Goal: Task Accomplishment & Management: Complete application form

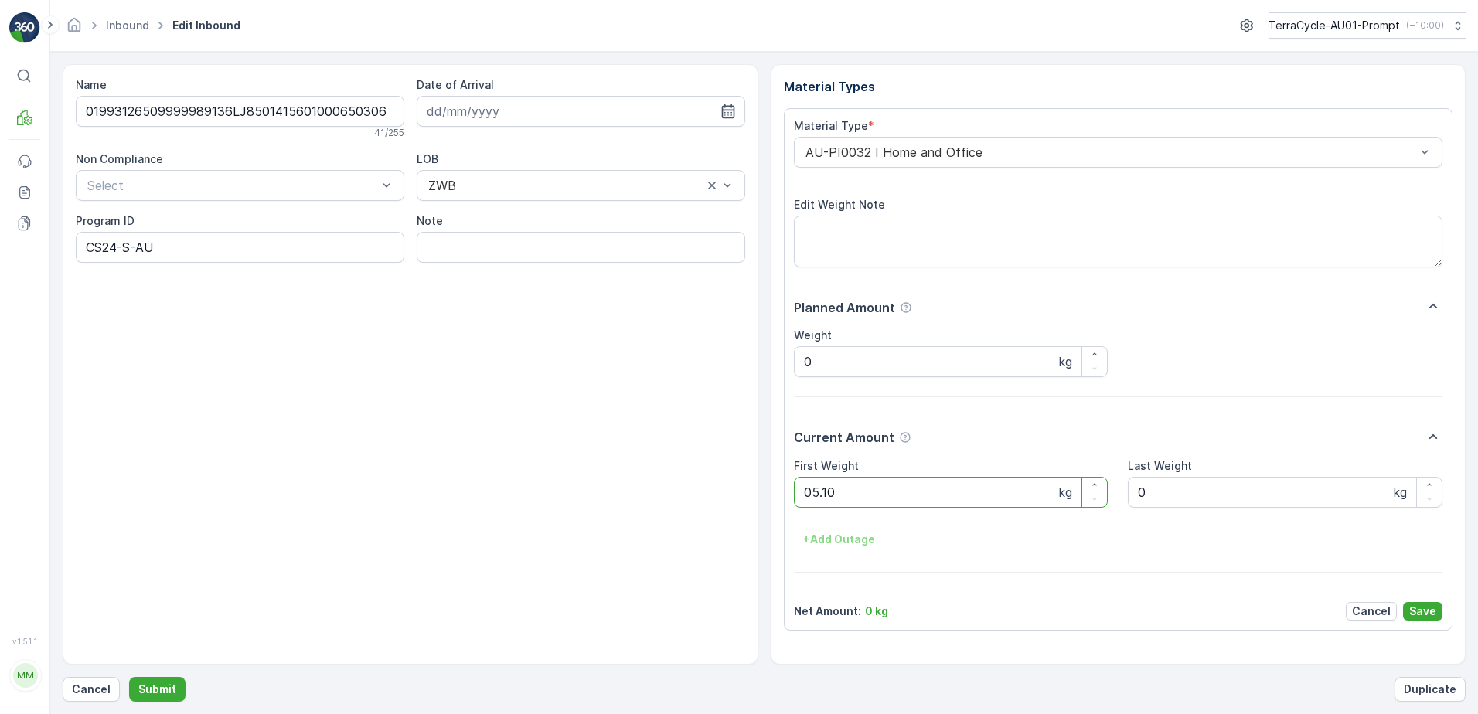
click at [129, 677] on button "Submit" at bounding box center [157, 689] width 56 height 25
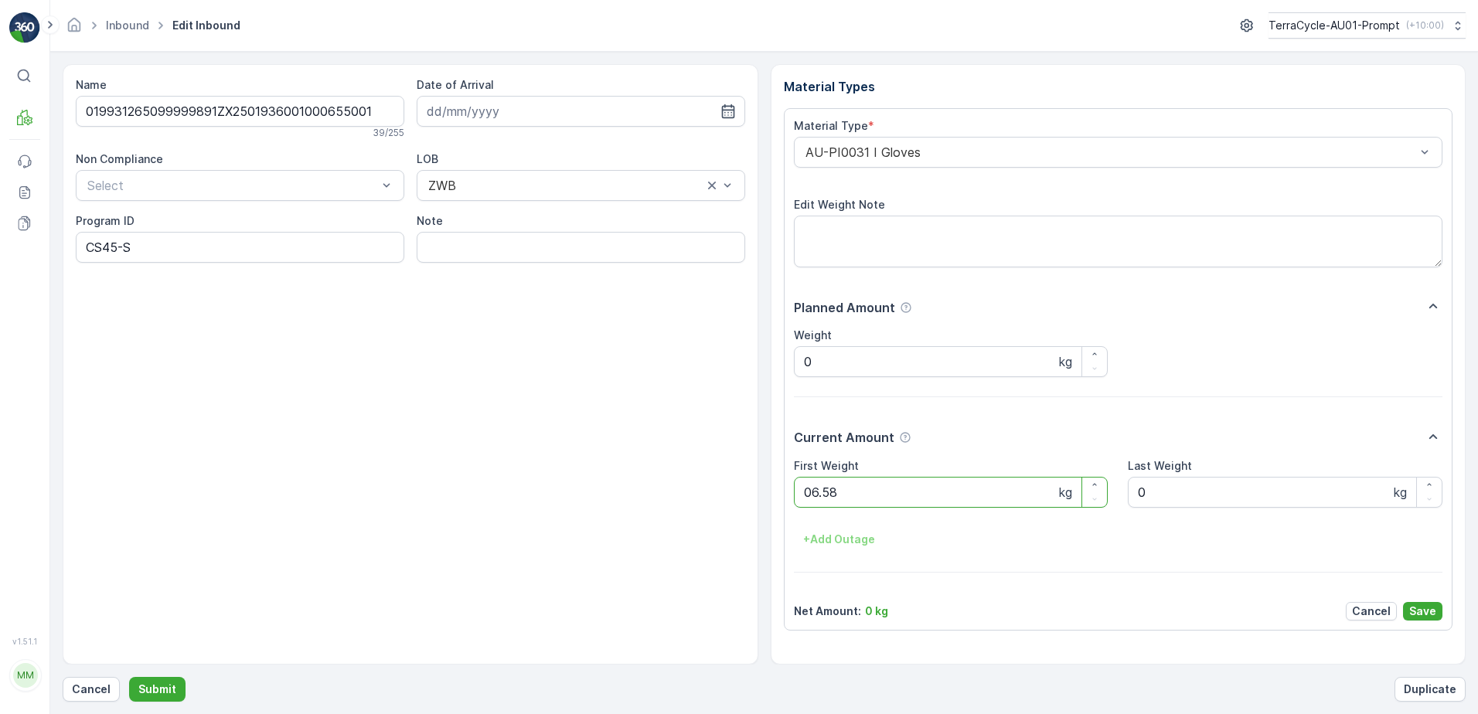
click at [129, 677] on button "Submit" at bounding box center [157, 689] width 56 height 25
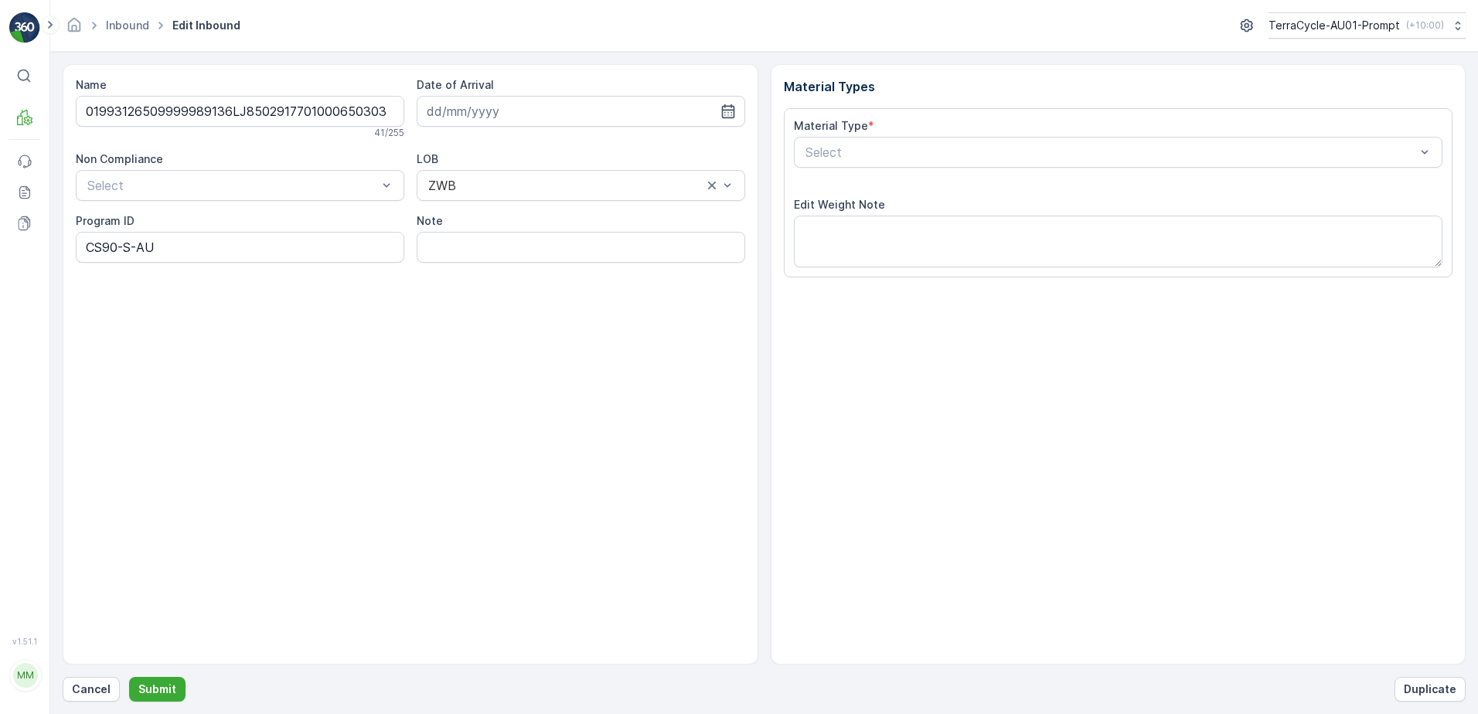
type input "[DATE]"
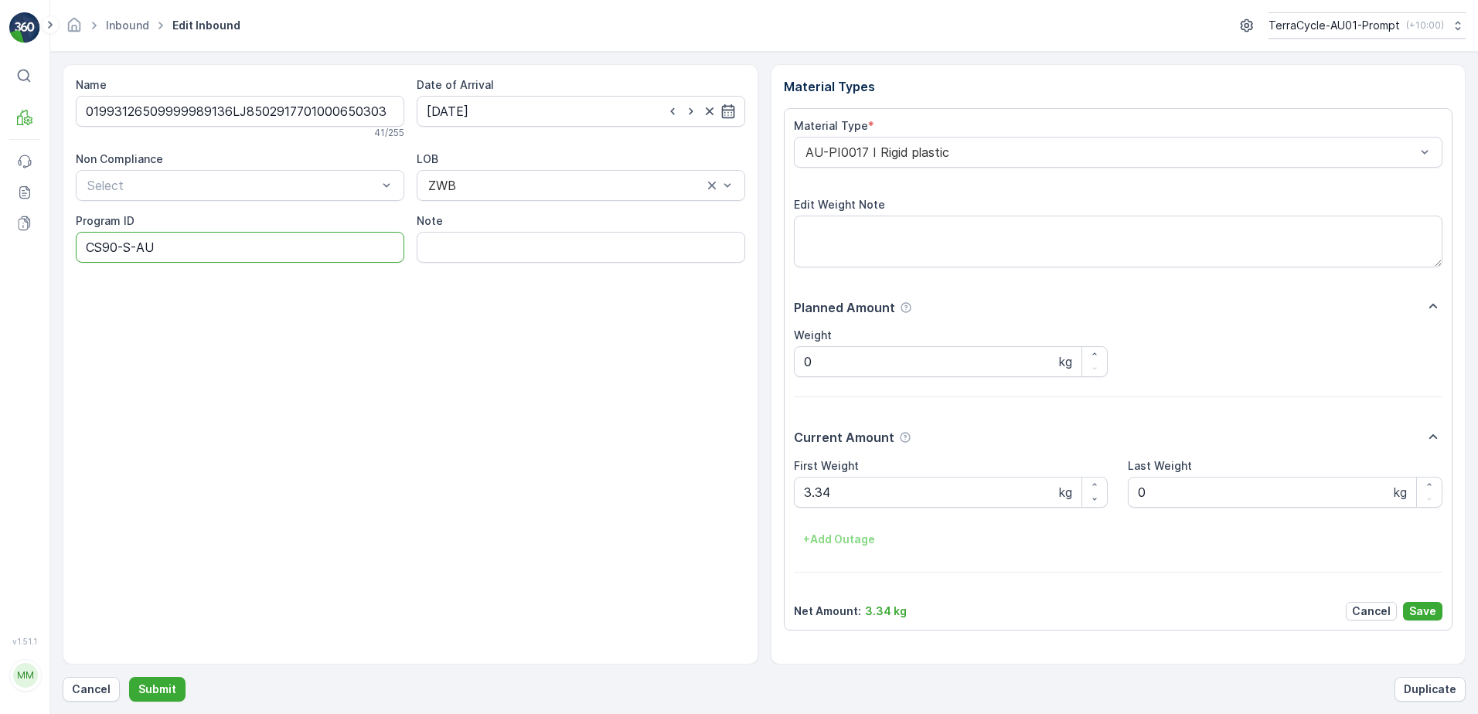
click at [118, 247] on ID "CS90-S-AU" at bounding box center [240, 247] width 328 height 31
type ID "CS178-S-AU"
click at [801, 149] on div "AU-PI0017 I Rigid plastic" at bounding box center [1118, 152] width 649 height 31
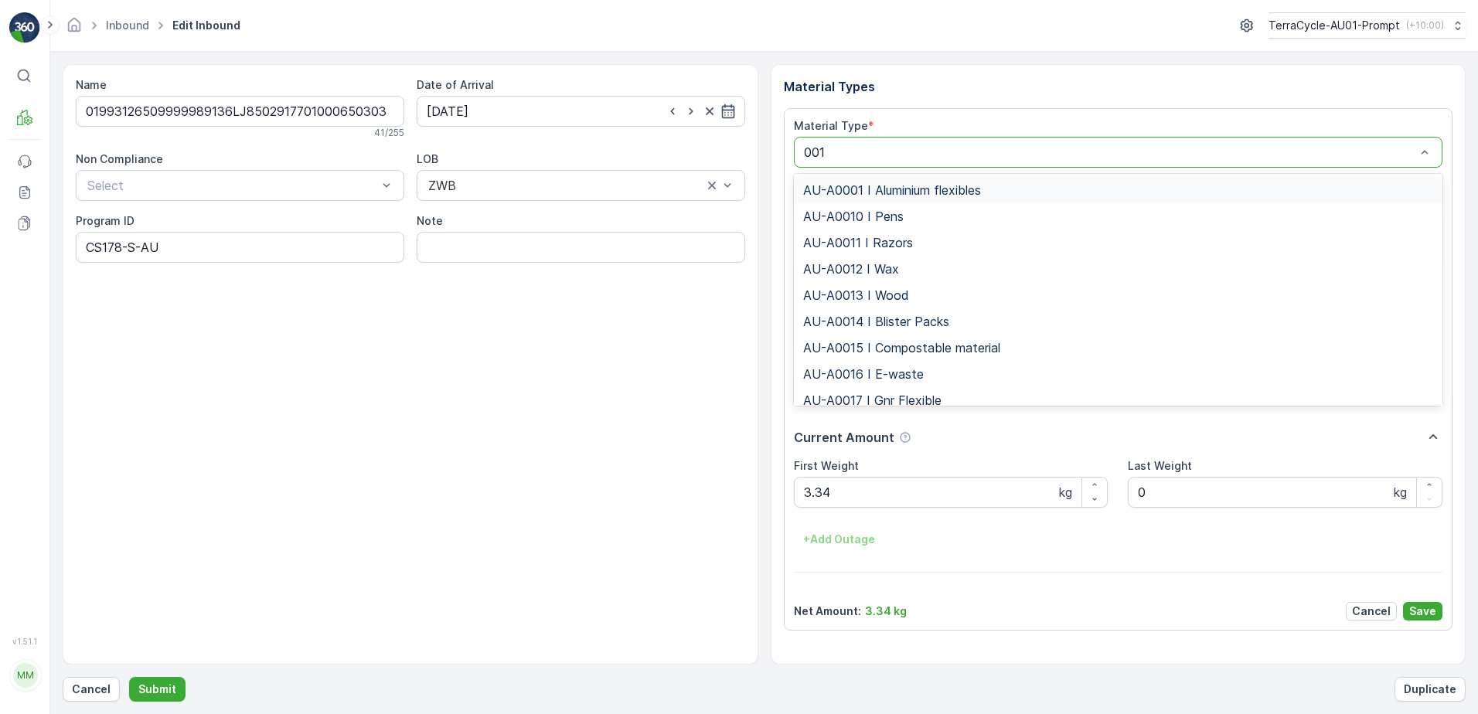
type input "0015"
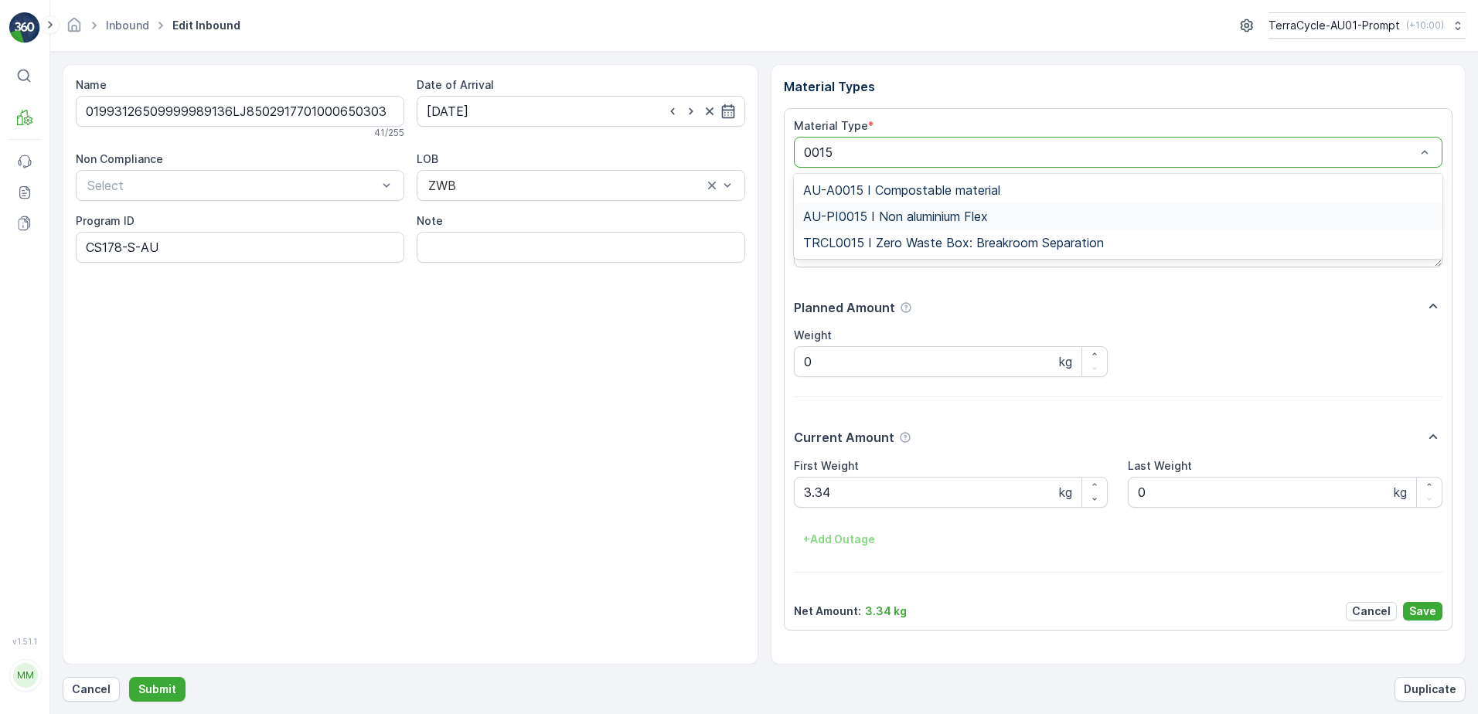
click at [876, 218] on span "AU-PI0015 I Non aluminium Flex" at bounding box center [895, 216] width 185 height 14
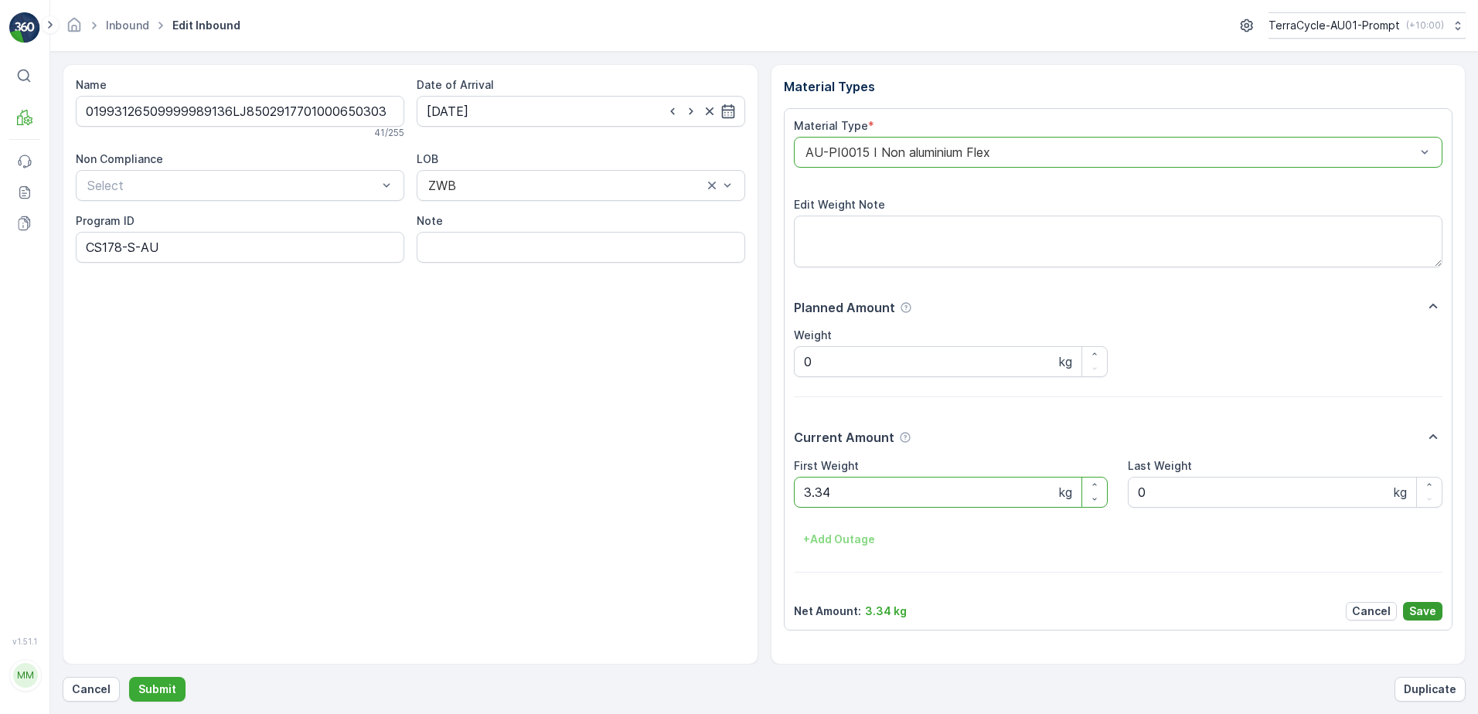
click at [1426, 607] on p "Save" at bounding box center [1422, 611] width 27 height 15
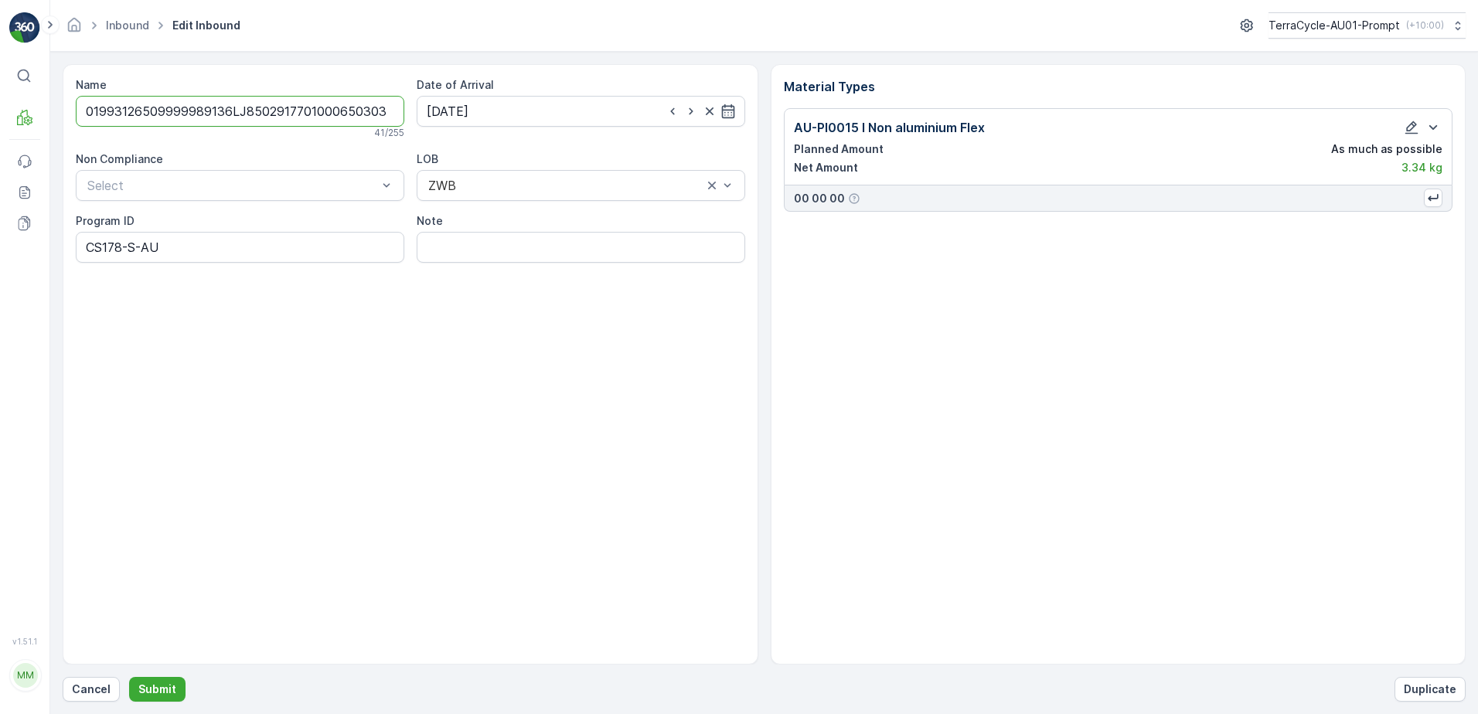
scroll to position [0, 2]
click at [165, 685] on p "Submit" at bounding box center [157, 689] width 38 height 15
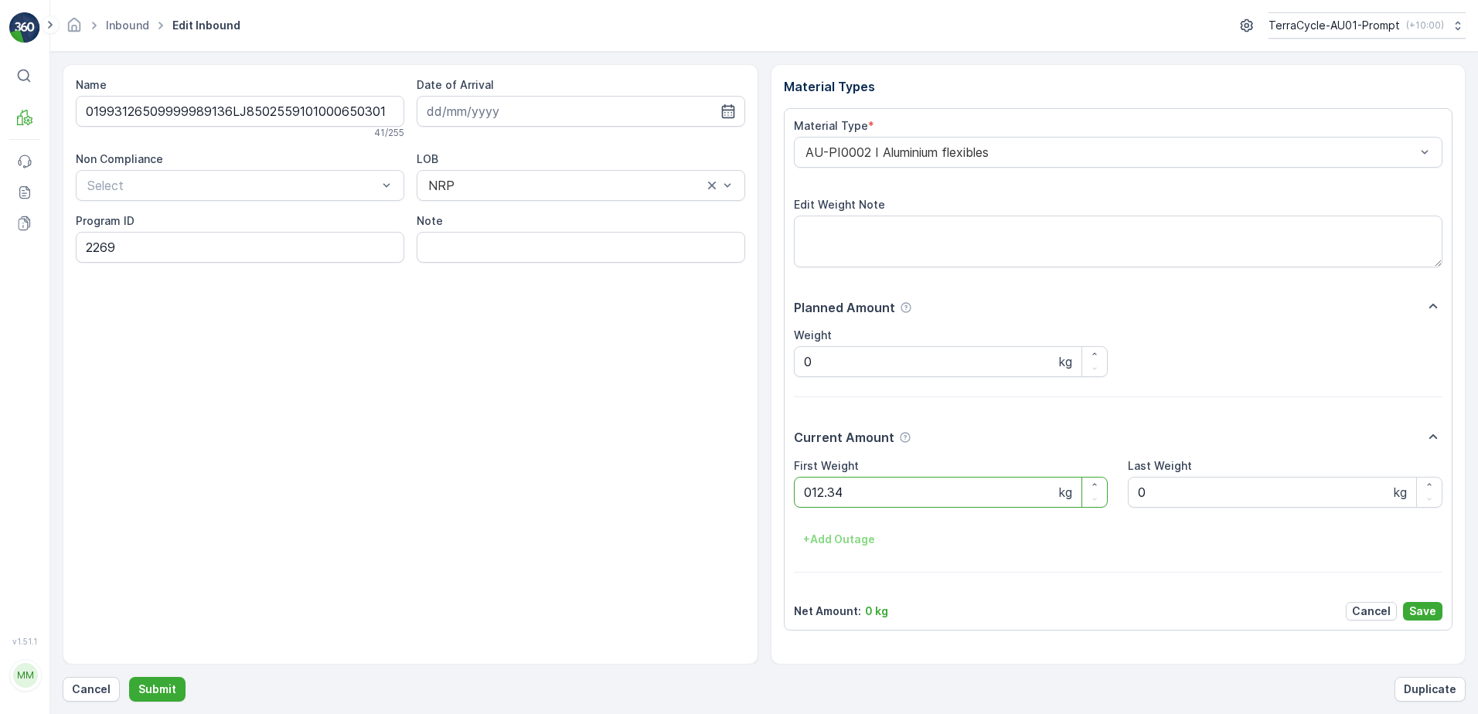
click at [129, 677] on button "Submit" at bounding box center [157, 689] width 56 height 25
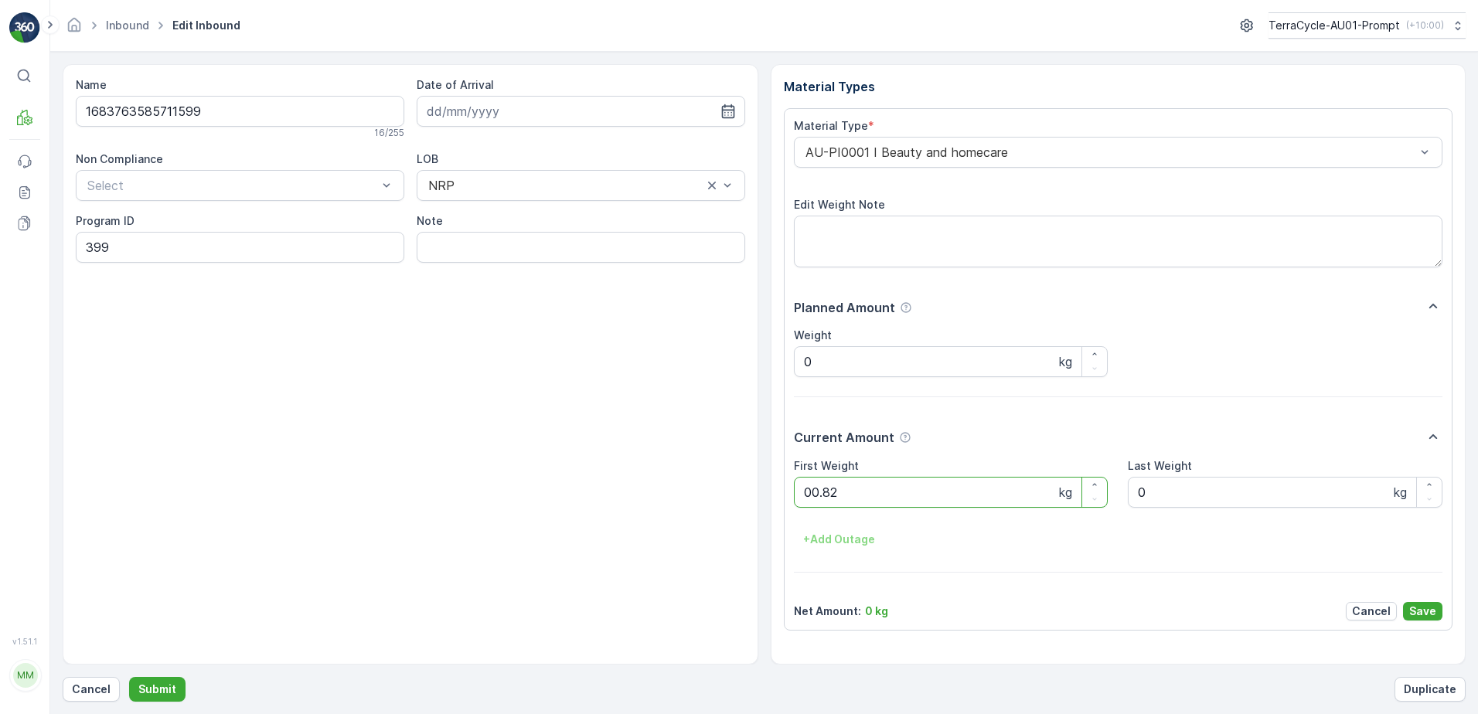
click at [129, 677] on button "Submit" at bounding box center [157, 689] width 56 height 25
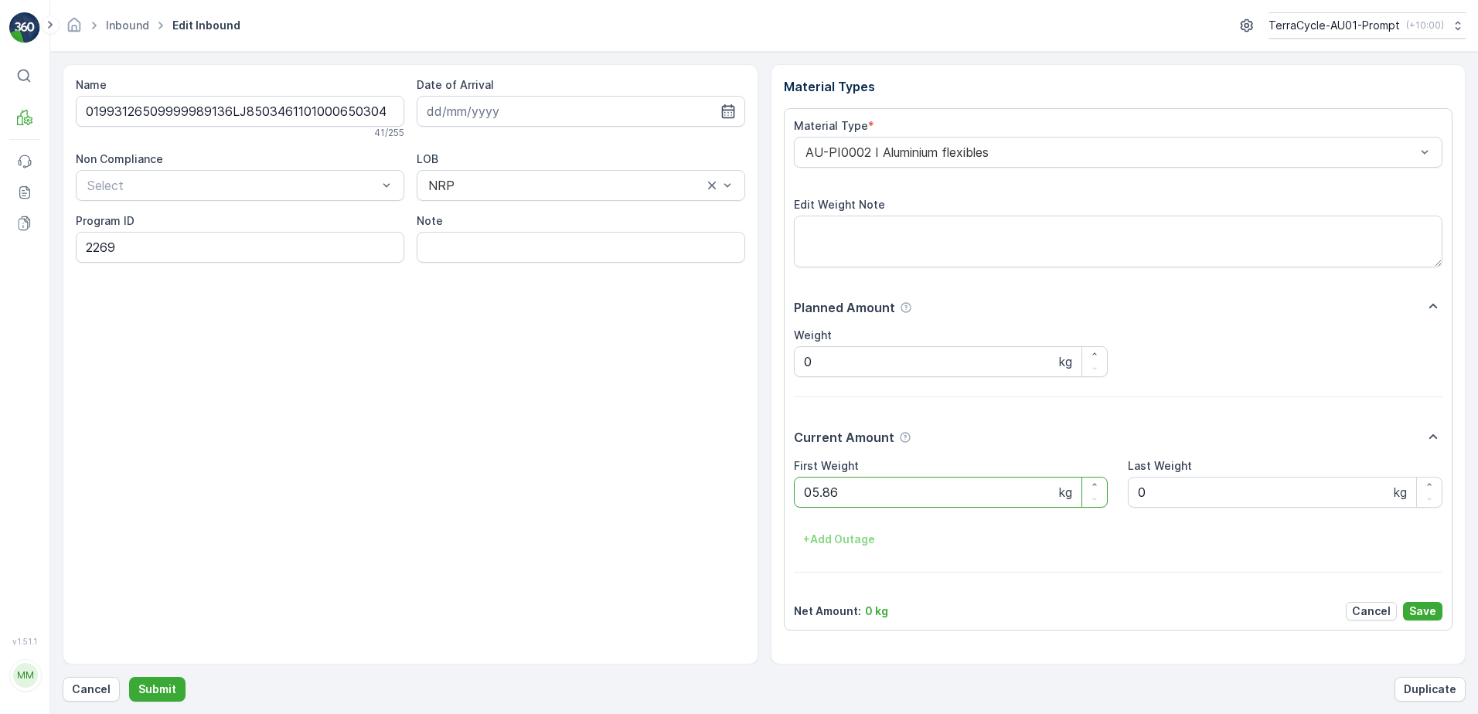
click at [129, 677] on button "Submit" at bounding box center [157, 689] width 56 height 25
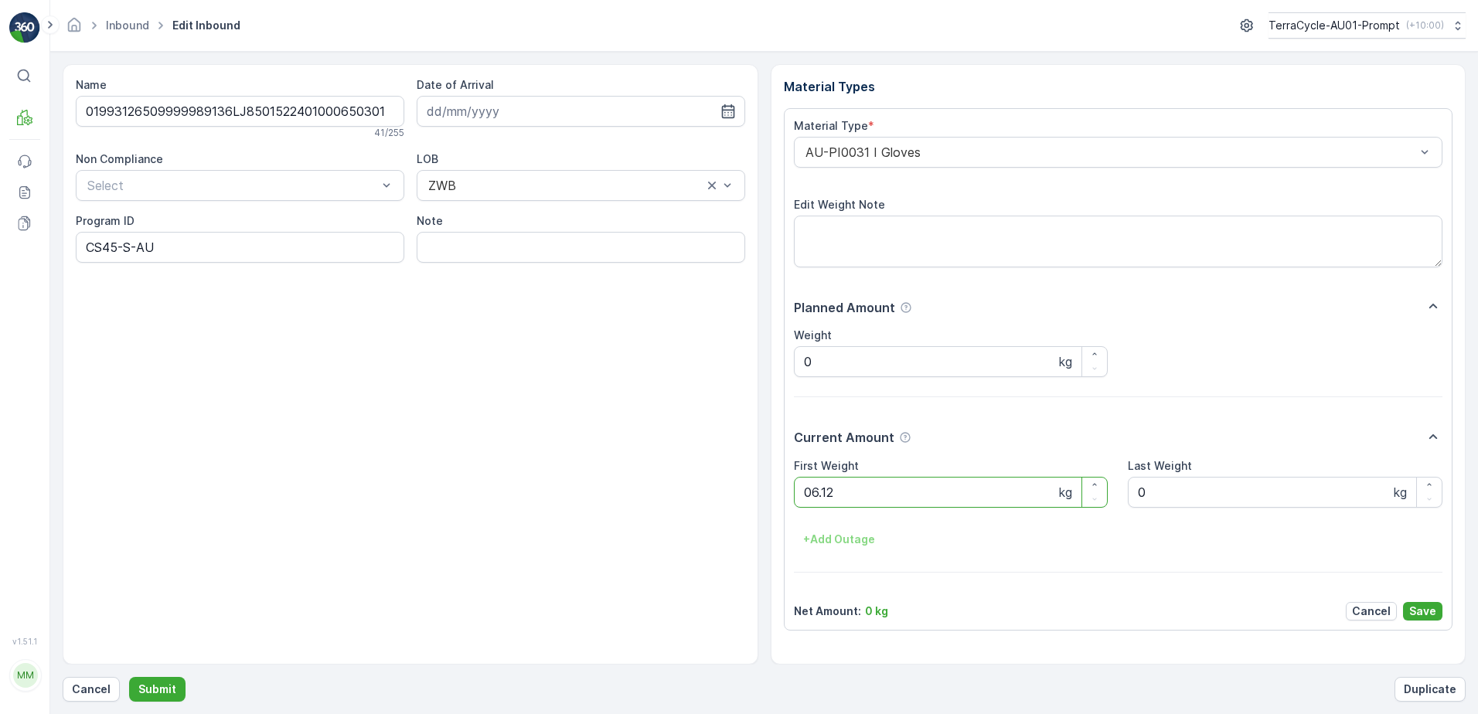
click at [129, 677] on button "Submit" at bounding box center [157, 689] width 56 height 25
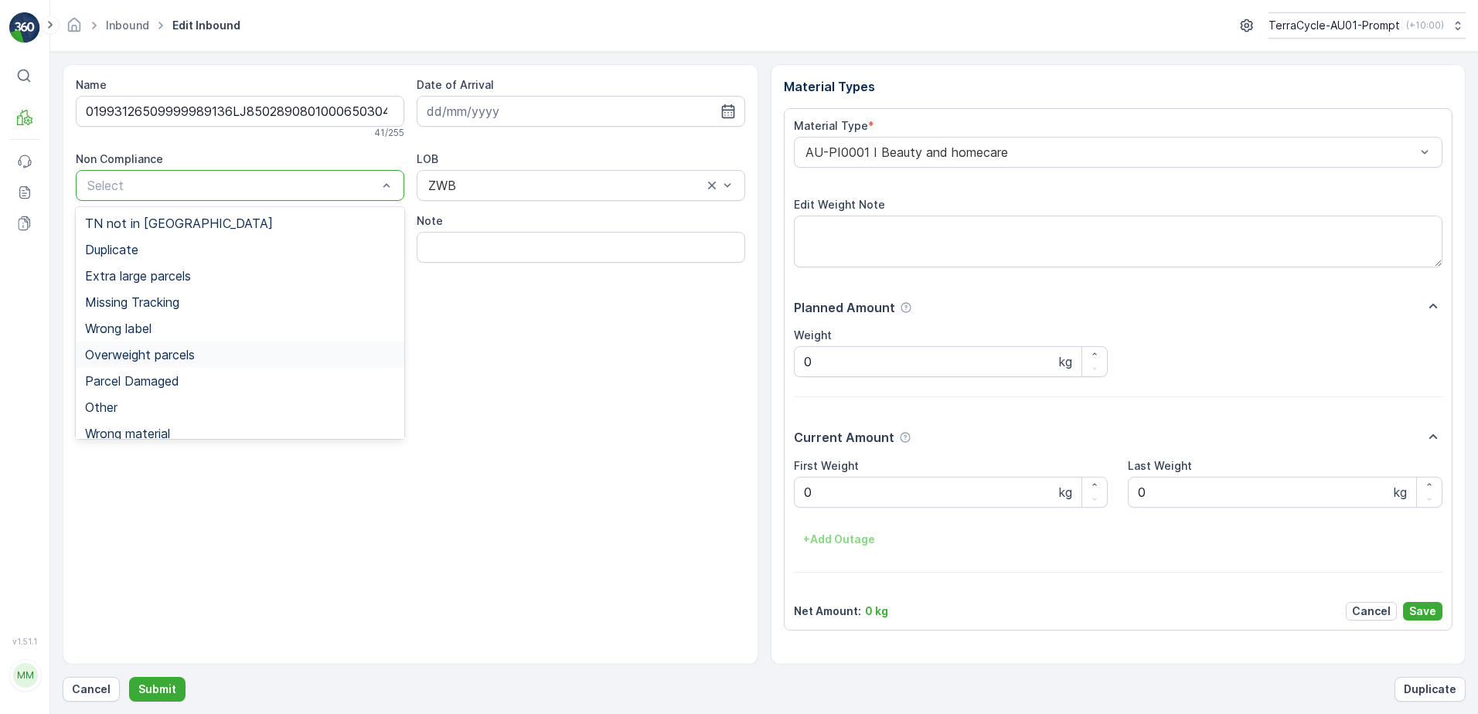
click at [163, 357] on span "Overweight parcels" at bounding box center [140, 355] width 110 height 14
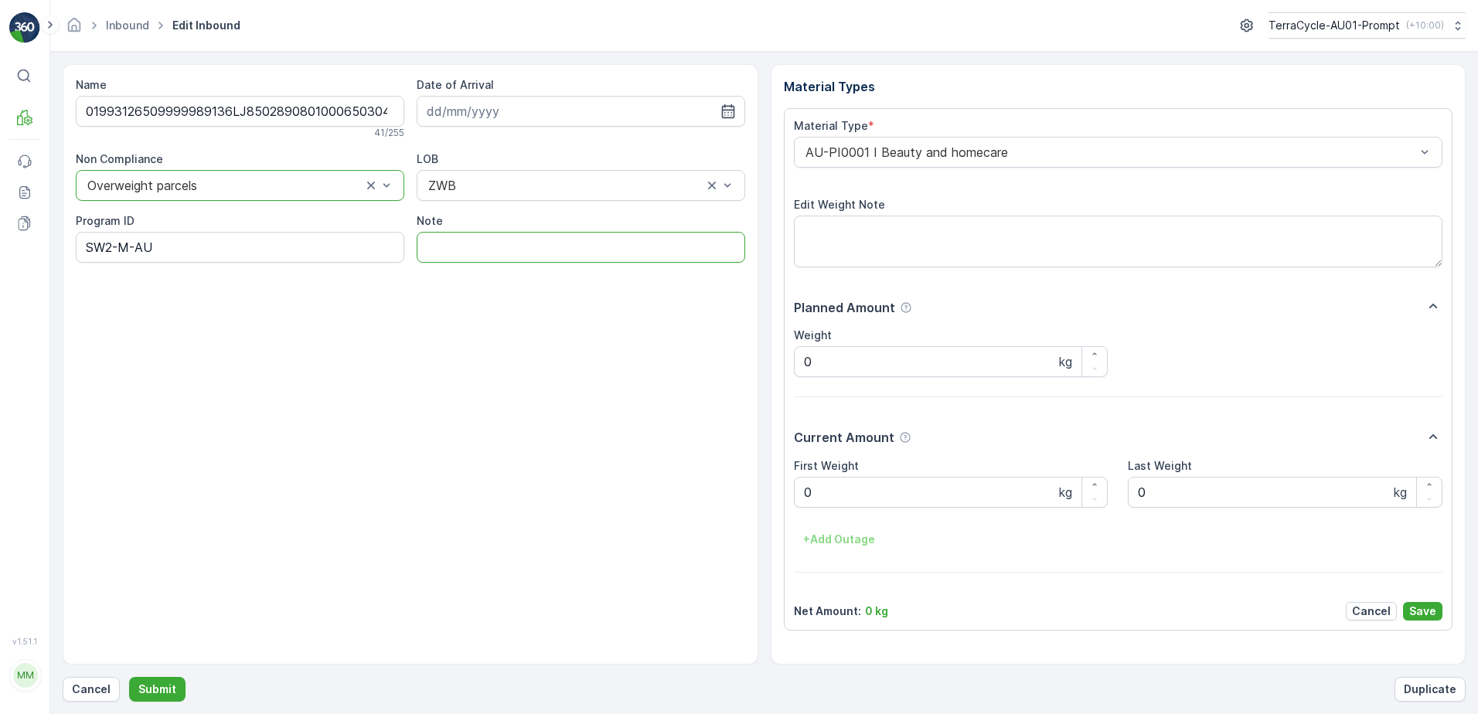
click at [482, 250] on input "Note" at bounding box center [581, 247] width 328 height 31
type input "BOX TOO HEAVY !!"
click at [829, 500] on Weight "0" at bounding box center [951, 492] width 315 height 31
type Weight "28.0"
click at [1423, 614] on p "Save" at bounding box center [1422, 611] width 27 height 15
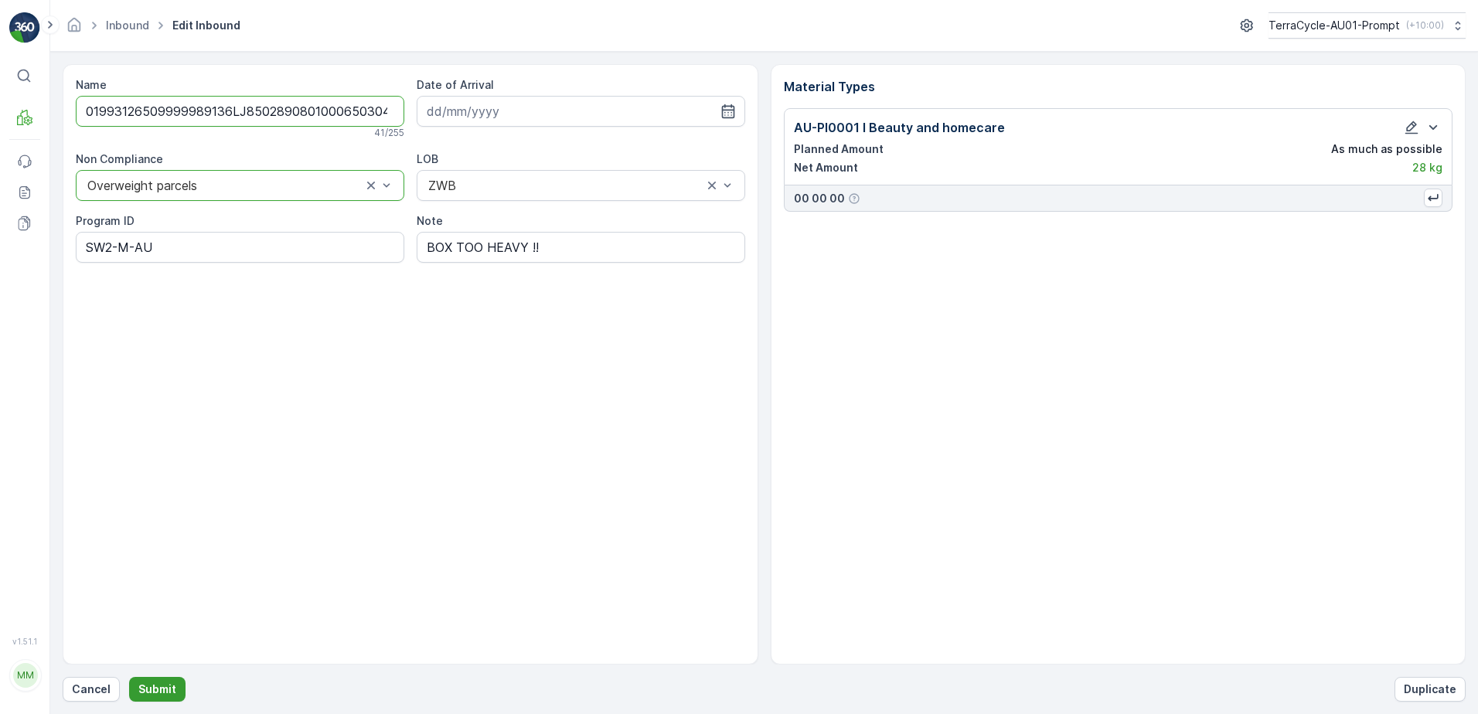
click at [164, 689] on p "Submit" at bounding box center [157, 689] width 38 height 15
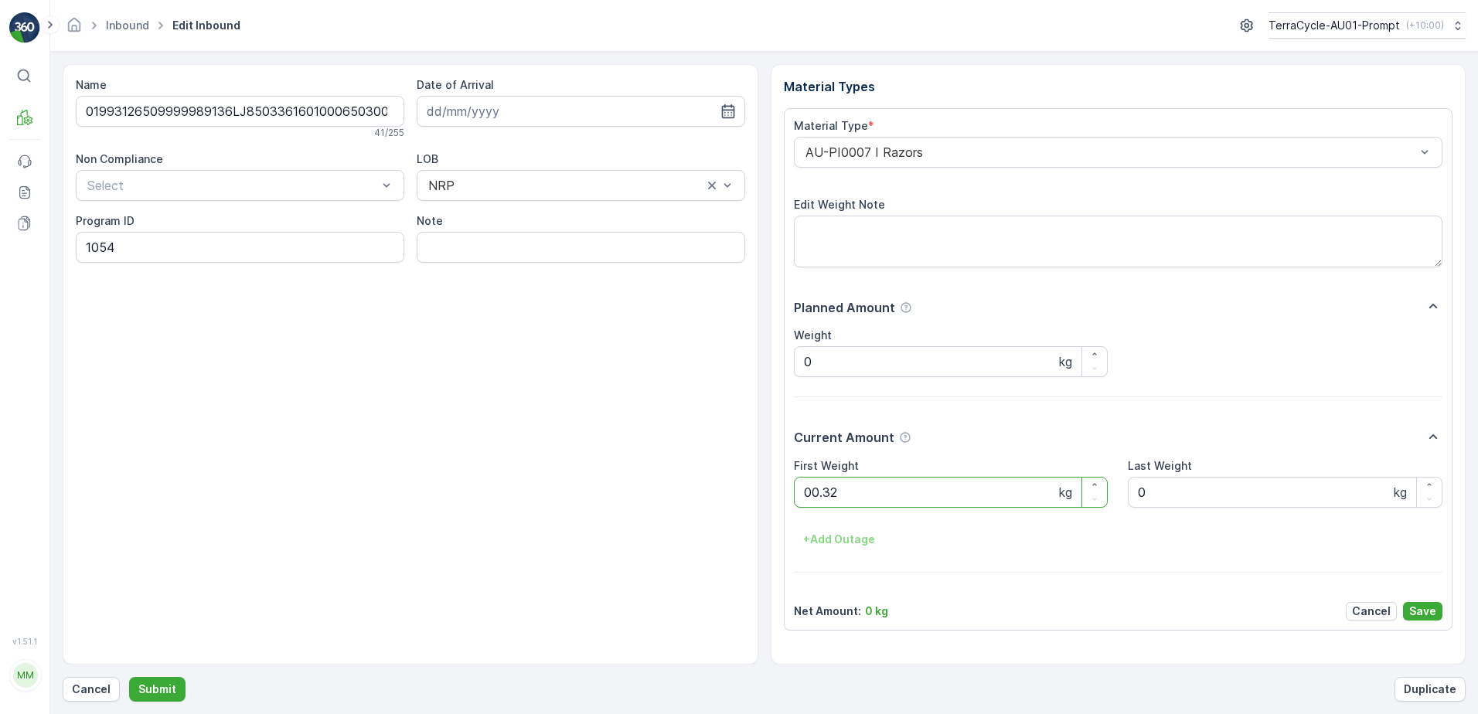
click at [129, 677] on button "Submit" at bounding box center [157, 689] width 56 height 25
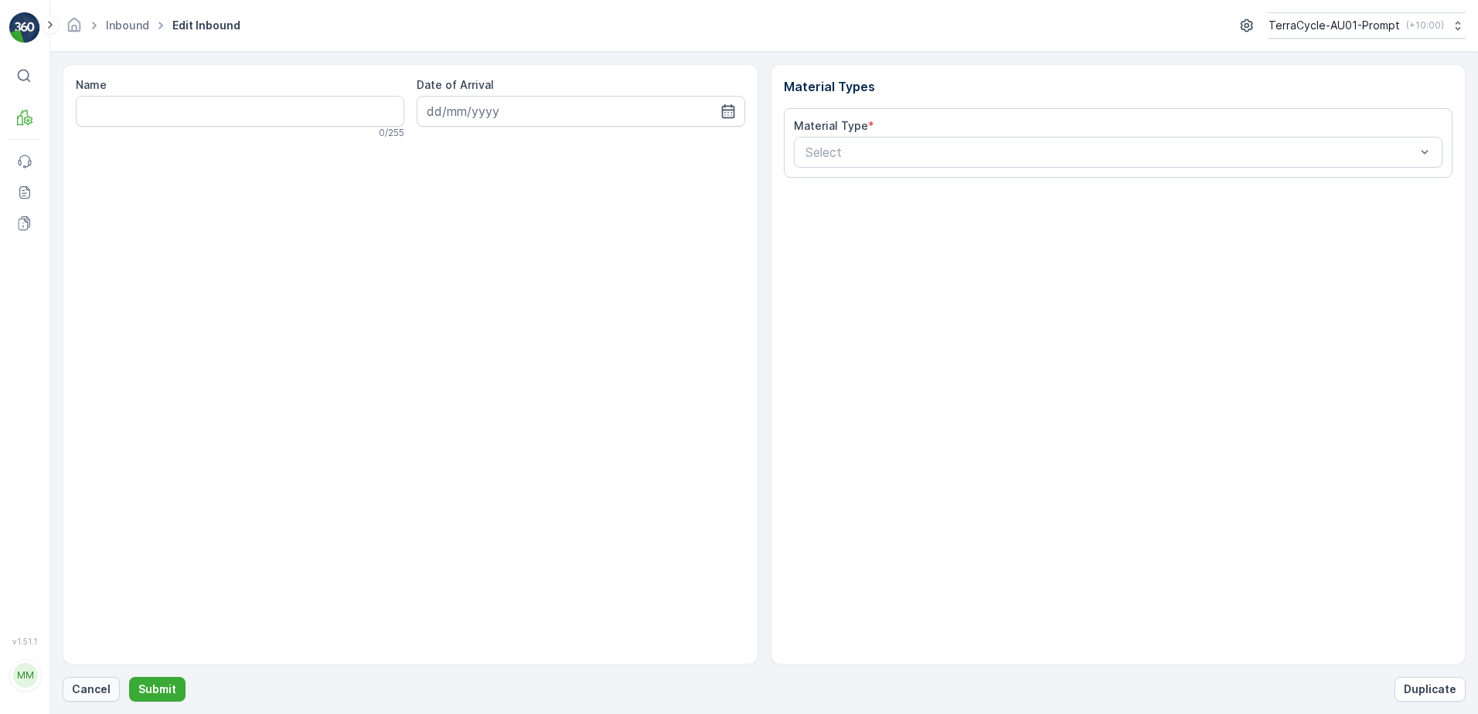
click at [100, 694] on p "Cancel" at bounding box center [91, 689] width 39 height 15
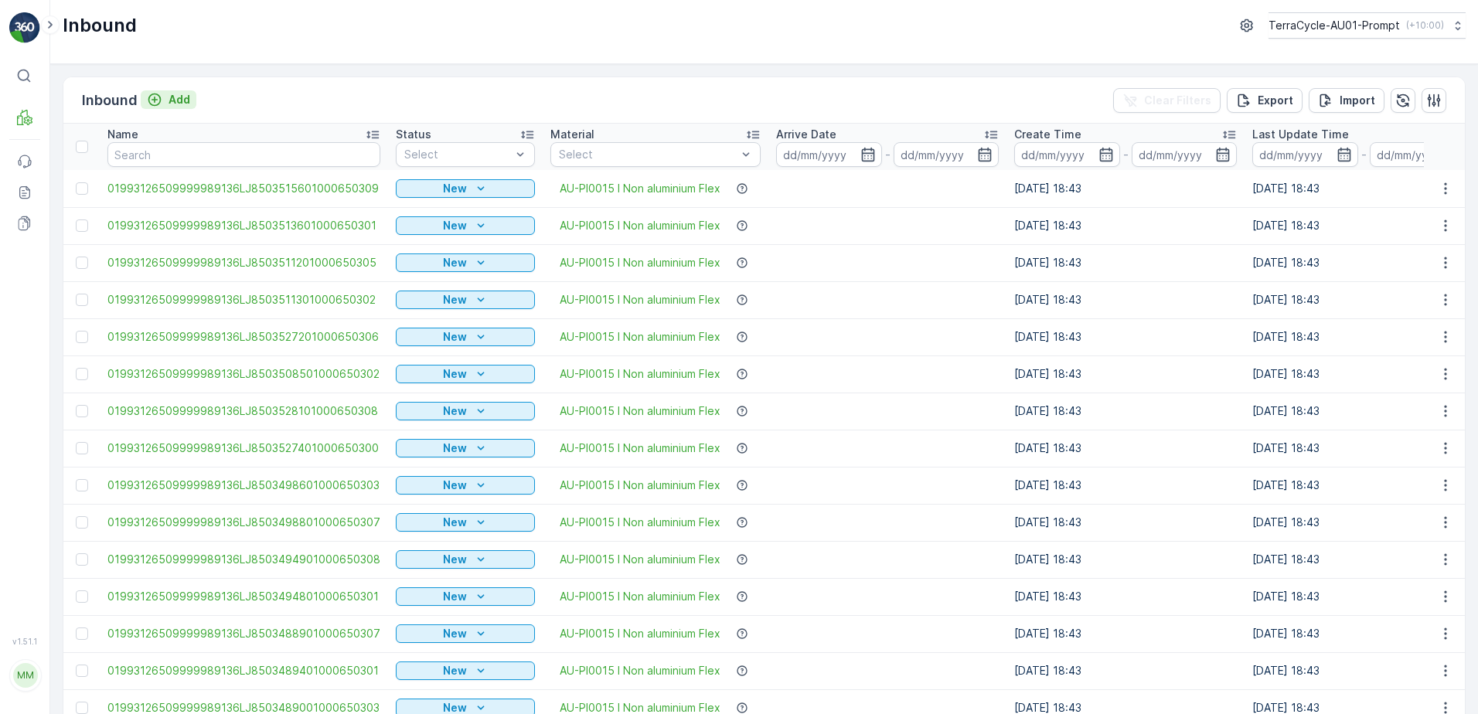
click at [186, 101] on p "Add" at bounding box center [179, 99] width 22 height 15
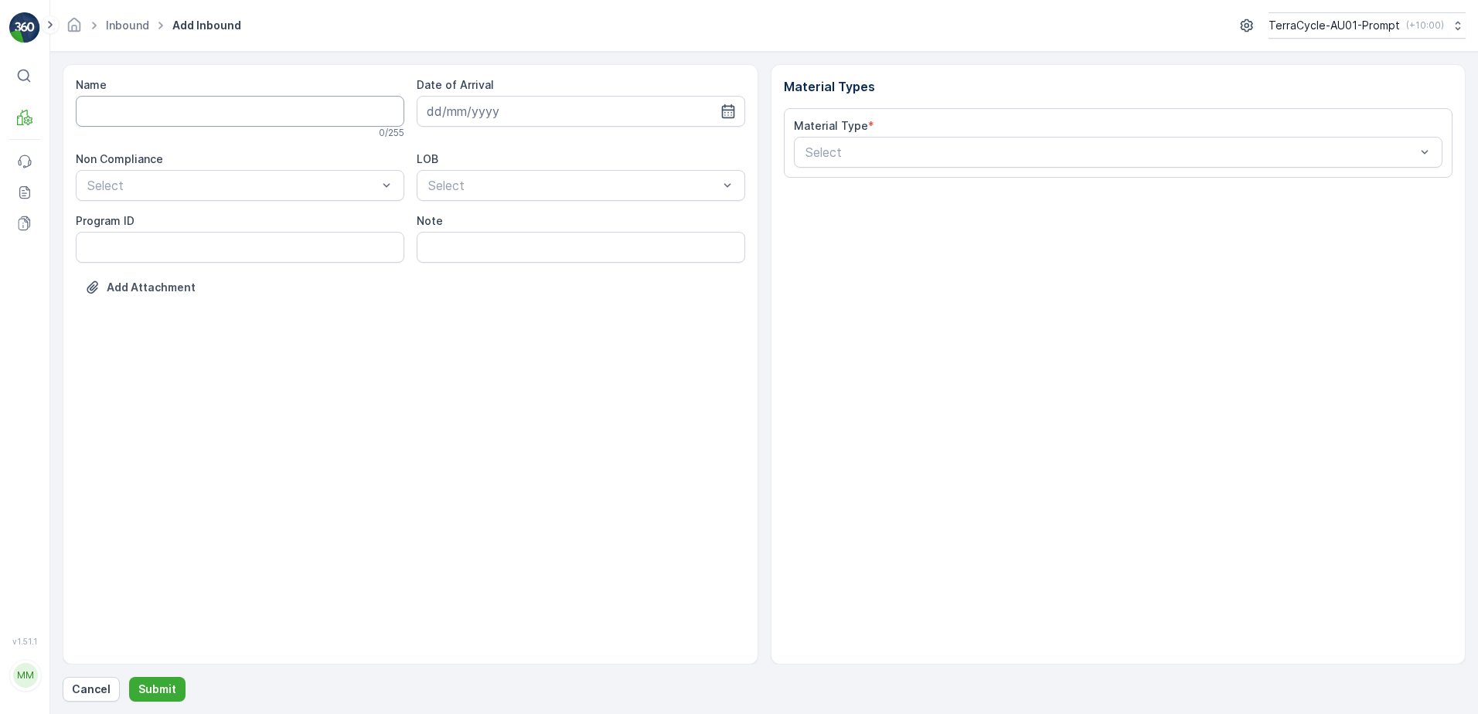
click at [185, 109] on input "Name" at bounding box center [240, 111] width 328 height 31
type input "01993126509999989136LJ8502628801000650309"
click at [129, 677] on button "Submit" at bounding box center [157, 689] width 56 height 25
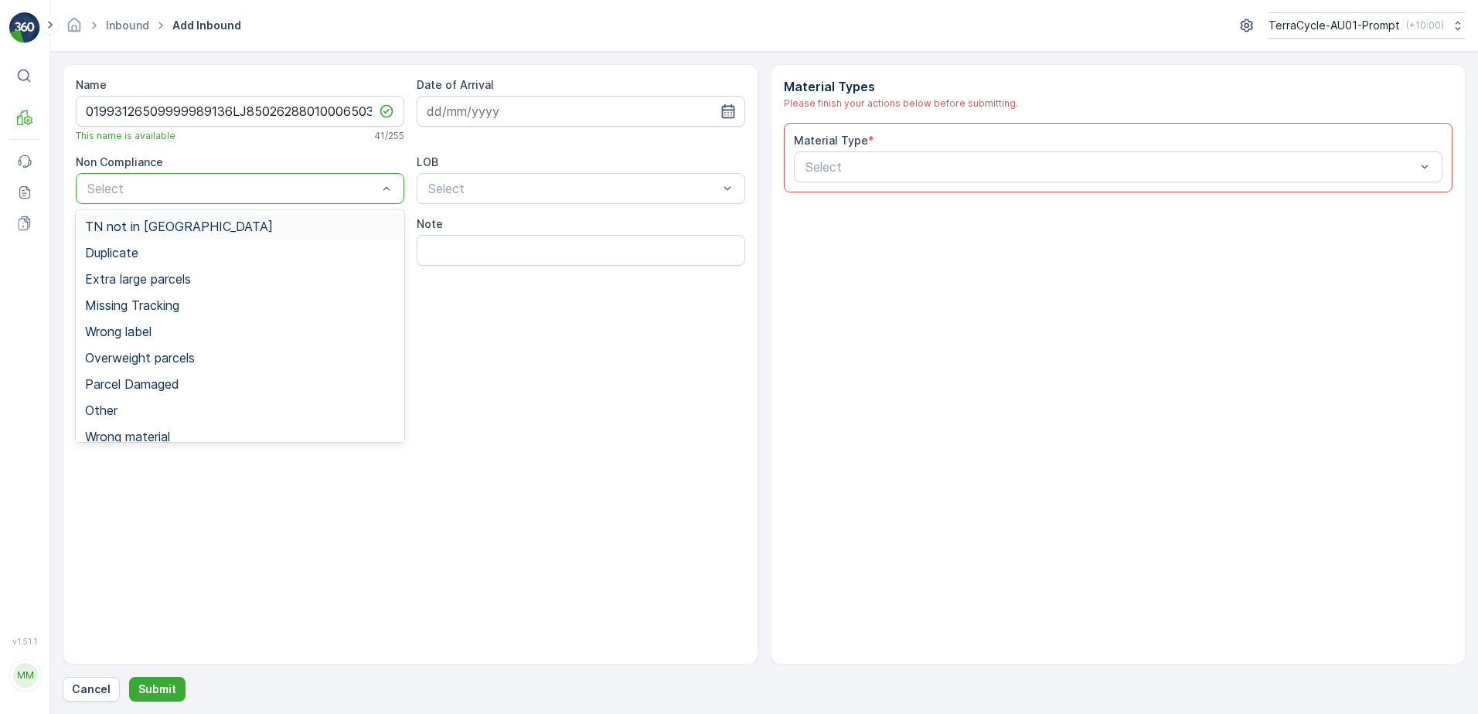
click at [162, 226] on span "TN not in [GEOGRAPHIC_DATA]" at bounding box center [179, 226] width 188 height 14
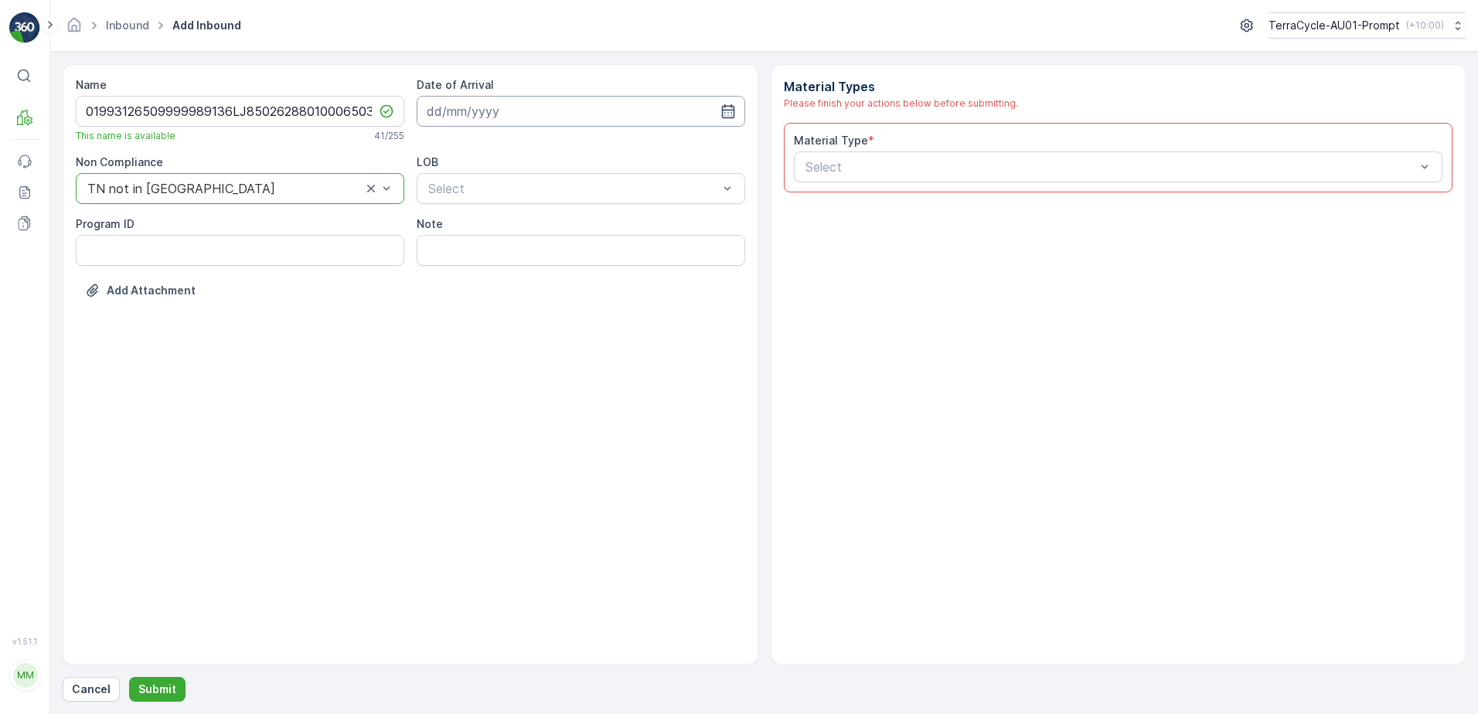
click at [441, 102] on input at bounding box center [581, 111] width 328 height 31
click at [500, 336] on div "30" at bounding box center [498, 333] width 25 height 25
type input "[DATE]"
click at [485, 232] on div "NRP" at bounding box center [581, 226] width 310 height 14
click at [478, 250] on input "Note" at bounding box center [581, 250] width 328 height 31
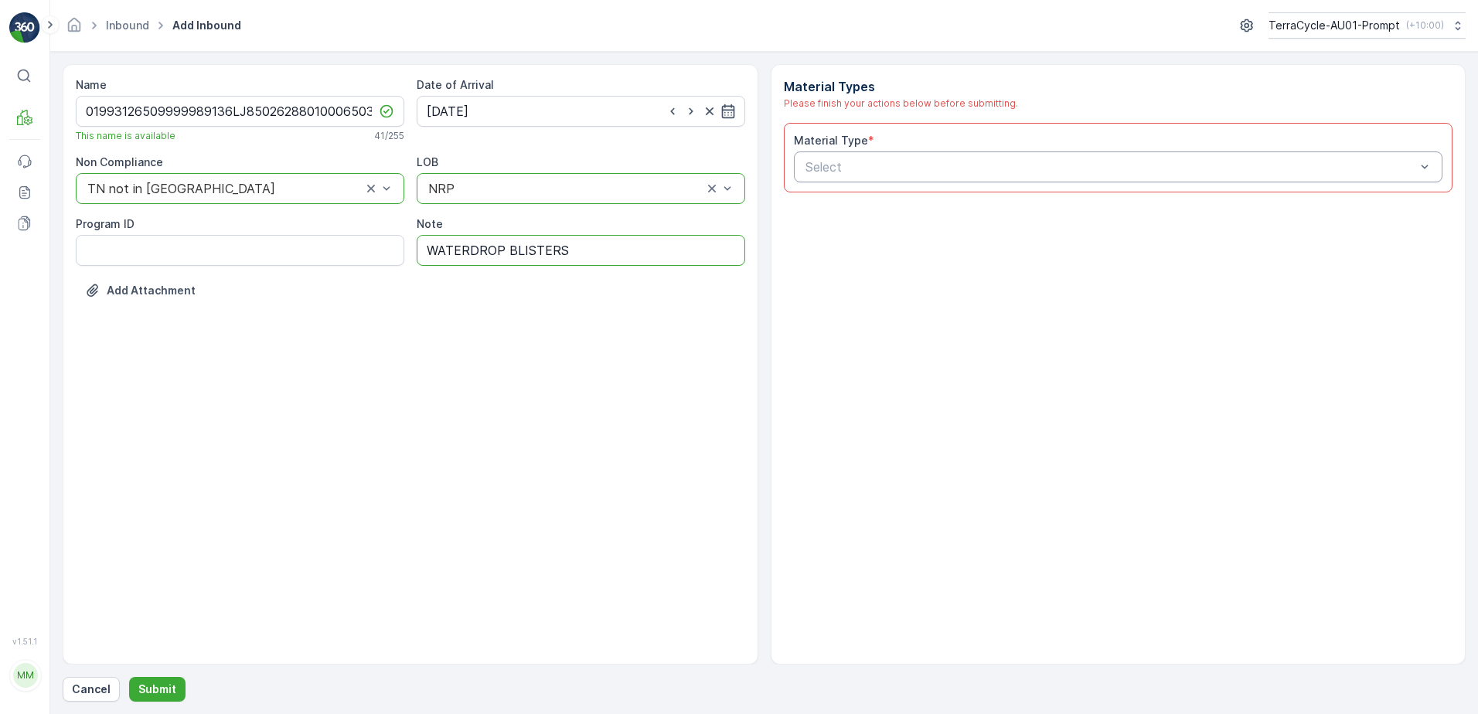
type input "WATERDROP BLISTERS"
click at [859, 157] on div "Select" at bounding box center [1118, 166] width 649 height 31
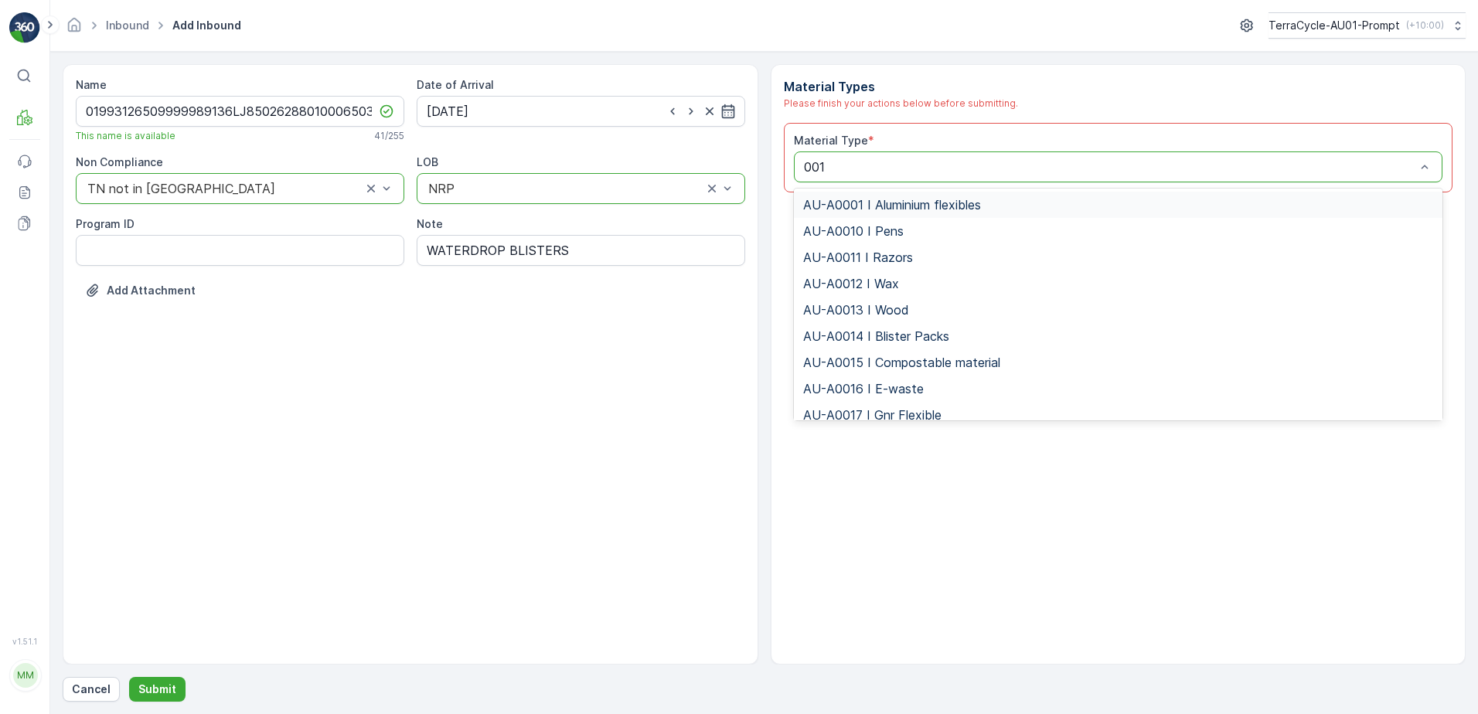
type input "0017"
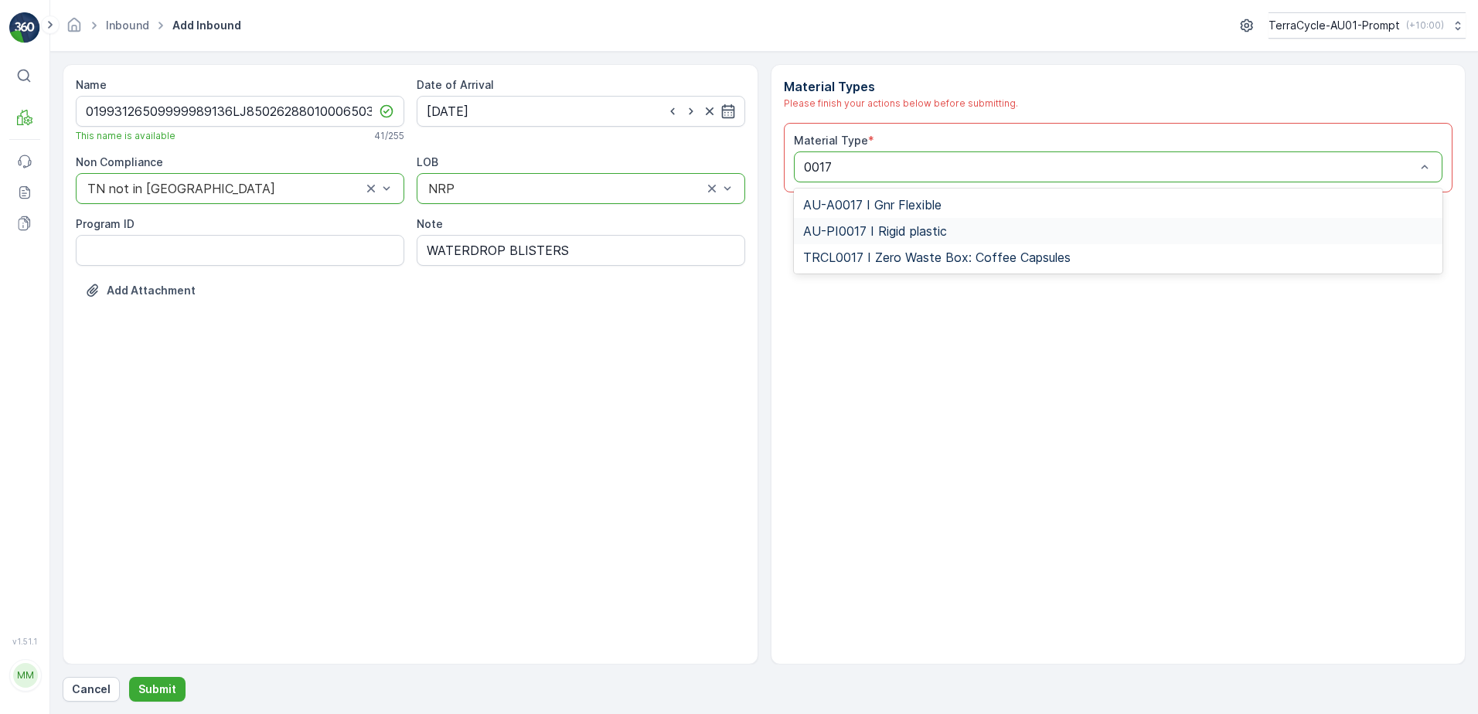
click at [900, 230] on span "AU-PI0017 I Rigid plastic" at bounding box center [875, 231] width 144 height 14
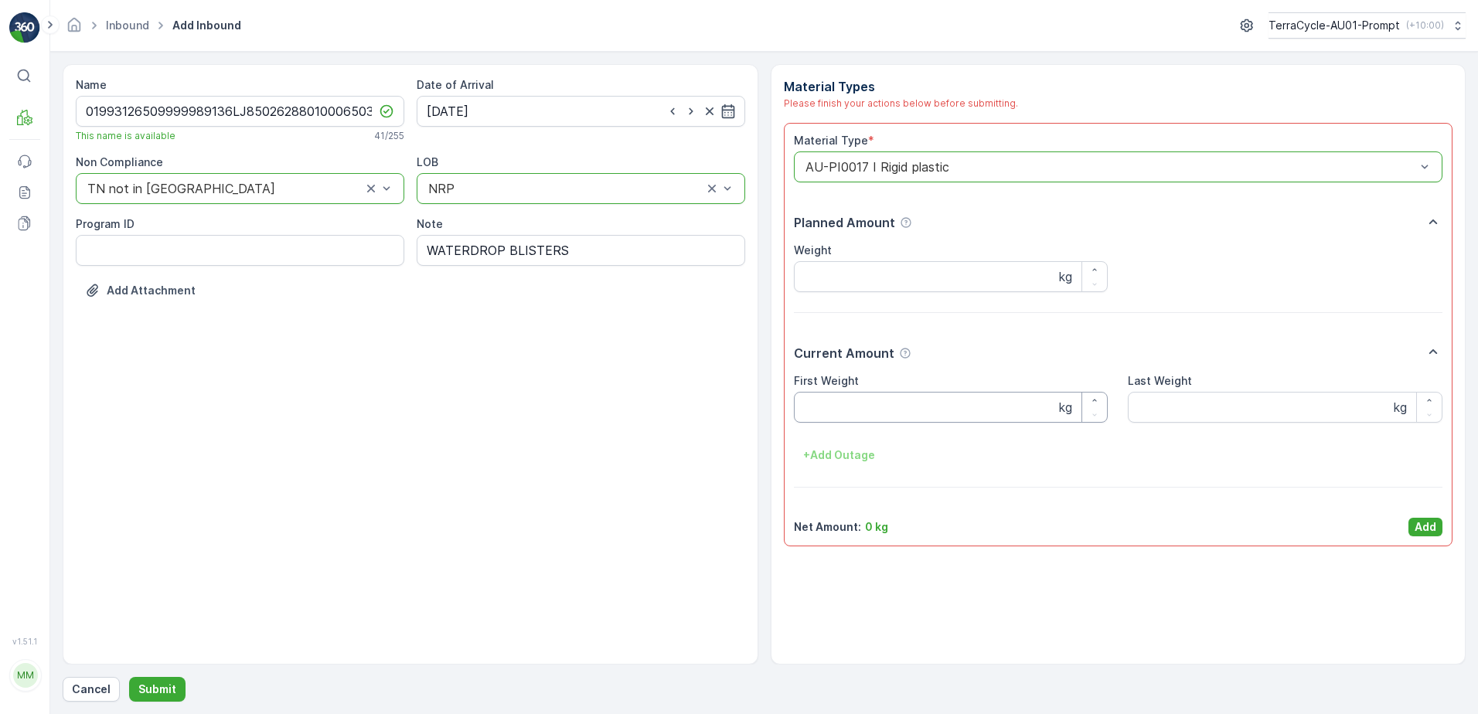
click at [811, 410] on Weight "First Weight" at bounding box center [951, 407] width 315 height 31
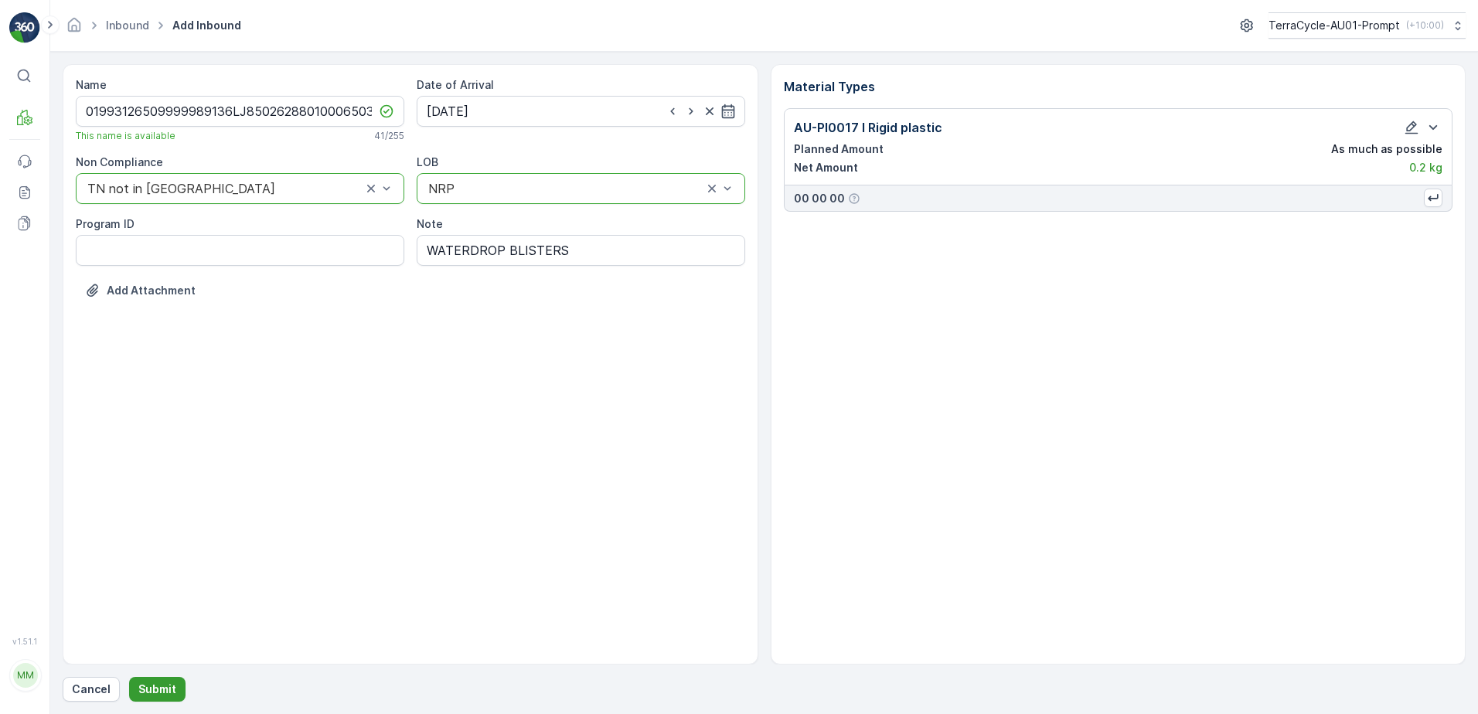
click at [157, 684] on p "Submit" at bounding box center [157, 689] width 38 height 15
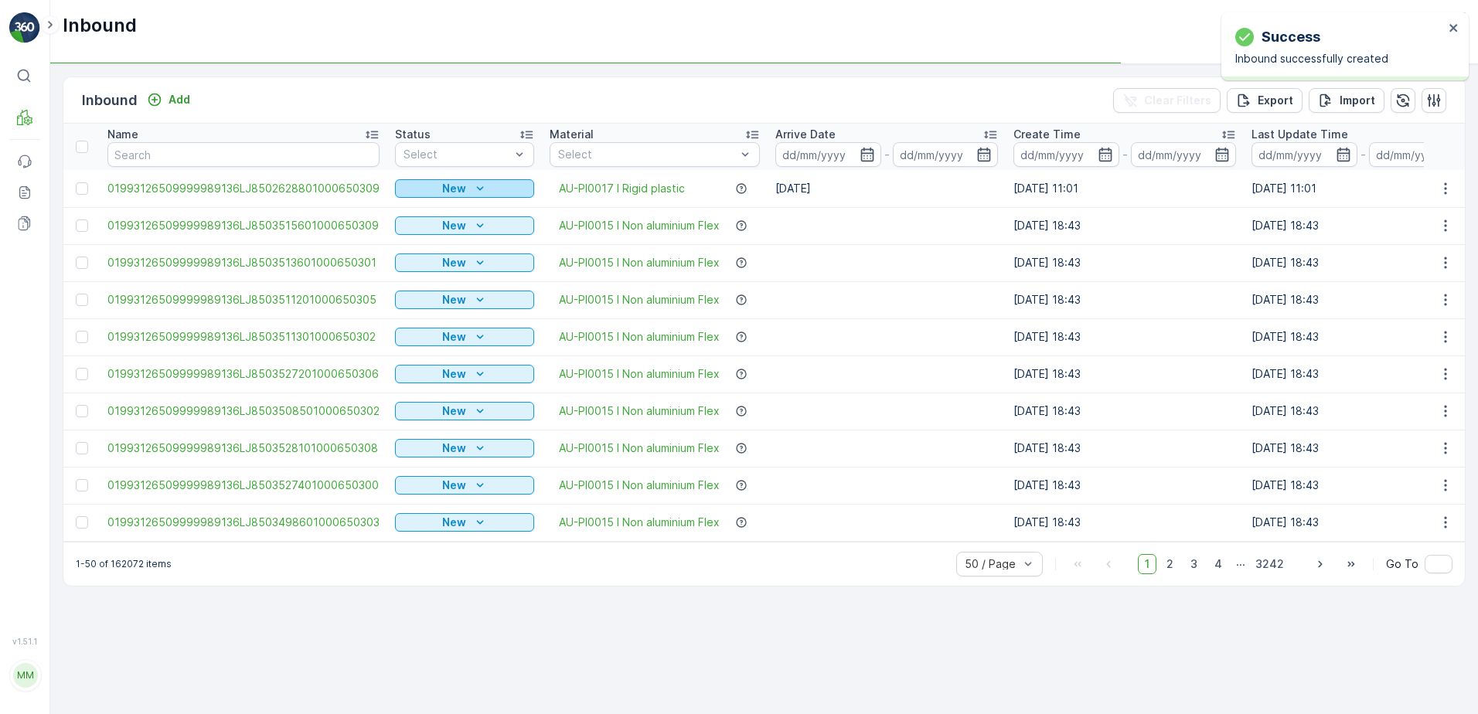
click at [492, 185] on div "New" at bounding box center [464, 188] width 127 height 15
click at [432, 235] on span "Scanned" at bounding box center [423, 233] width 46 height 15
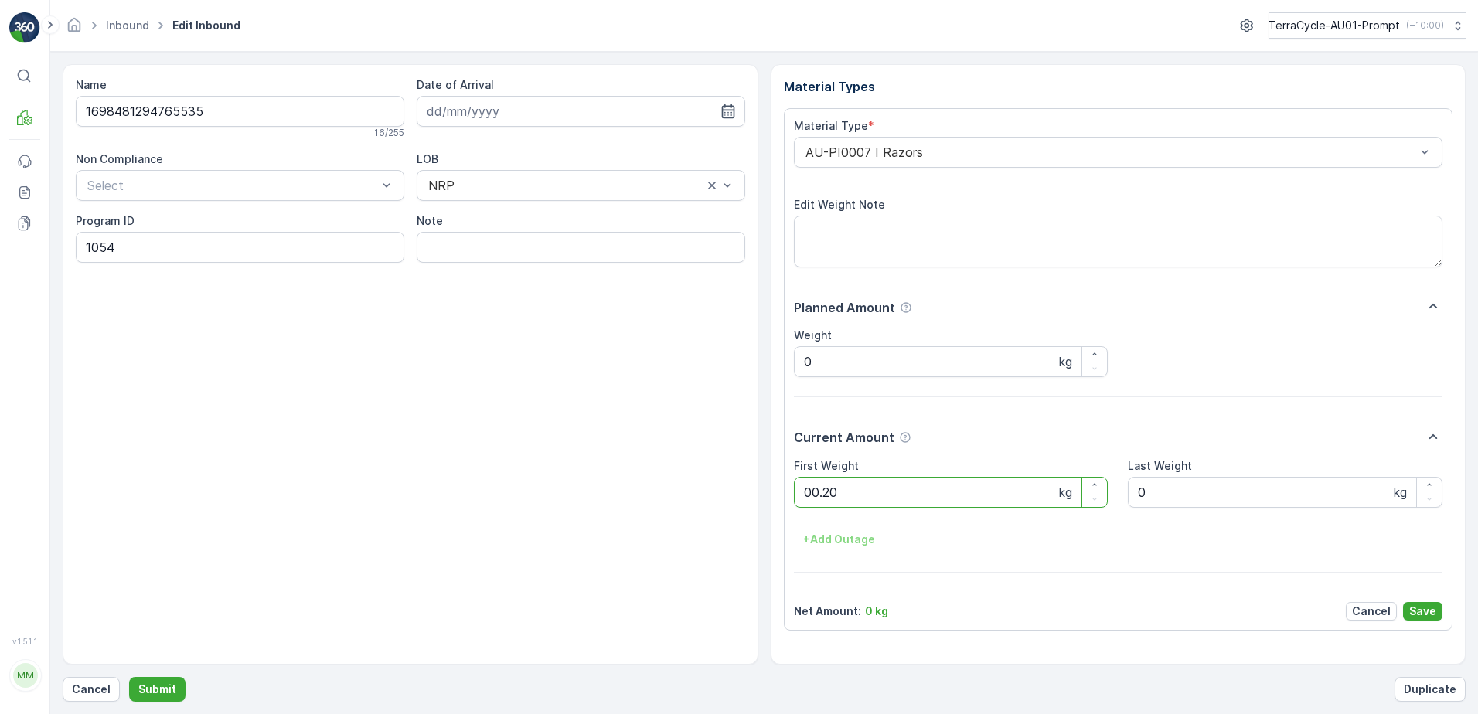
click at [129, 677] on button "Submit" at bounding box center [157, 689] width 56 height 25
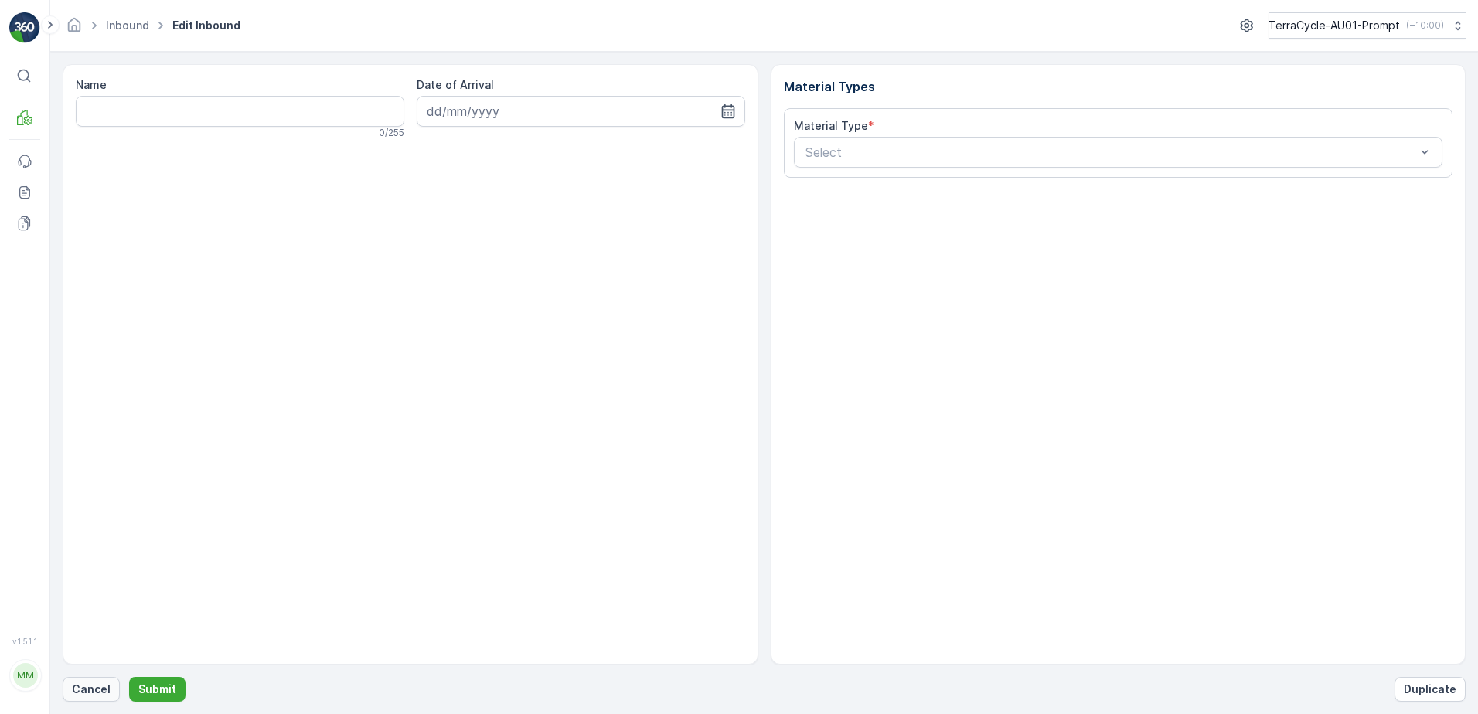
click at [93, 689] on p "Cancel" at bounding box center [91, 689] width 39 height 15
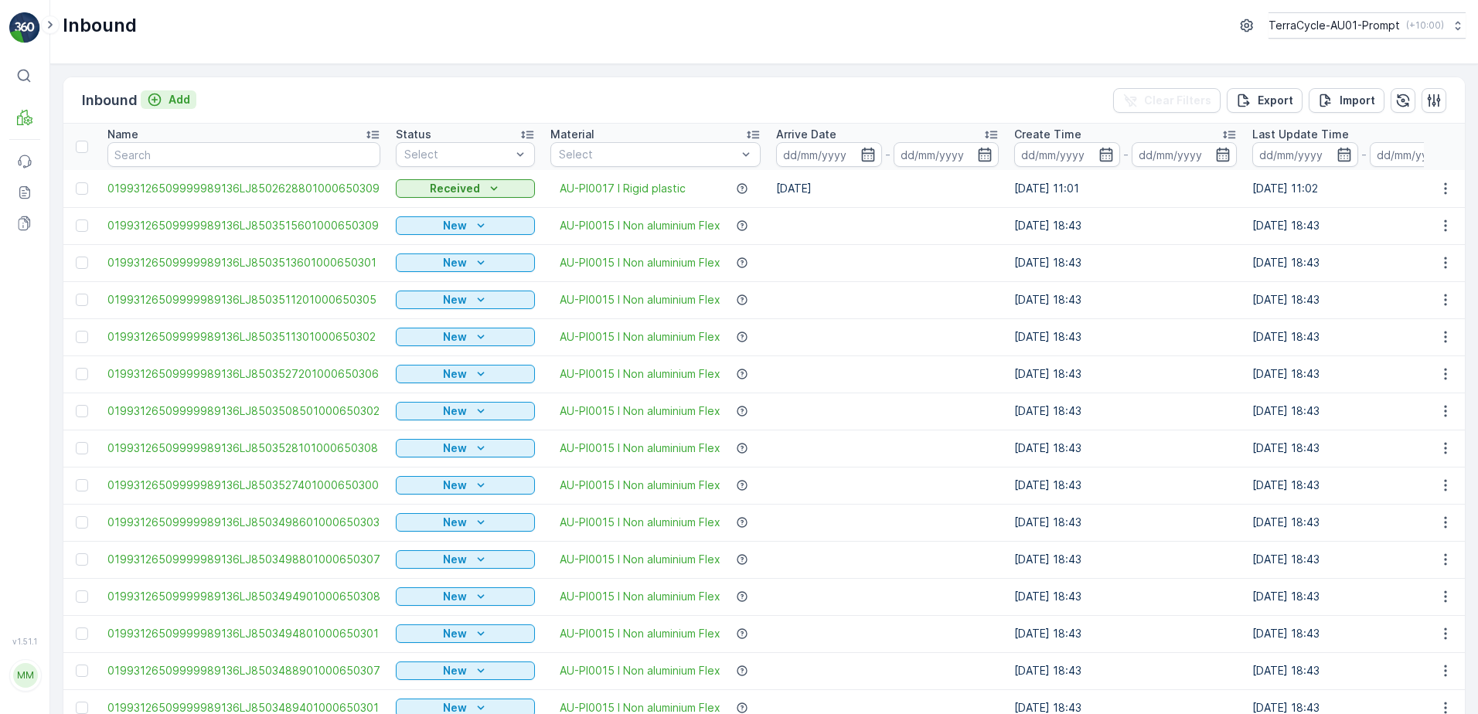
click at [181, 99] on p "Add" at bounding box center [179, 99] width 22 height 15
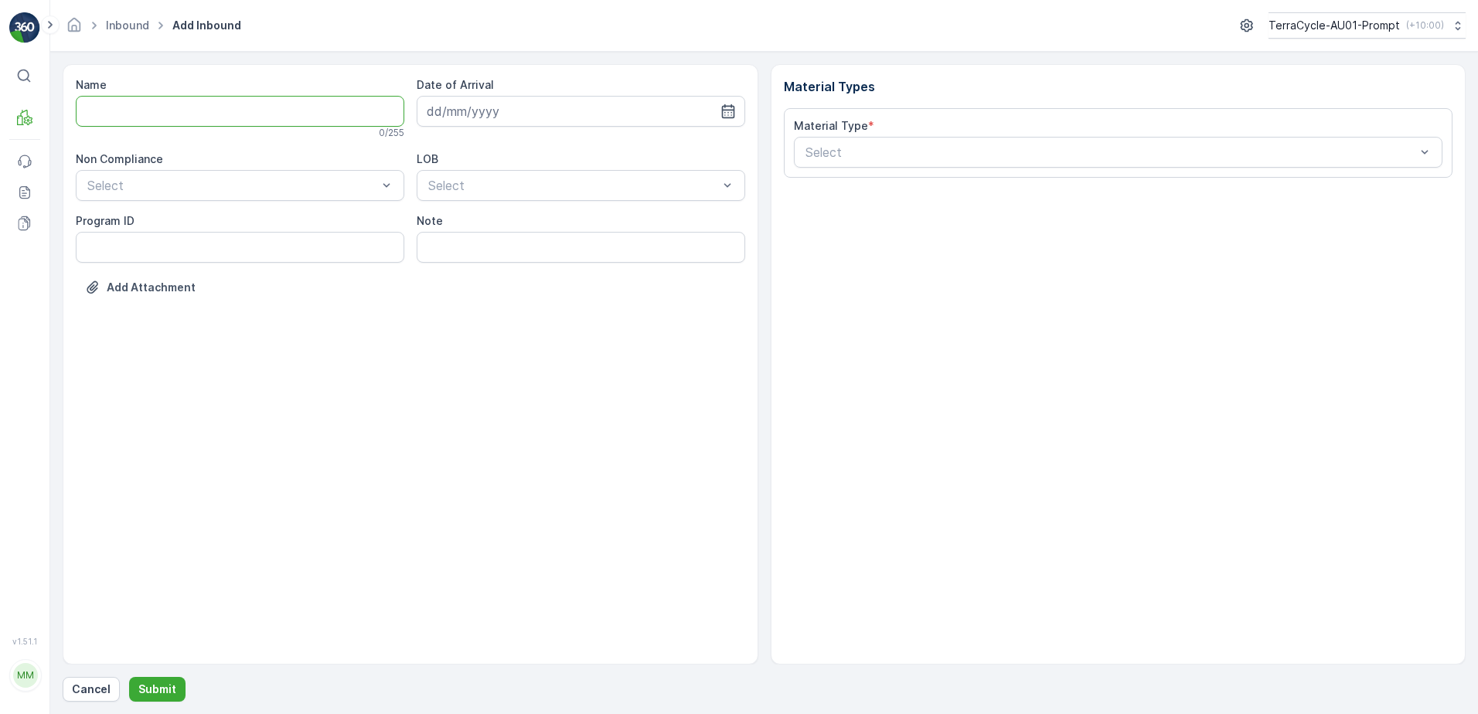
click at [175, 111] on input "Name" at bounding box center [240, 111] width 328 height 31
type input "01993126509999989136LJ8502744101000650307"
click at [129, 677] on button "Submit" at bounding box center [157, 689] width 56 height 25
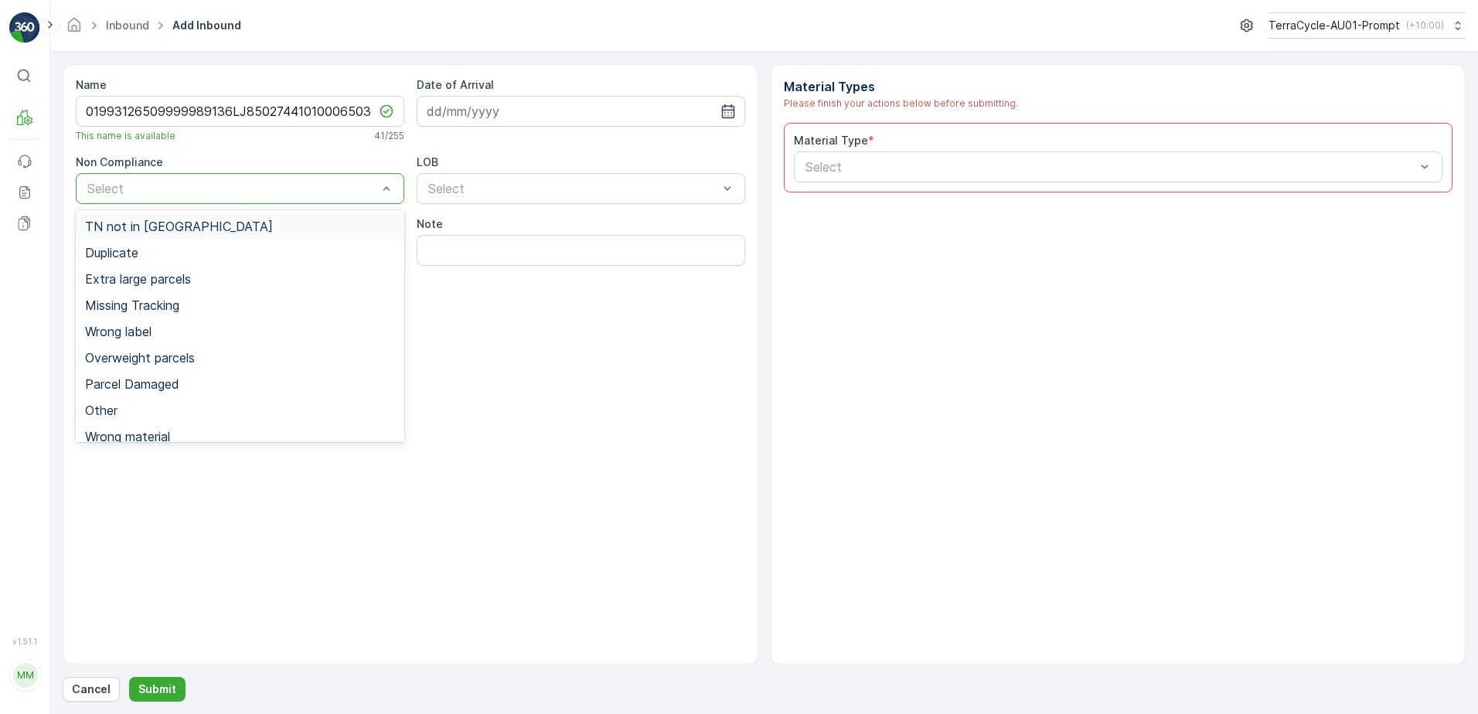
click at [141, 223] on span "TN not in [GEOGRAPHIC_DATA]" at bounding box center [179, 226] width 188 height 14
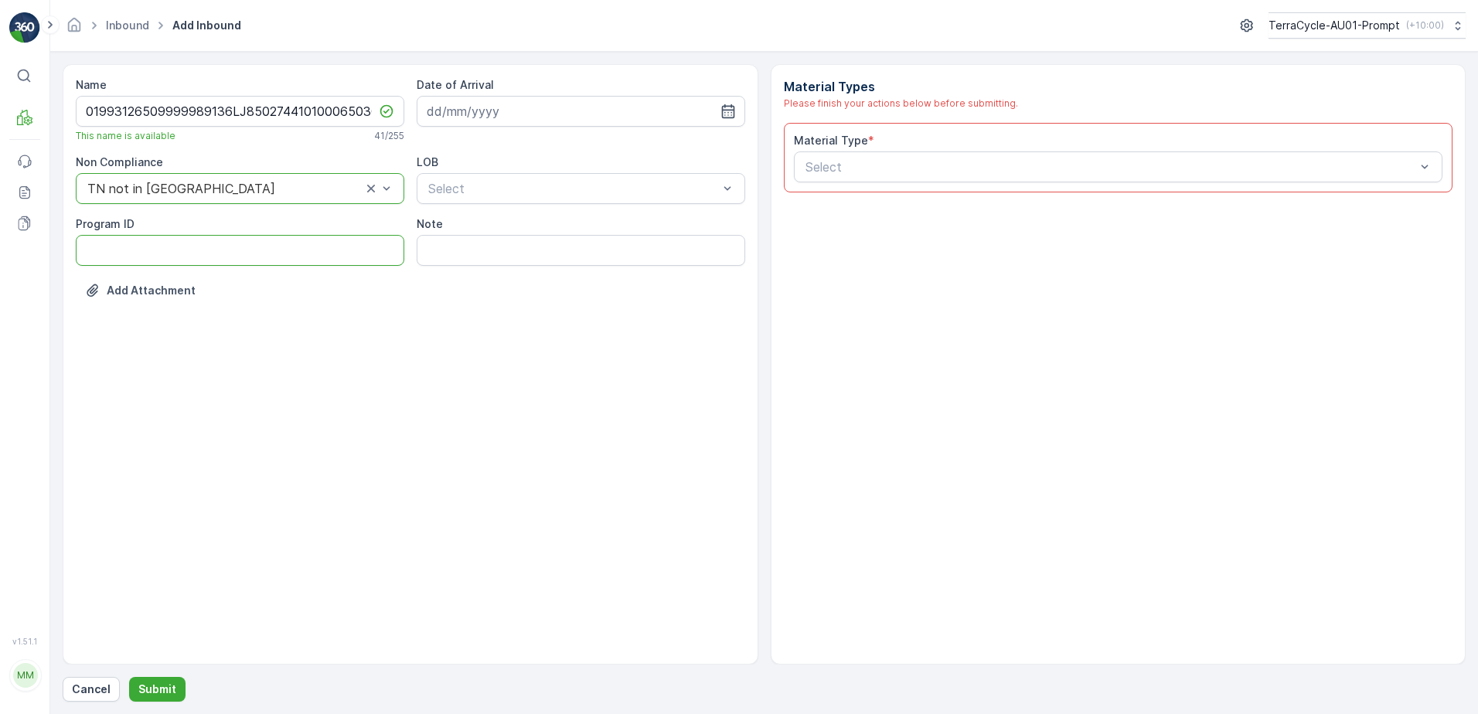
click at [131, 251] on ID "Program ID" at bounding box center [240, 250] width 328 height 31
type ID "1054"
click at [544, 107] on input at bounding box center [581, 111] width 328 height 31
click at [494, 335] on div "30" at bounding box center [498, 333] width 25 height 25
type input "[DATE]"
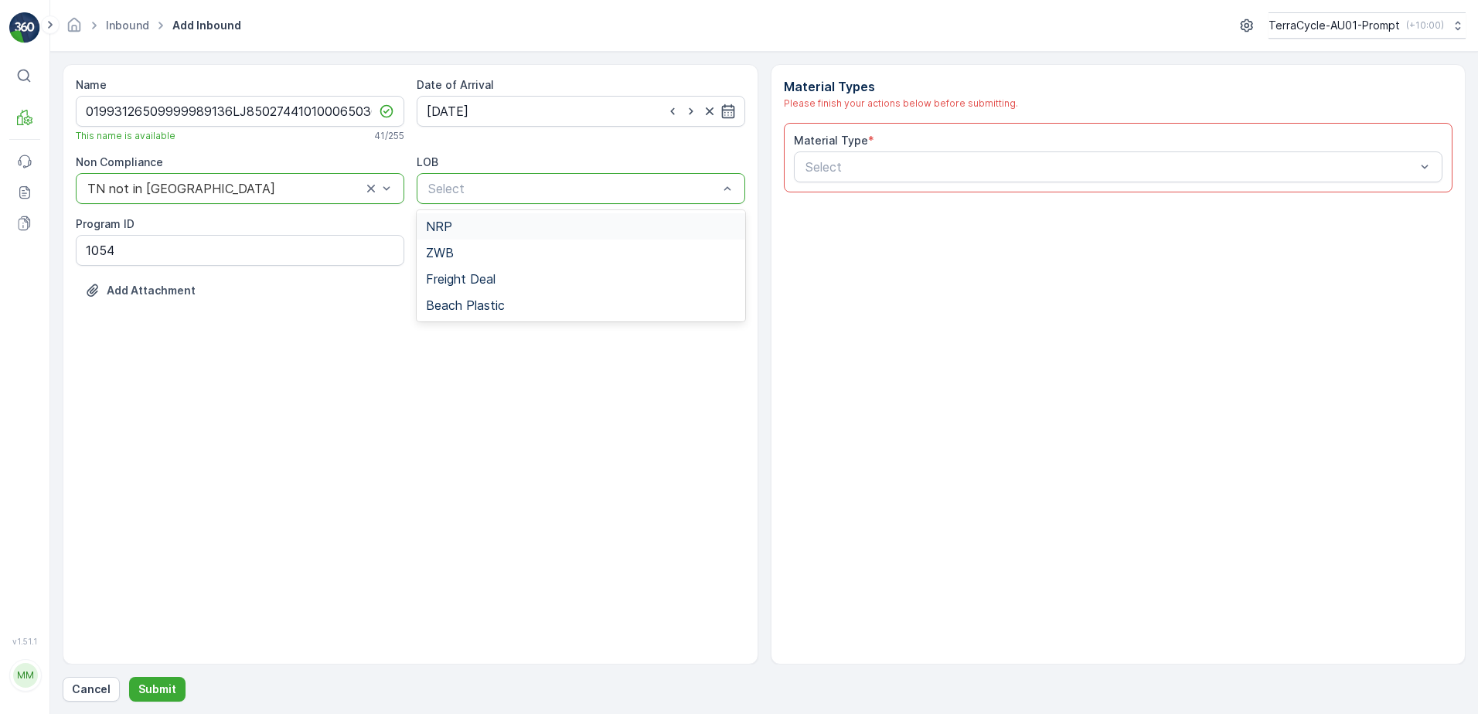
click at [526, 223] on div "NRP" at bounding box center [581, 226] width 310 height 14
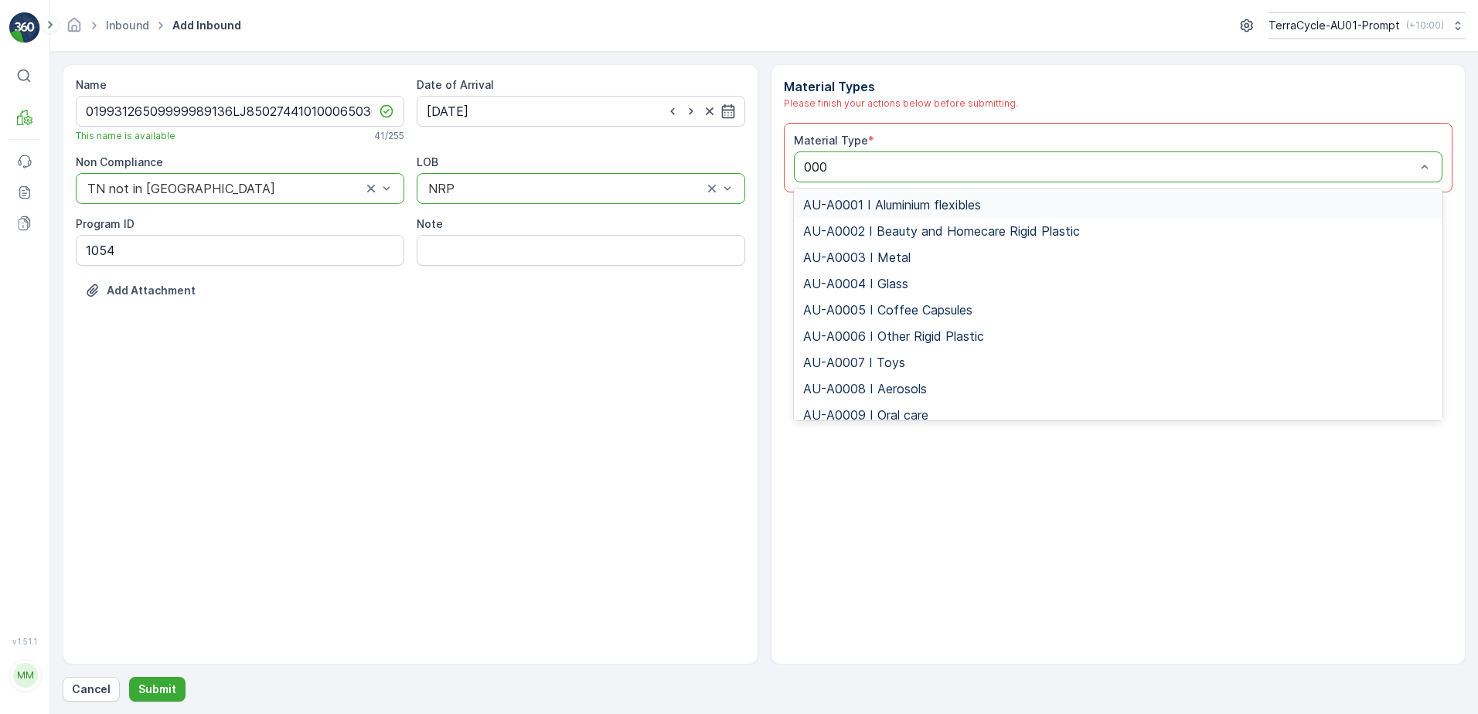
type input "0007"
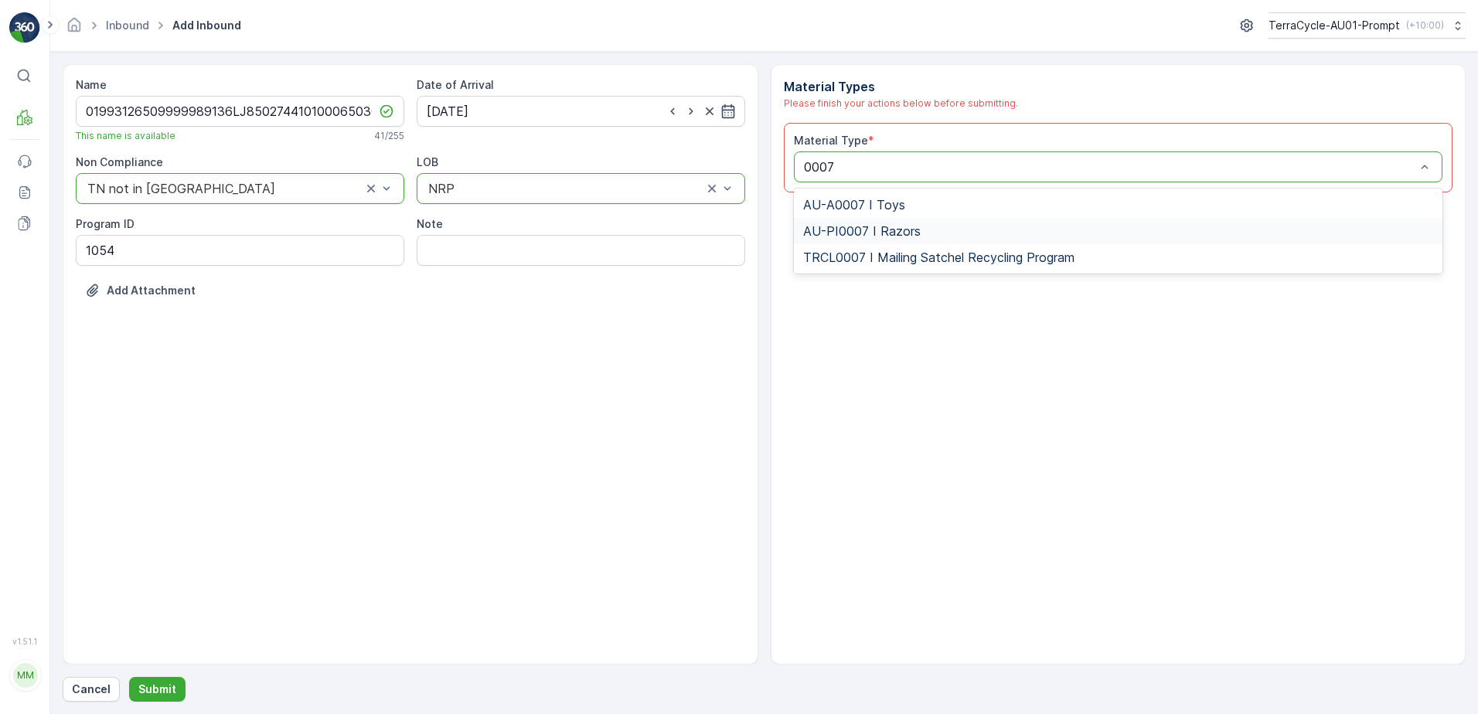
click at [887, 230] on span "AU-PI0007 I Razors" at bounding box center [861, 231] width 117 height 14
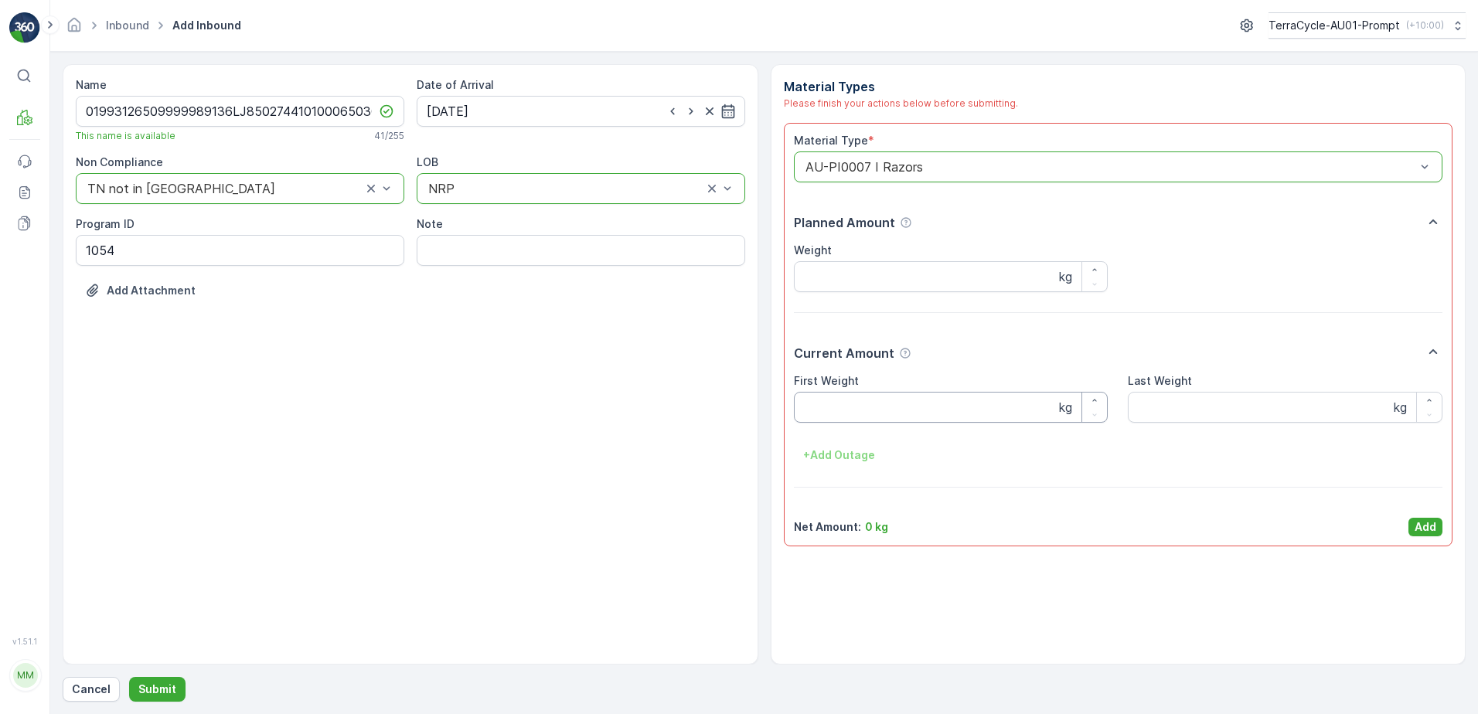
click at [853, 409] on Weight "First Weight" at bounding box center [951, 407] width 315 height 31
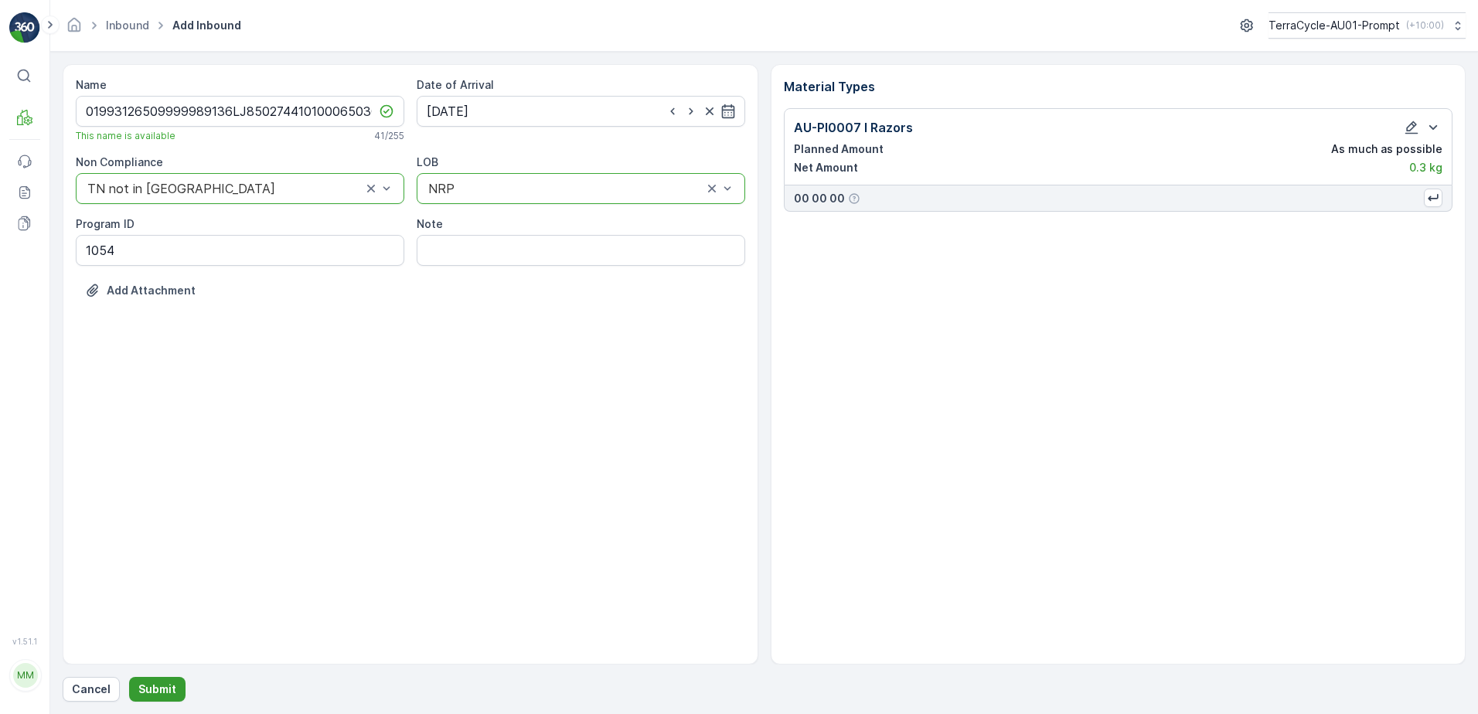
click at [149, 692] on p "Submit" at bounding box center [157, 689] width 38 height 15
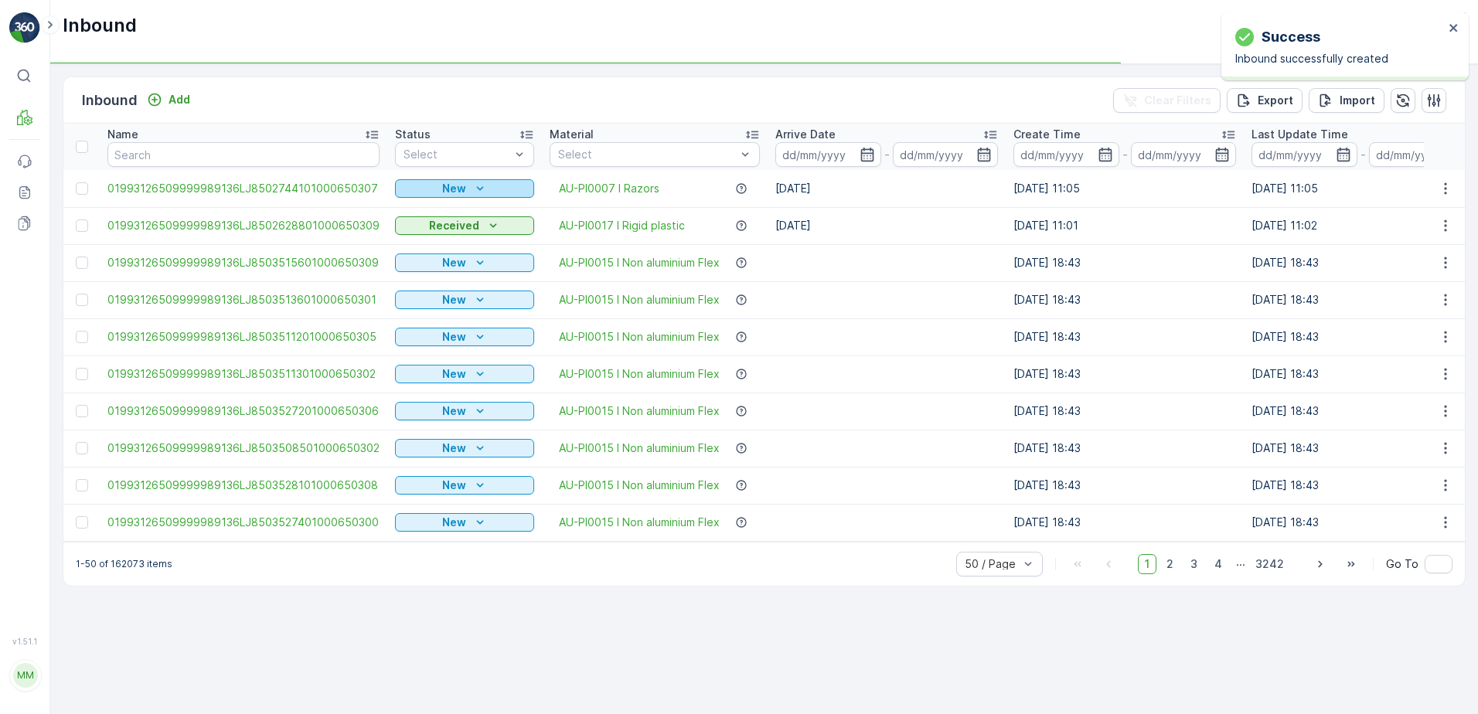
click at [472, 183] on icon "New" at bounding box center [479, 188] width 15 height 15
click at [431, 226] on span "Scanned" at bounding box center [423, 233] width 46 height 15
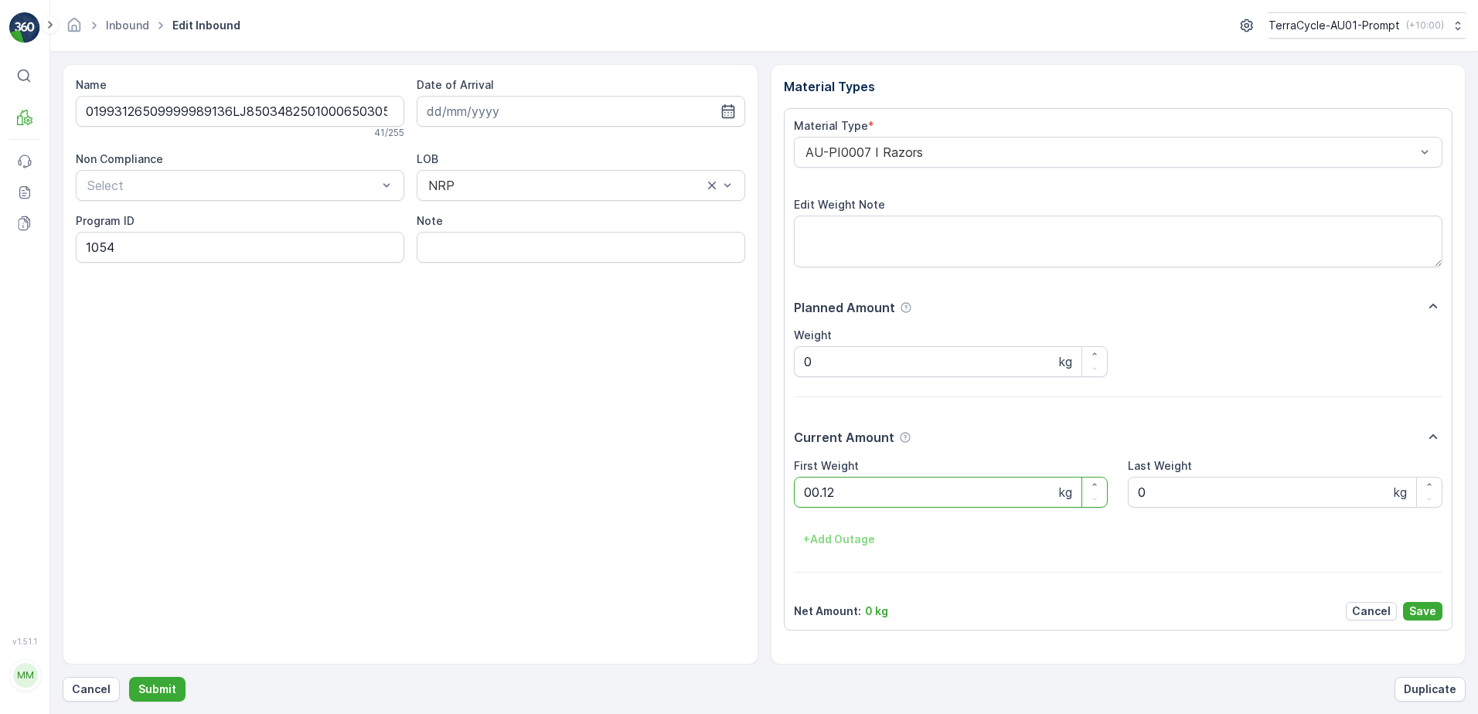
click at [129, 677] on button "Submit" at bounding box center [157, 689] width 56 height 25
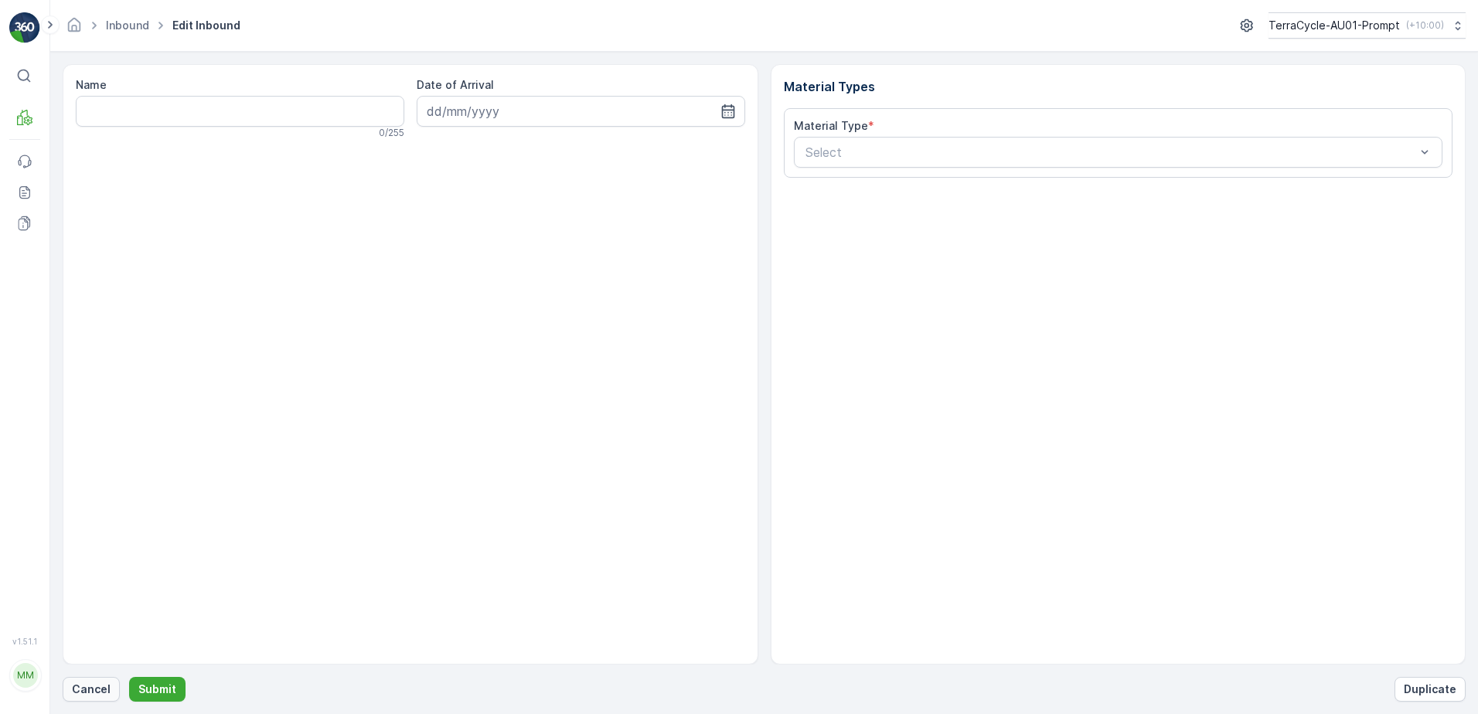
click at [107, 684] on p "Cancel" at bounding box center [91, 689] width 39 height 15
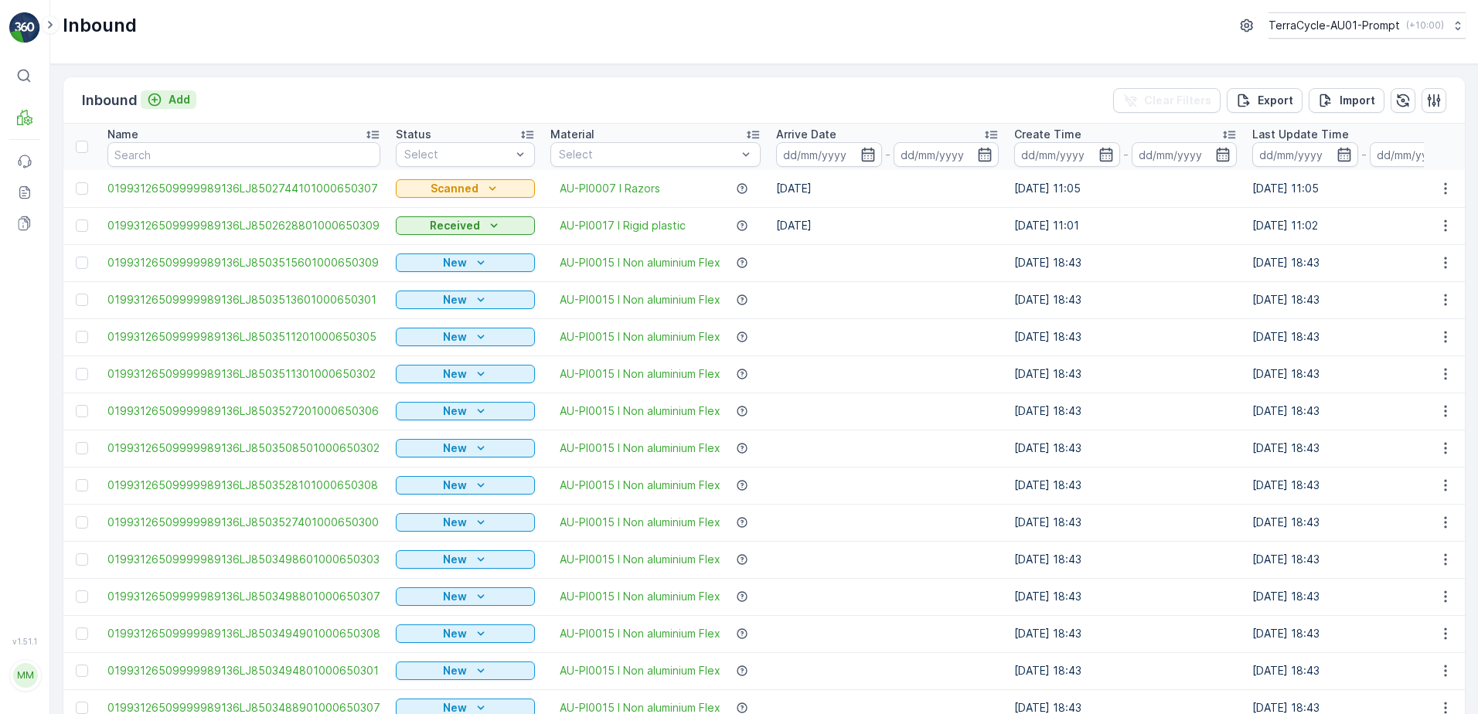
click at [178, 101] on p "Add" at bounding box center [179, 99] width 22 height 15
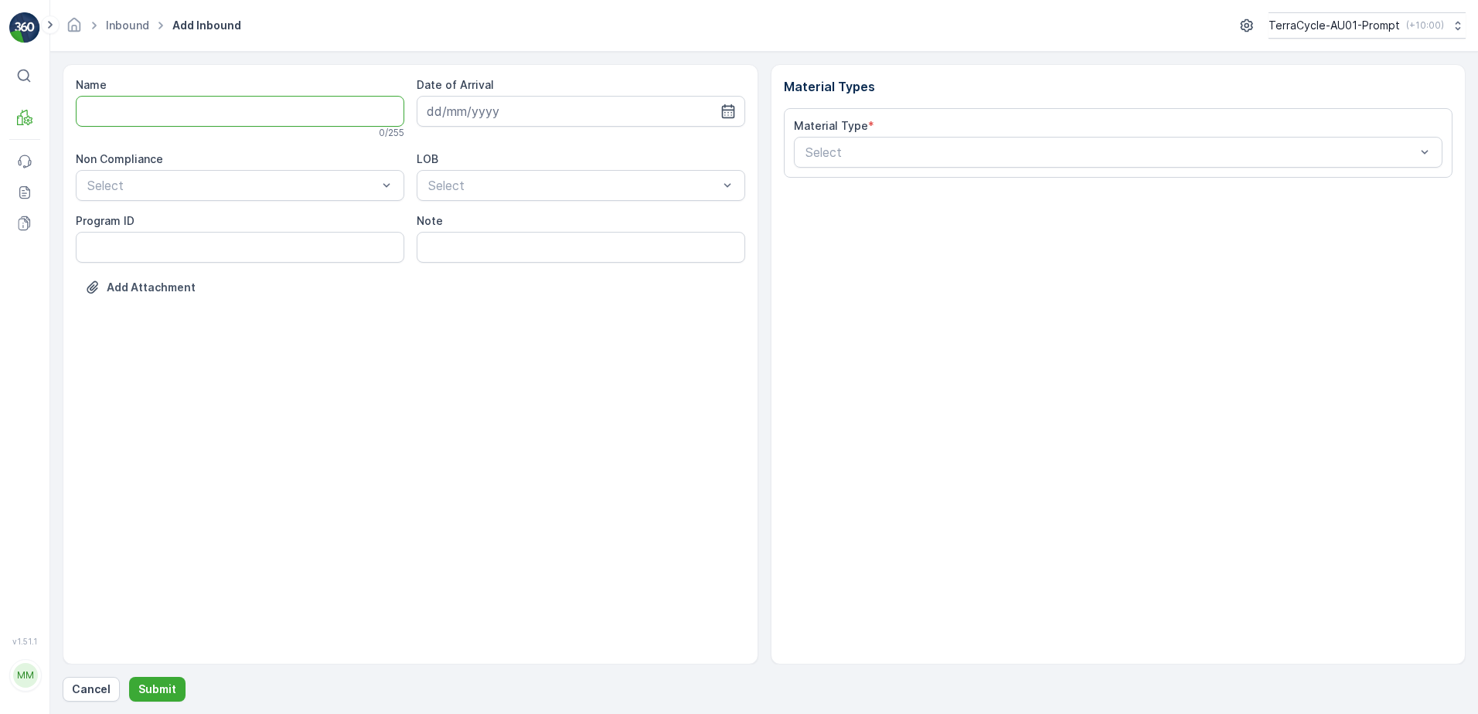
click at [174, 116] on input "Name" at bounding box center [240, 111] width 328 height 31
click at [129, 677] on button "Submit" at bounding box center [157, 689] width 56 height 25
type input "9"
click at [129, 677] on button "Submit" at bounding box center [157, 689] width 56 height 25
type input "9"
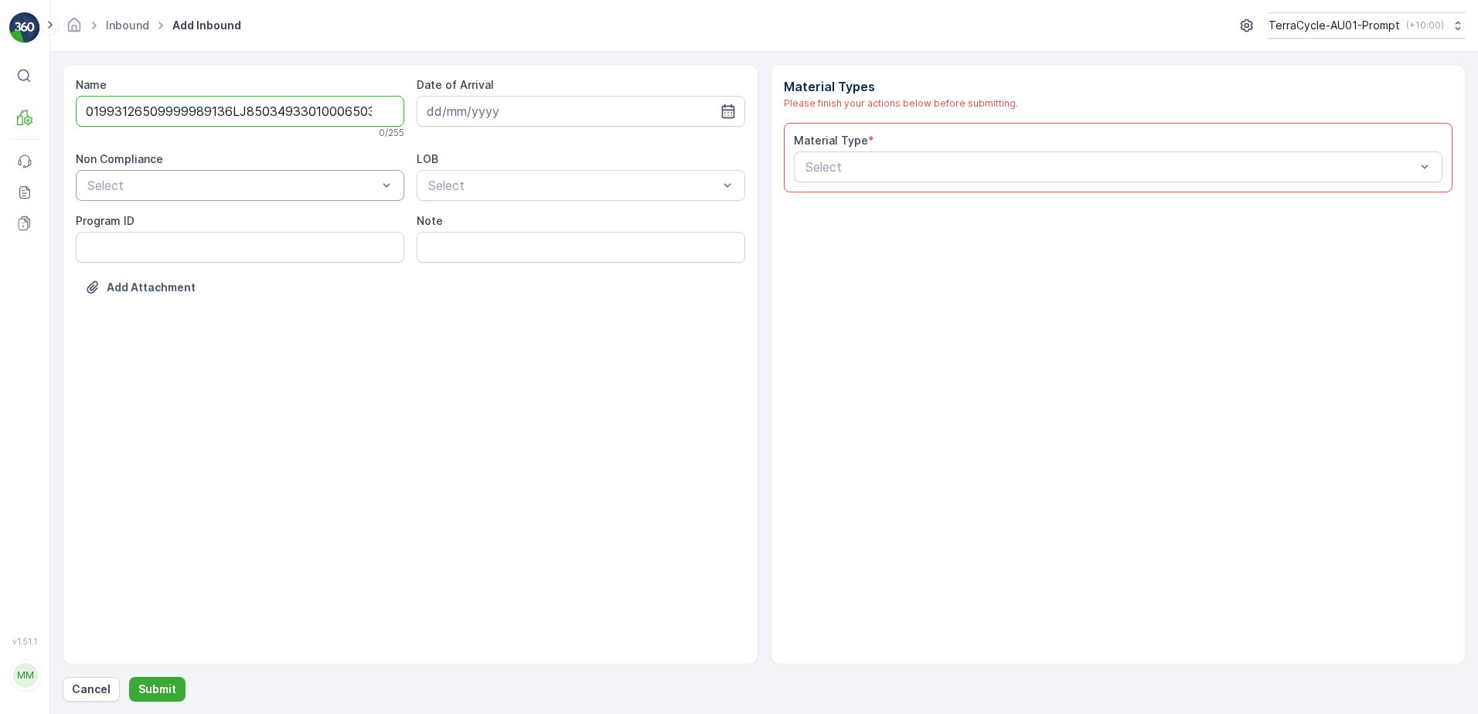
type input "01993126509999989136LJ8503493301000650307"
click at [129, 677] on button "Submit" at bounding box center [157, 689] width 56 height 25
click at [102, 688] on p "Cancel" at bounding box center [91, 689] width 39 height 15
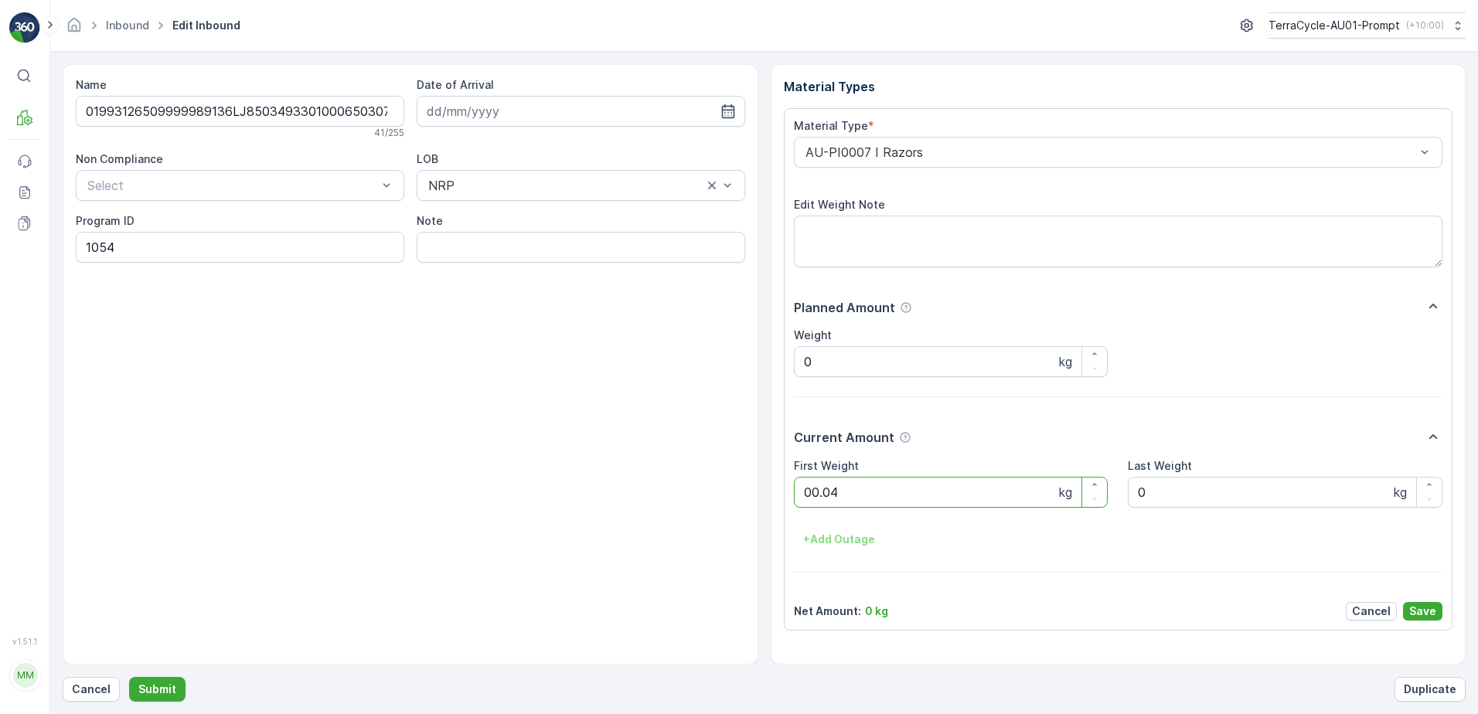
click at [129, 677] on button "Submit" at bounding box center [157, 689] width 56 height 25
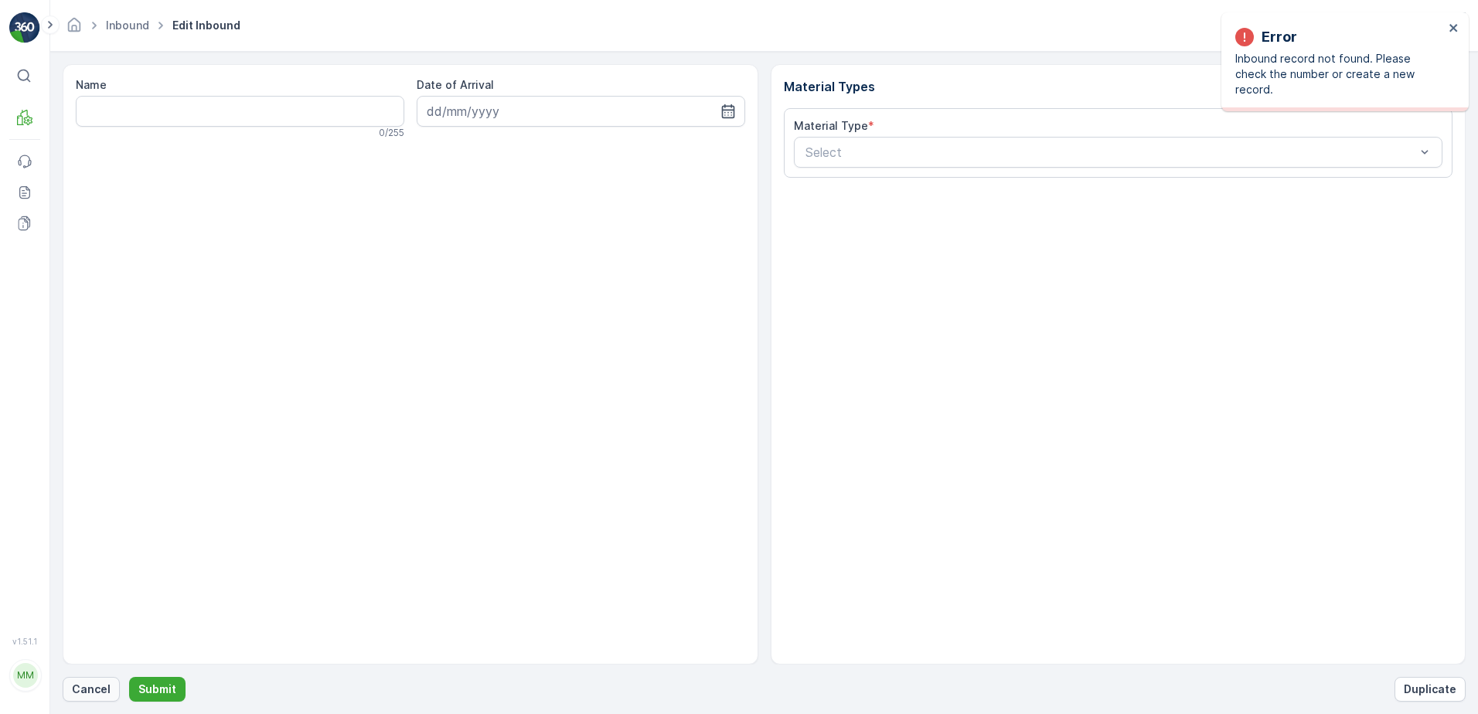
click at [89, 697] on button "Cancel" at bounding box center [91, 689] width 57 height 25
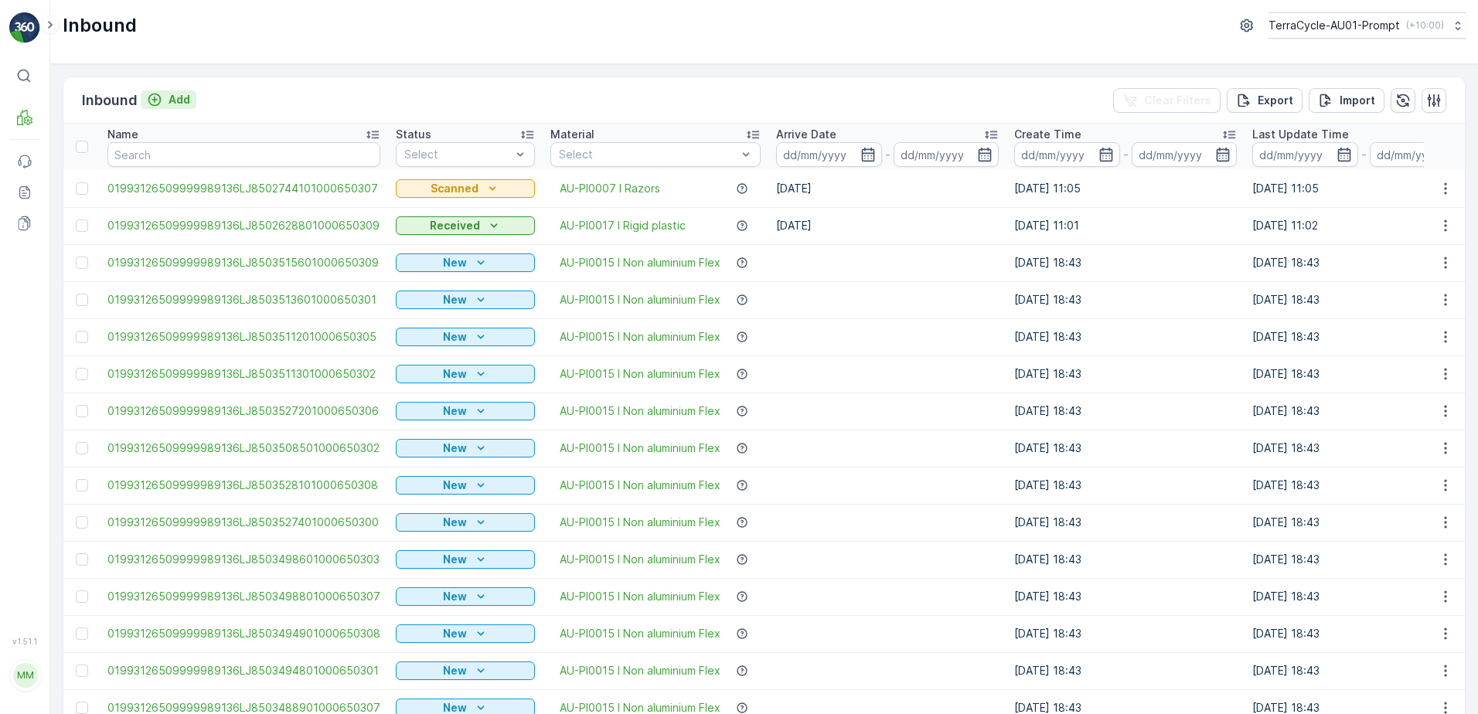
click at [182, 94] on p "Add" at bounding box center [179, 99] width 22 height 15
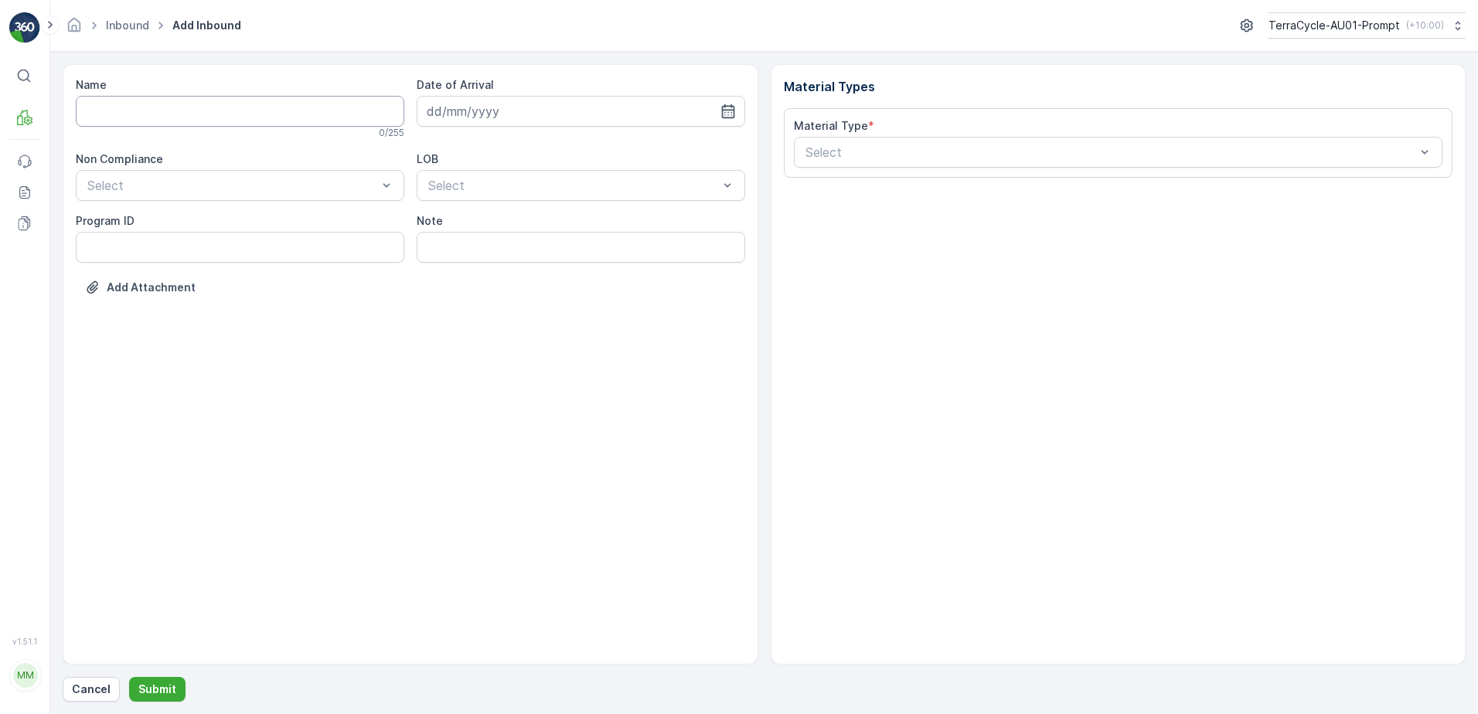
click at [168, 110] on input "Name" at bounding box center [240, 111] width 328 height 31
type input "01993126509999989136LJ8502547001000650309"
click at [129, 677] on button "Submit" at bounding box center [157, 689] width 56 height 25
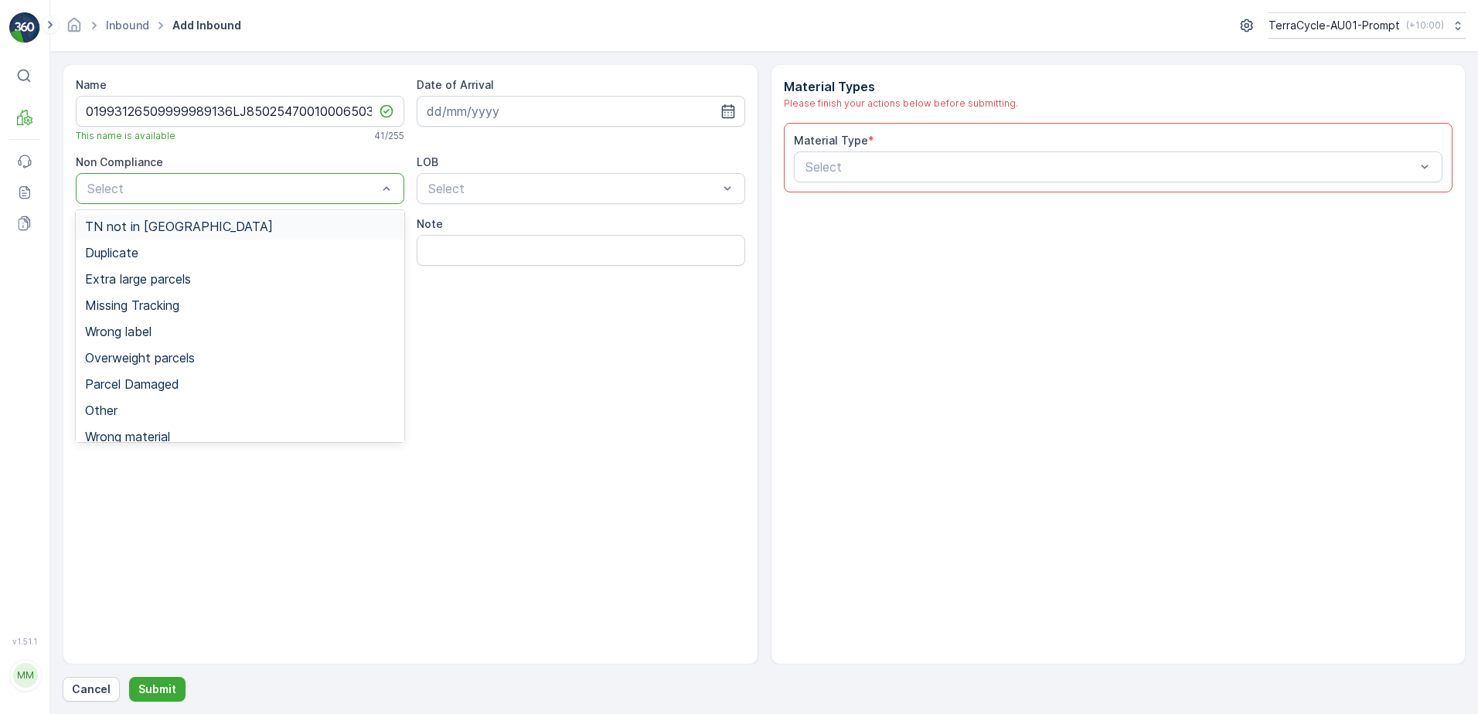
click at [199, 232] on div "TN not in [GEOGRAPHIC_DATA]" at bounding box center [240, 226] width 310 height 14
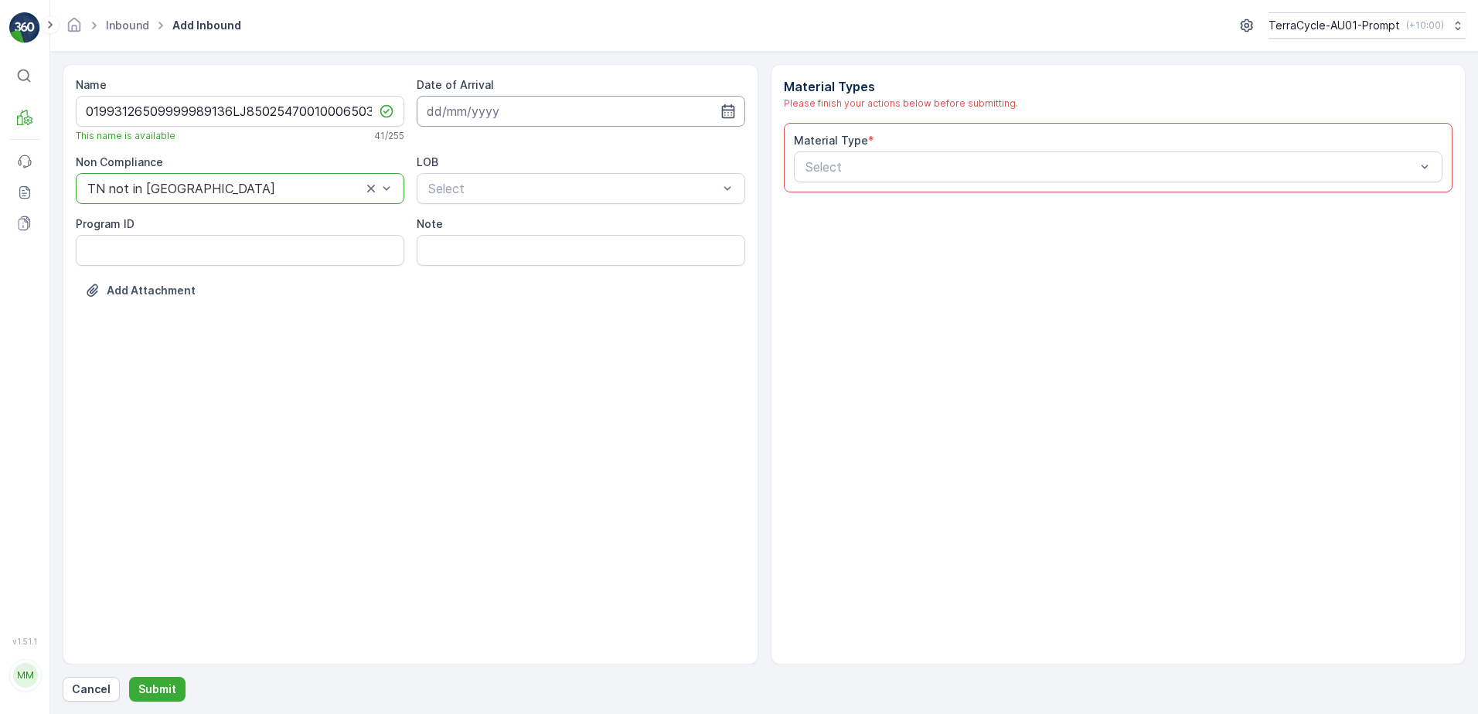
click at [505, 108] on input at bounding box center [581, 111] width 328 height 31
click at [500, 330] on div "30" at bounding box center [498, 333] width 25 height 25
type input "[DATE]"
click at [471, 226] on div "NRP" at bounding box center [581, 226] width 310 height 14
click at [454, 240] on input "Note" at bounding box center [581, 250] width 328 height 31
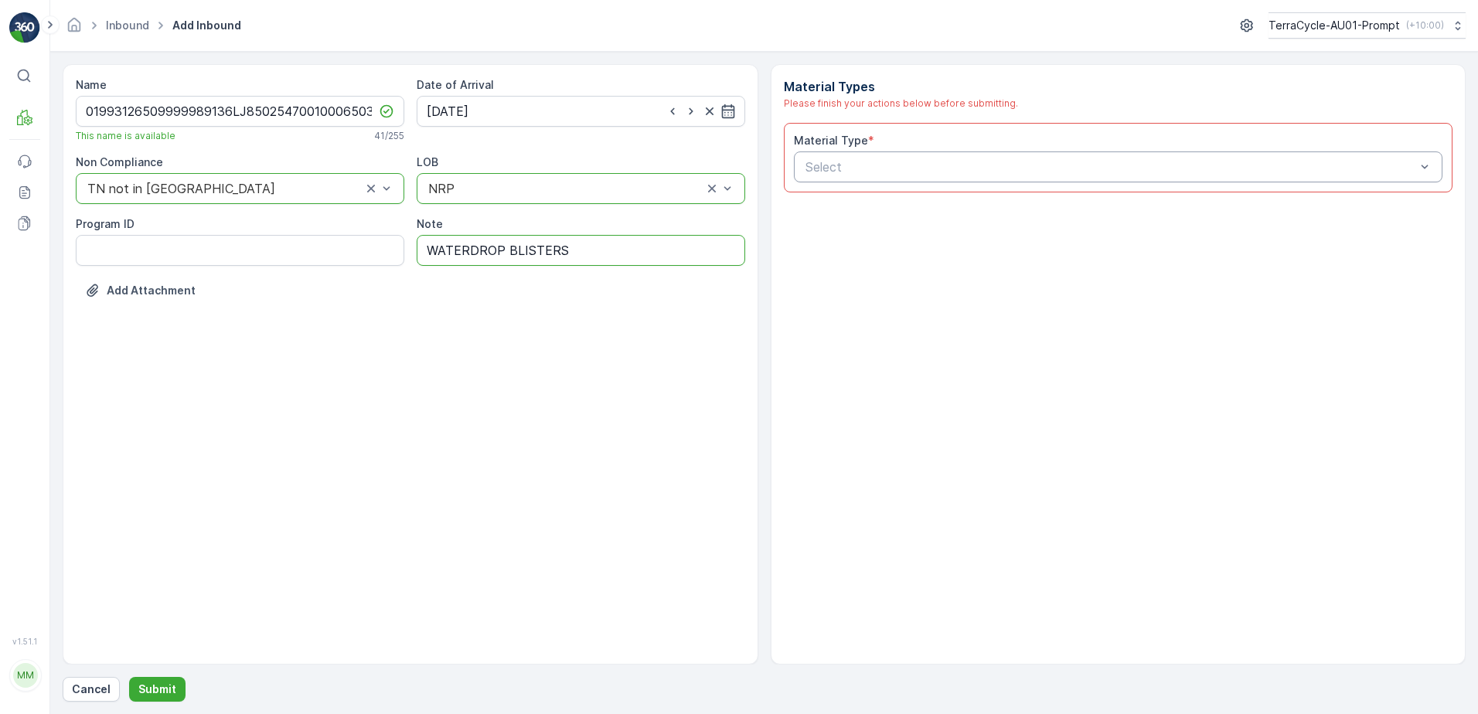
type input "WATERDROP BLISTERS"
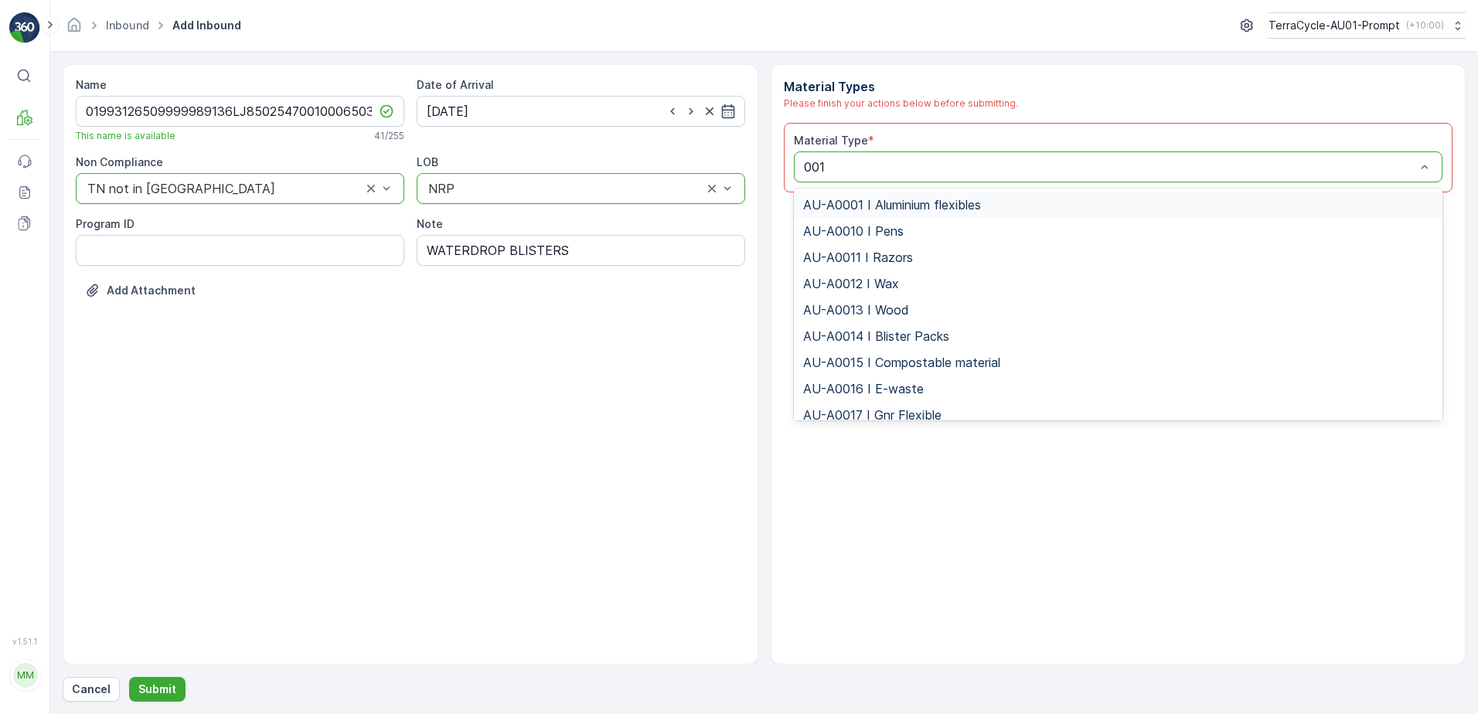
type input "0017"
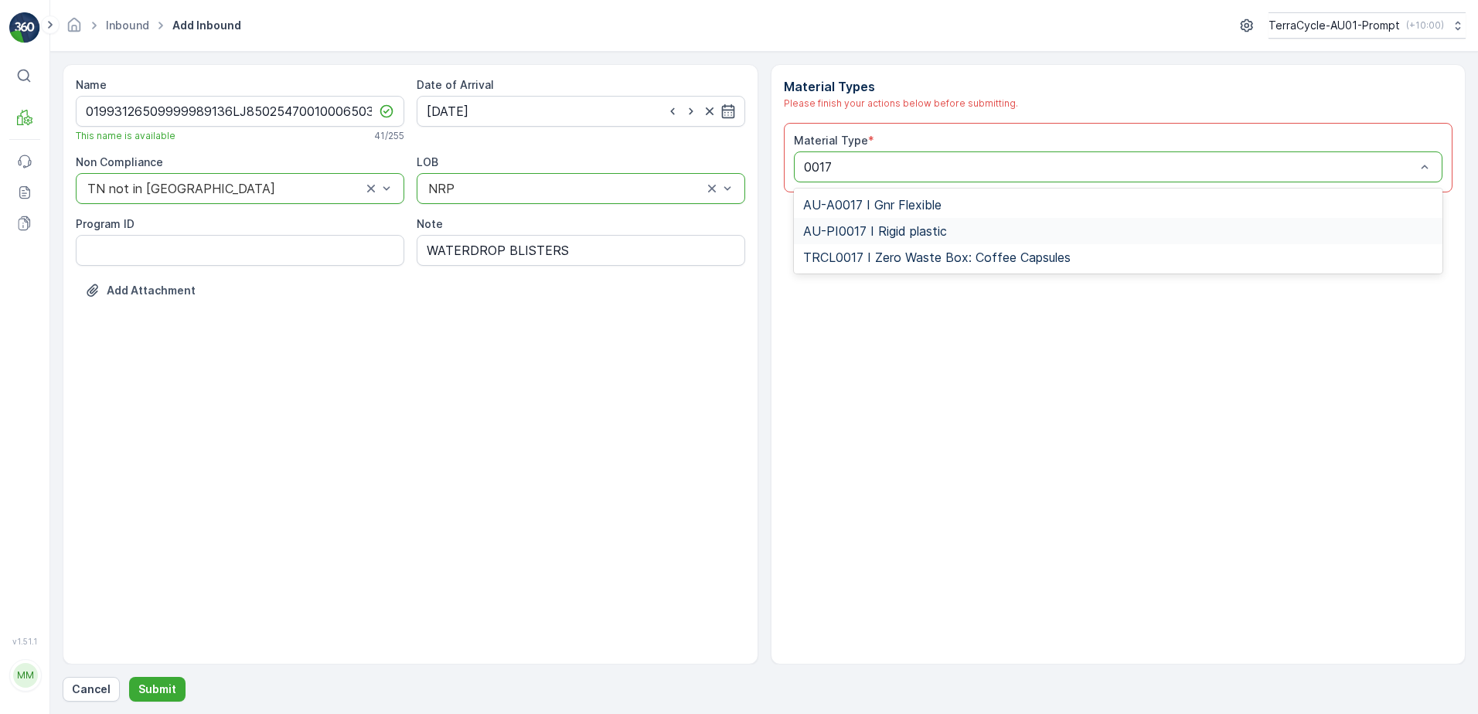
click at [865, 225] on span "AU-PI0017 I Rigid plastic" at bounding box center [875, 231] width 144 height 14
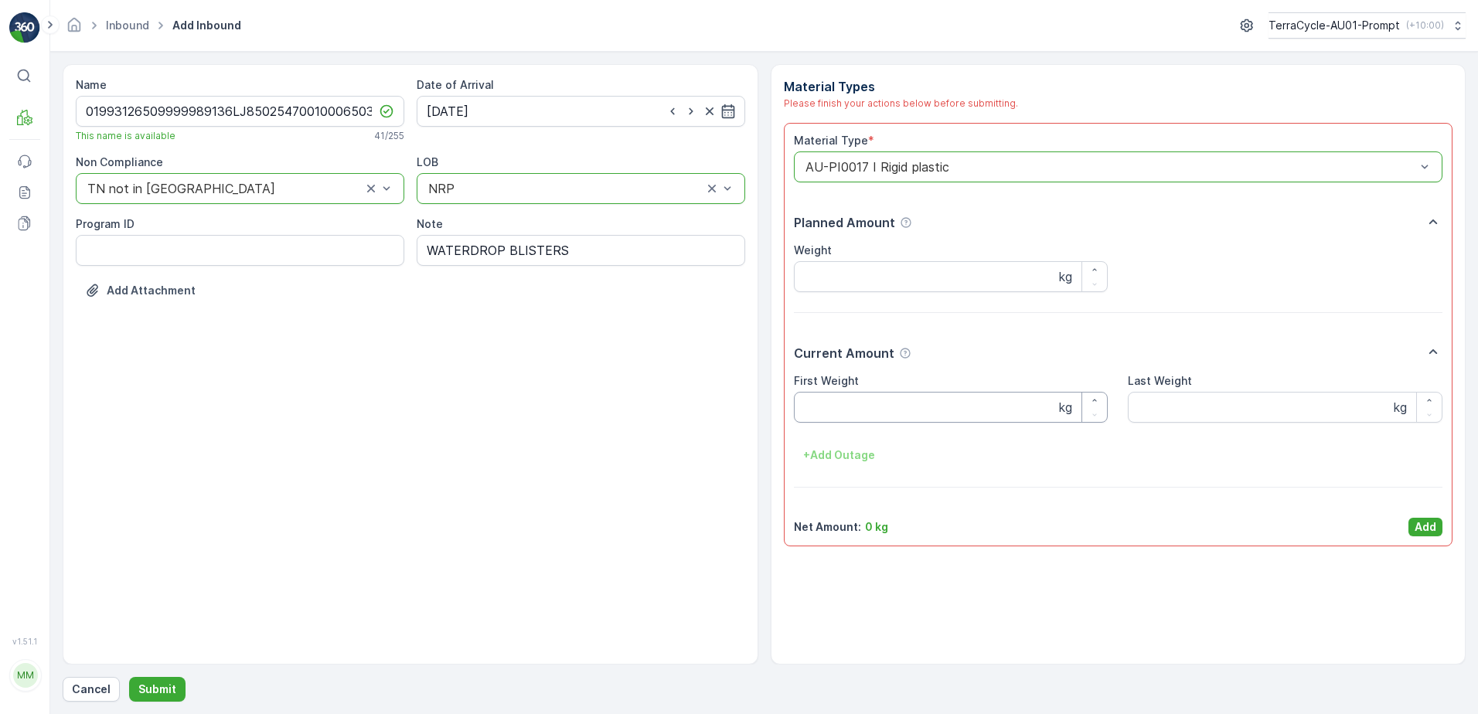
click at [886, 413] on Weight "First Weight" at bounding box center [951, 407] width 315 height 31
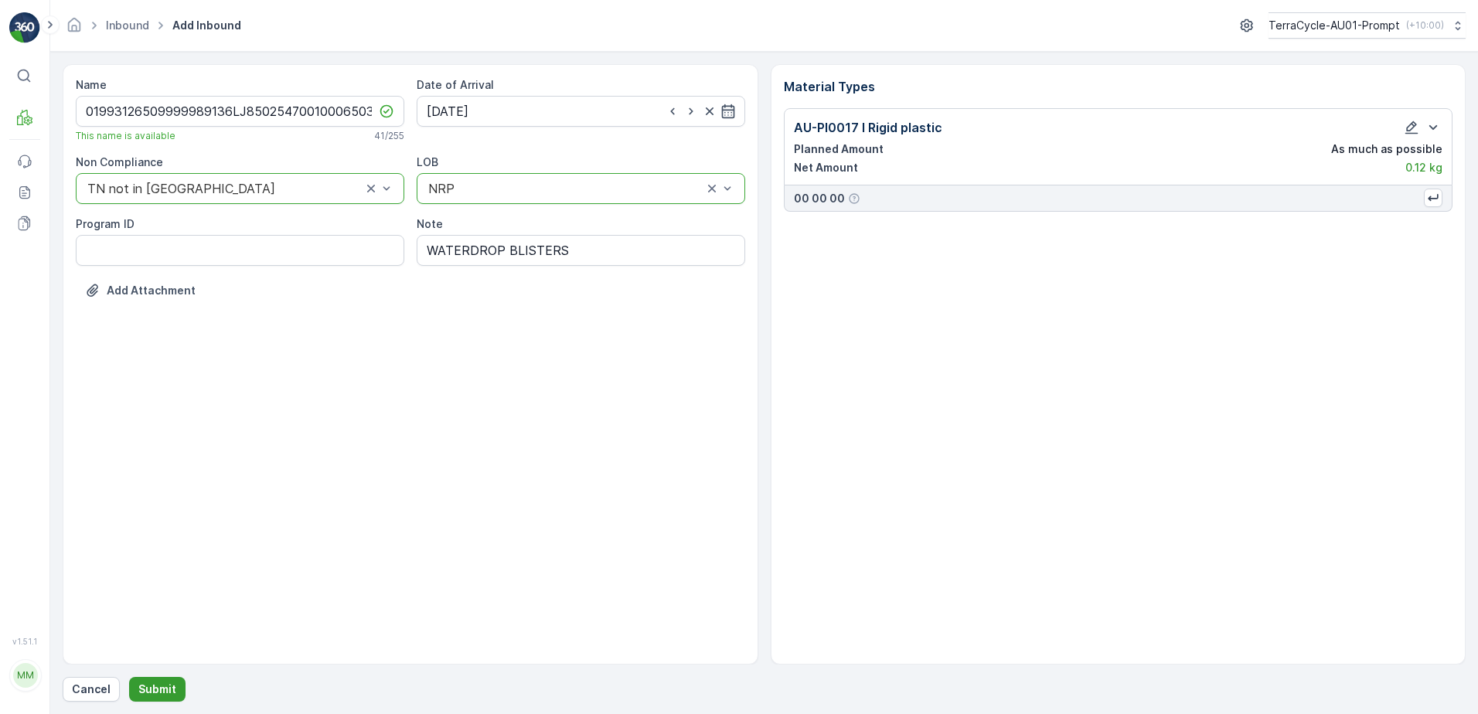
click at [148, 692] on p "Submit" at bounding box center [157, 689] width 38 height 15
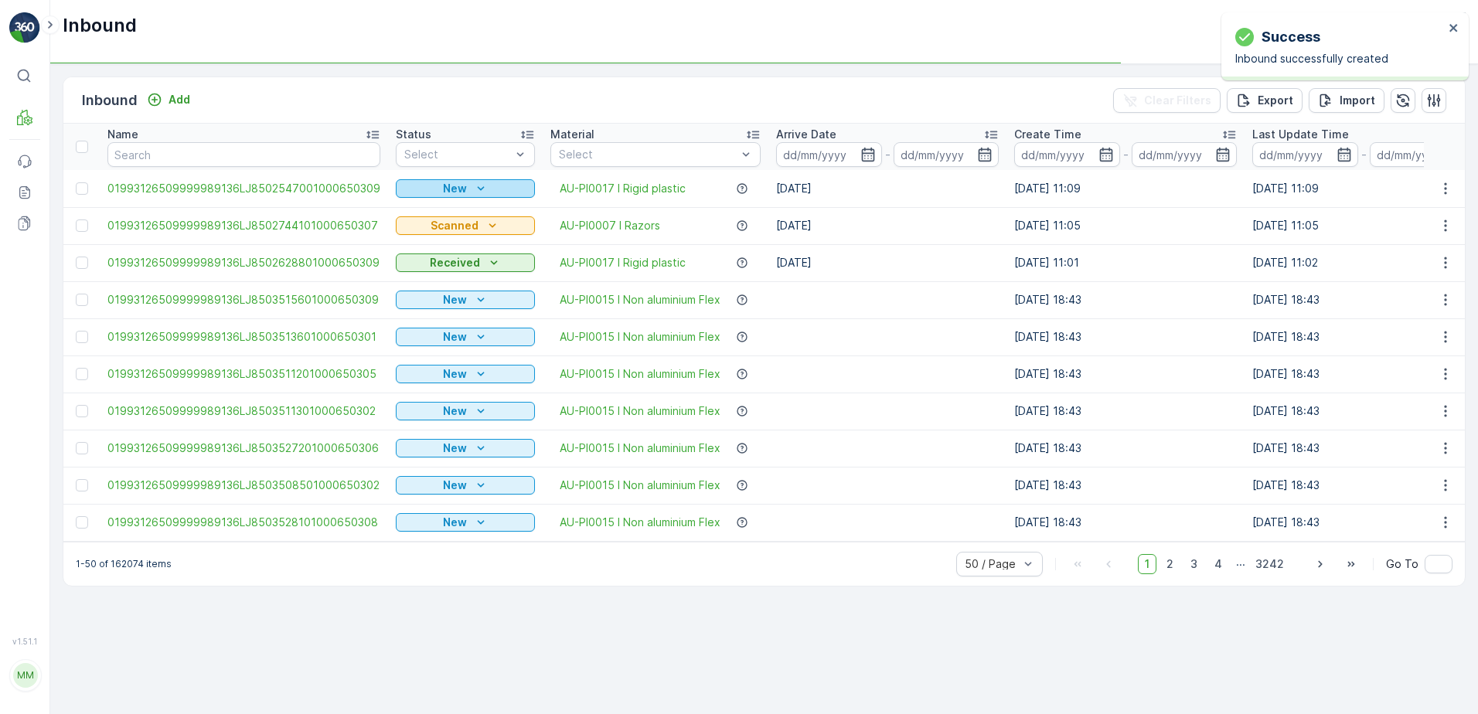
click at [474, 188] on icon "New" at bounding box center [480, 188] width 15 height 15
click at [427, 229] on span "Scanned" at bounding box center [423, 233] width 46 height 15
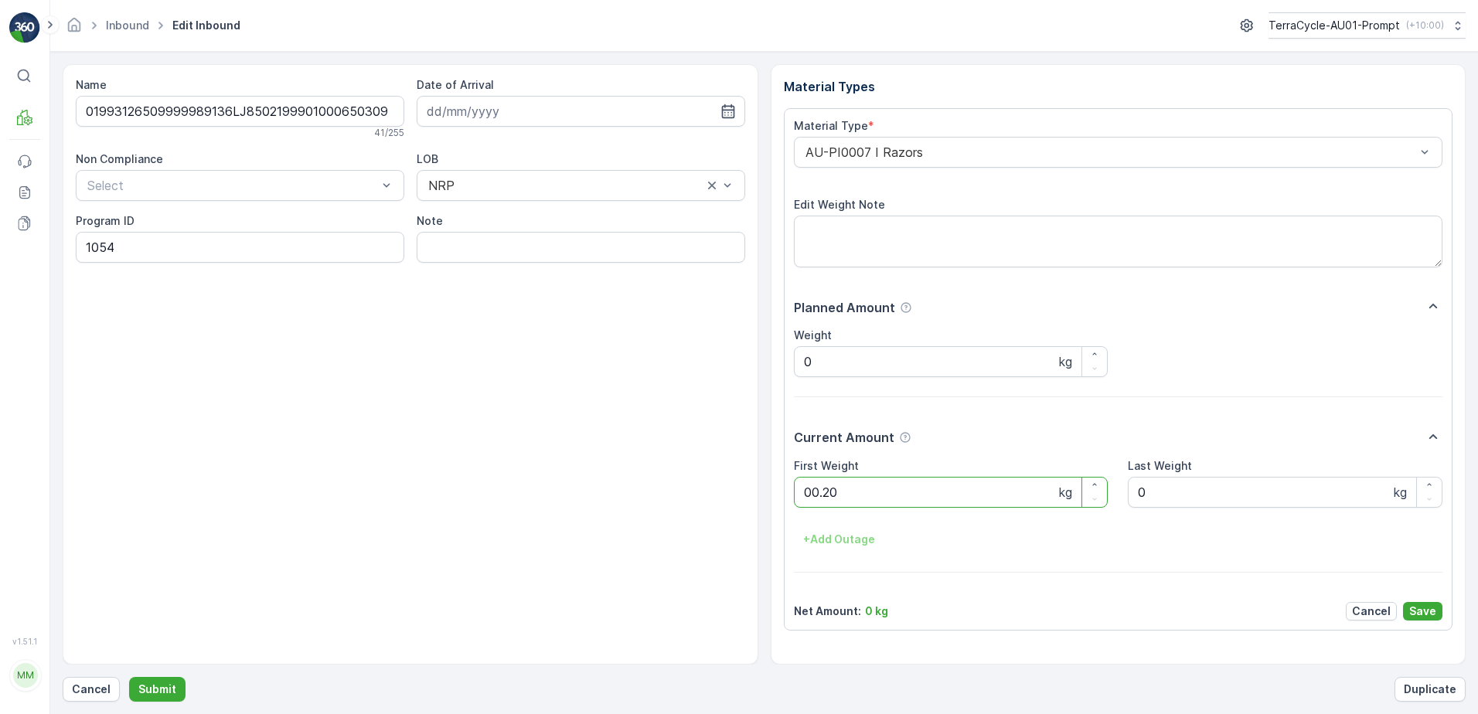
click at [129, 677] on button "Submit" at bounding box center [157, 689] width 56 height 25
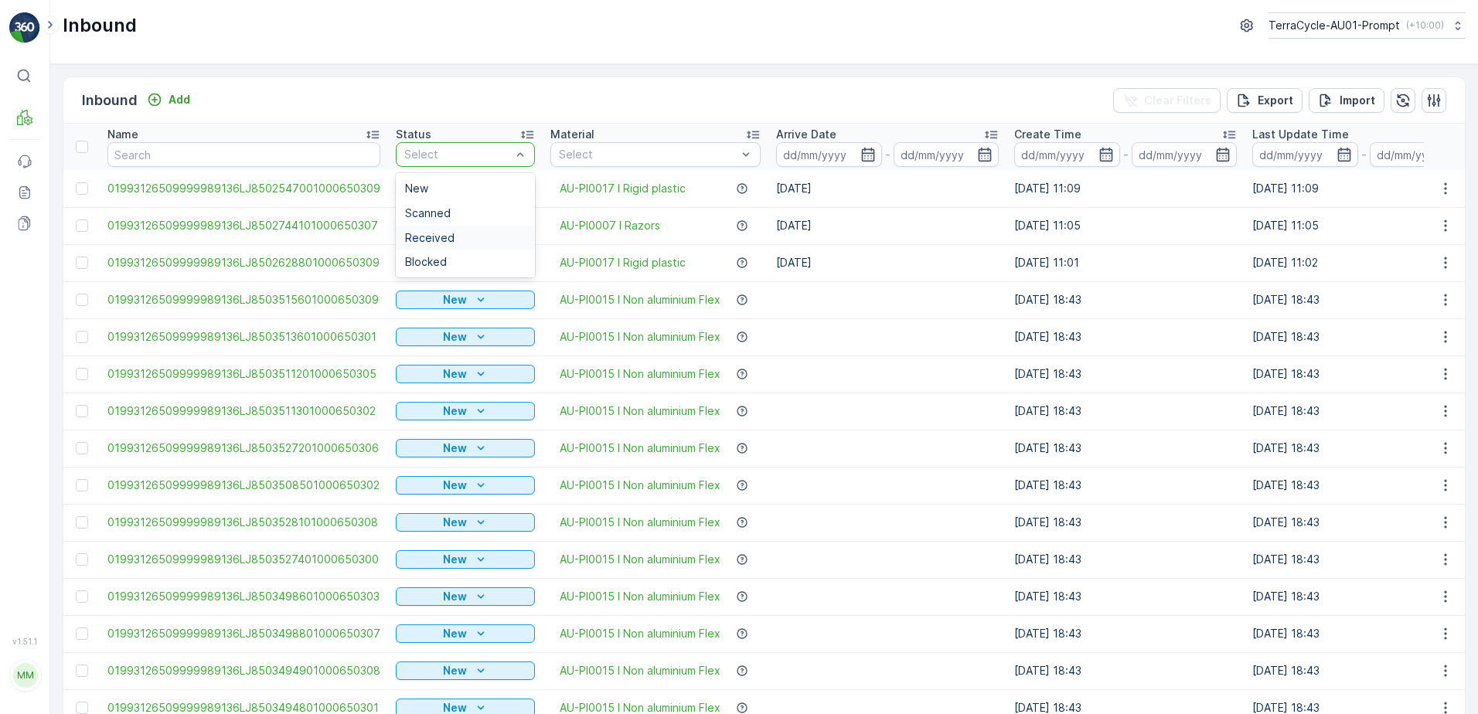
click at [428, 244] on div "Received" at bounding box center [465, 238] width 139 height 25
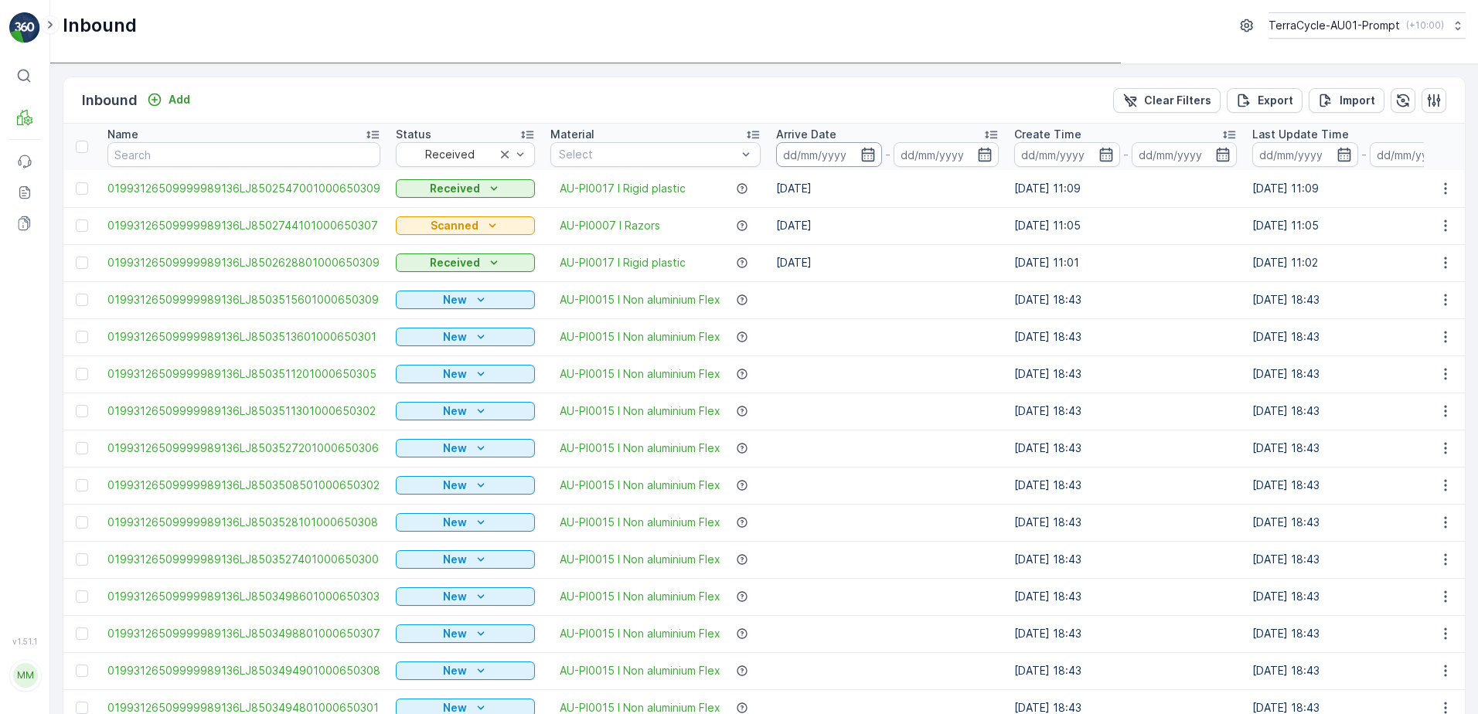
drag, startPoint x: 845, startPoint y: 145, endPoint x: 864, endPoint y: 164, distance: 26.8
click at [862, 154] on icon "button" at bounding box center [867, 155] width 13 height 14
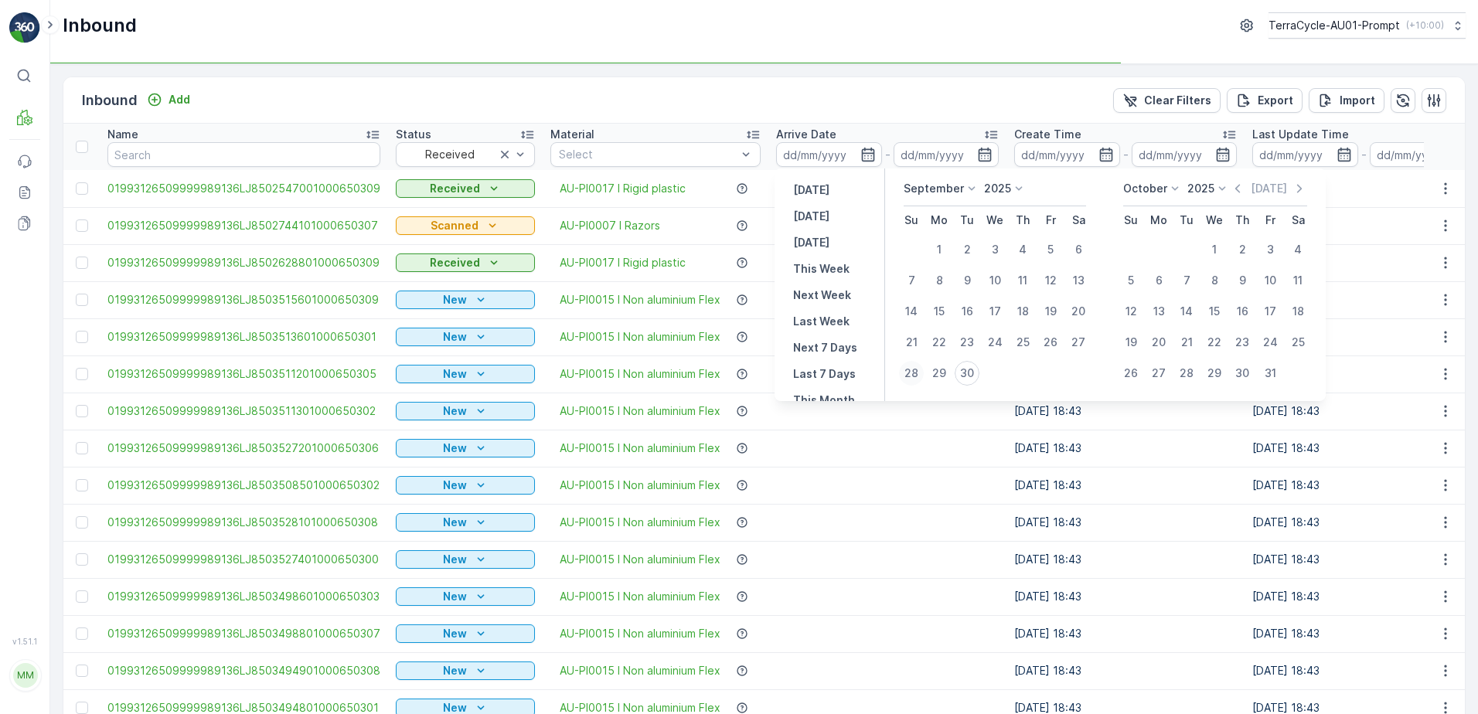
click at [915, 378] on div "28" at bounding box center [911, 373] width 25 height 25
type input "[DATE]"
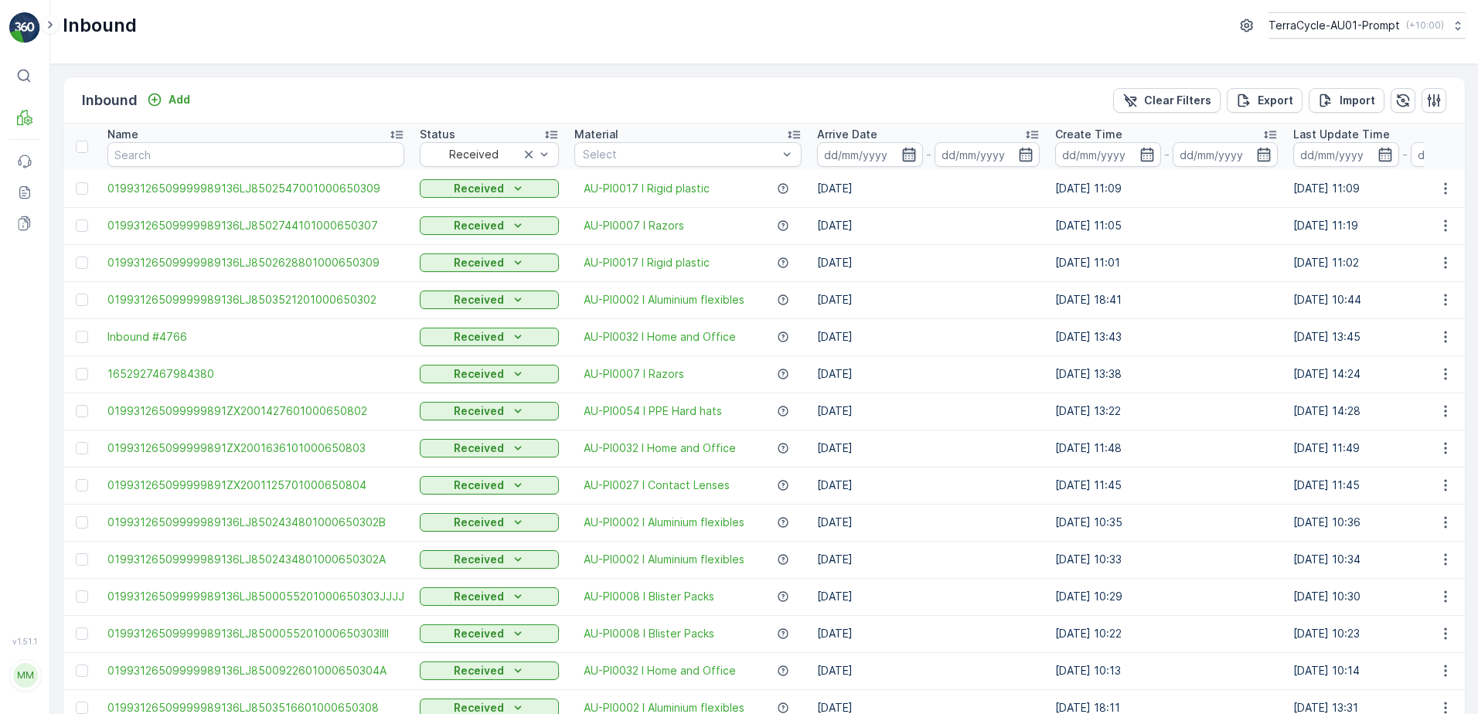
click at [902, 153] on icon "button" at bounding box center [908, 155] width 13 height 14
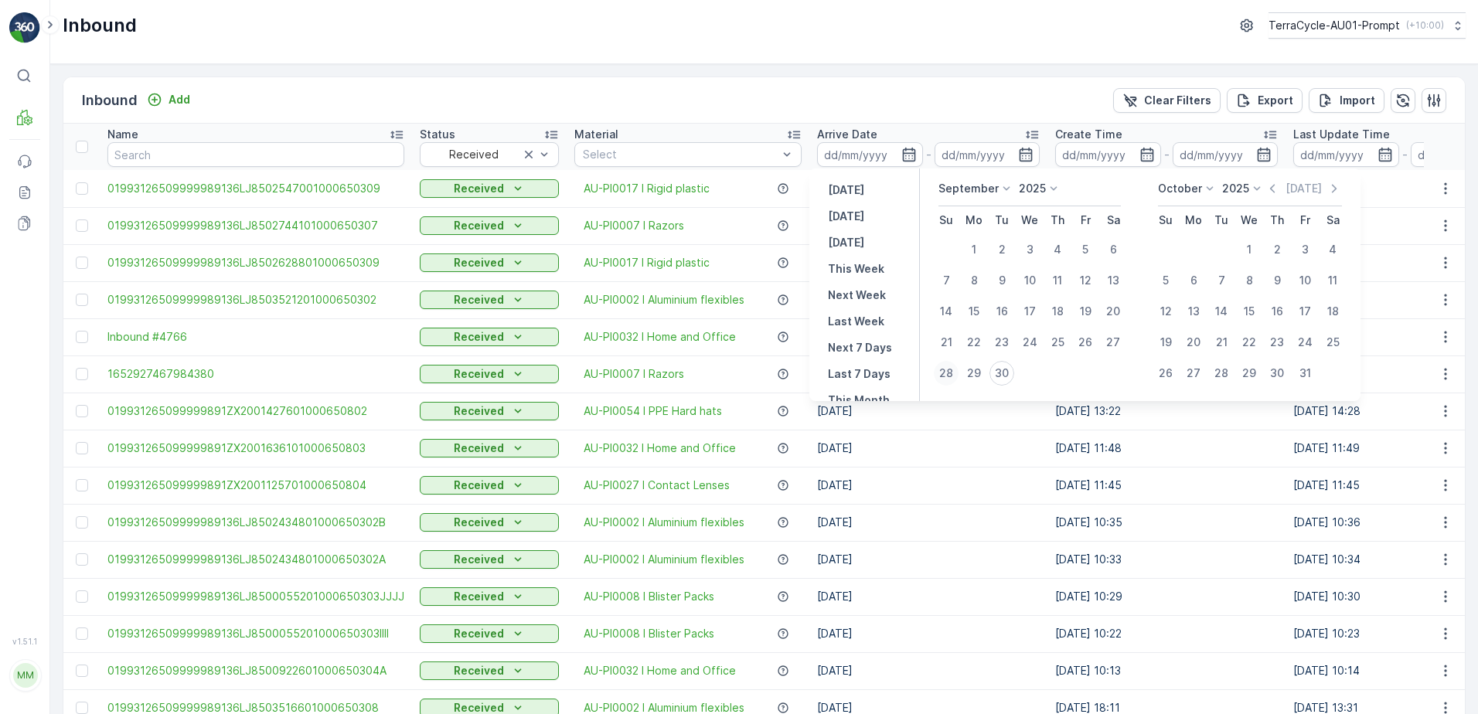
click at [952, 374] on div "28" at bounding box center [946, 373] width 25 height 25
type input "[DATE]"
click at [943, 376] on div "28" at bounding box center [946, 373] width 25 height 25
type input "[DATE]"
click at [1023, 147] on icon "button" at bounding box center [1025, 154] width 15 height 15
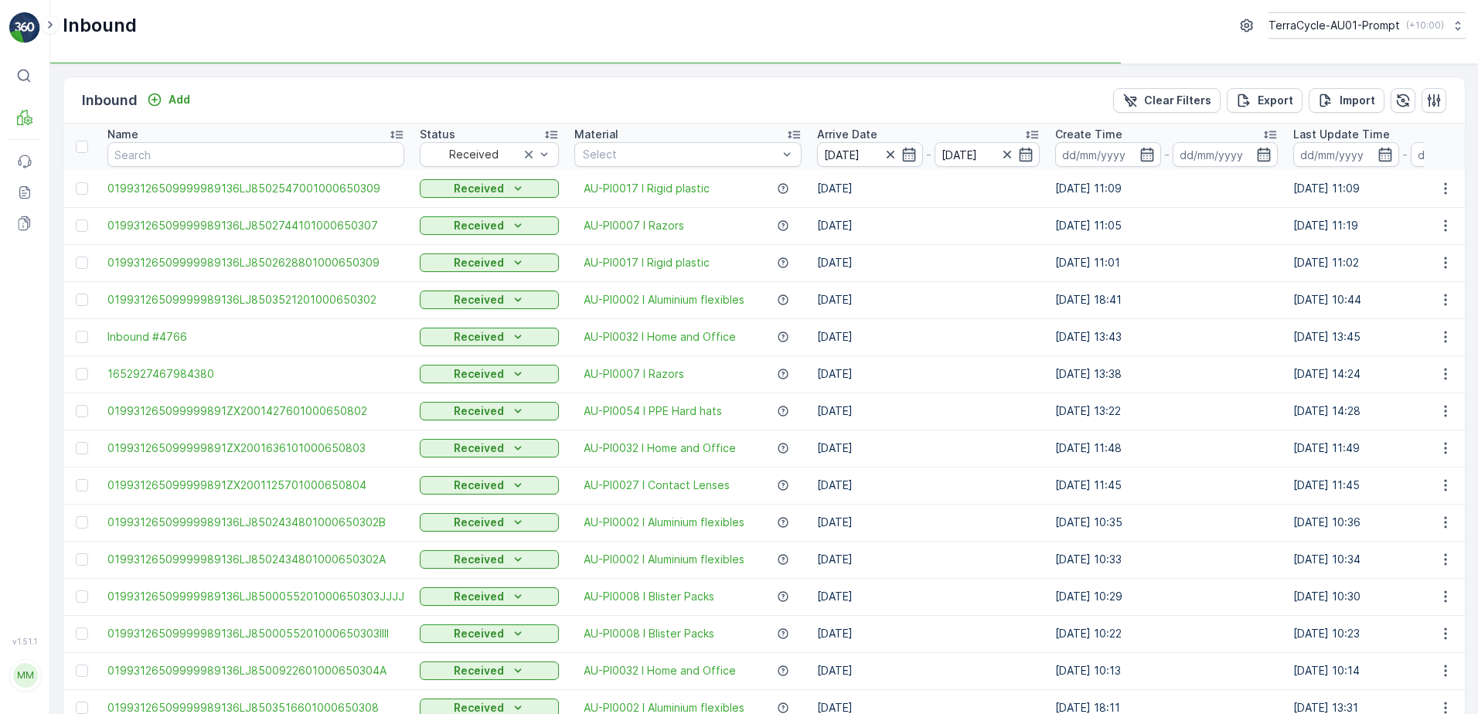
click at [1012, 374] on td "[DATE]" at bounding box center [928, 373] width 238 height 37
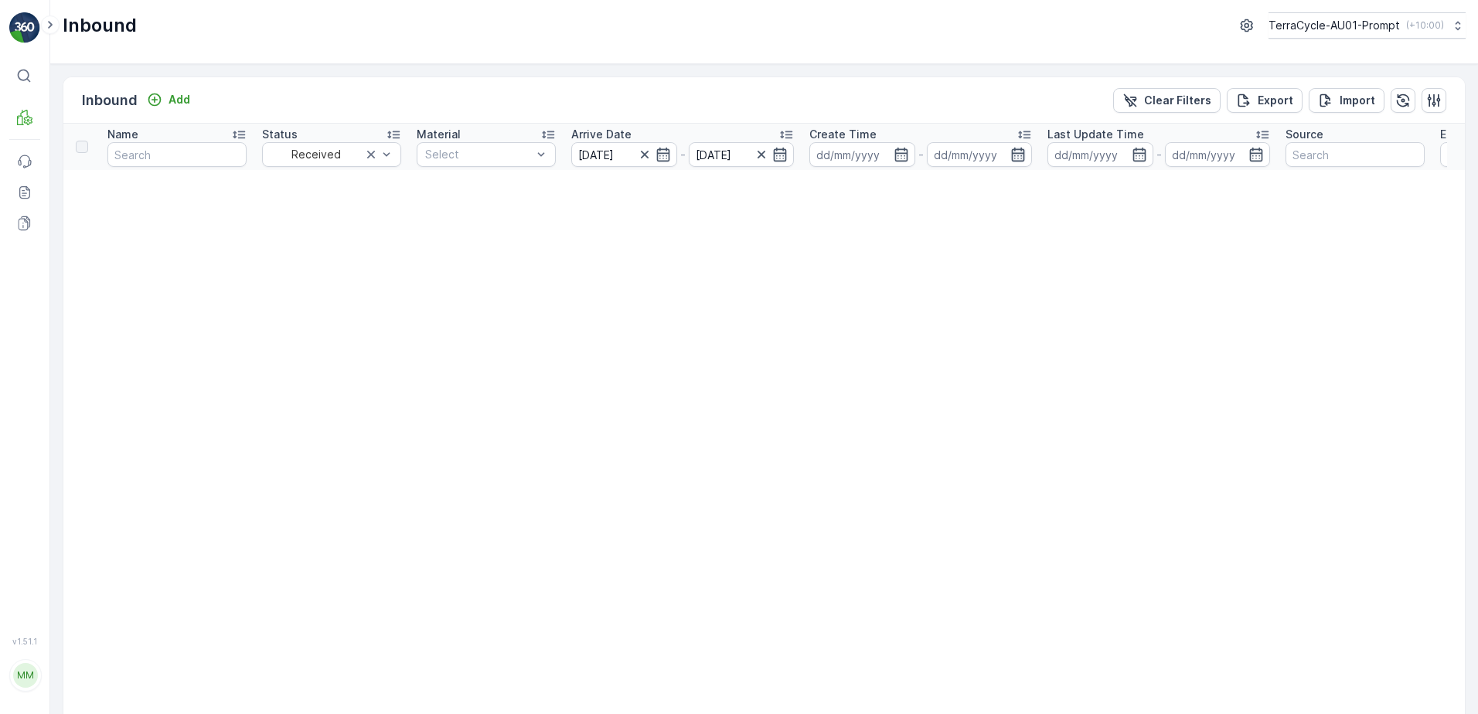
click at [1019, 154] on icon "button" at bounding box center [1018, 155] width 13 height 14
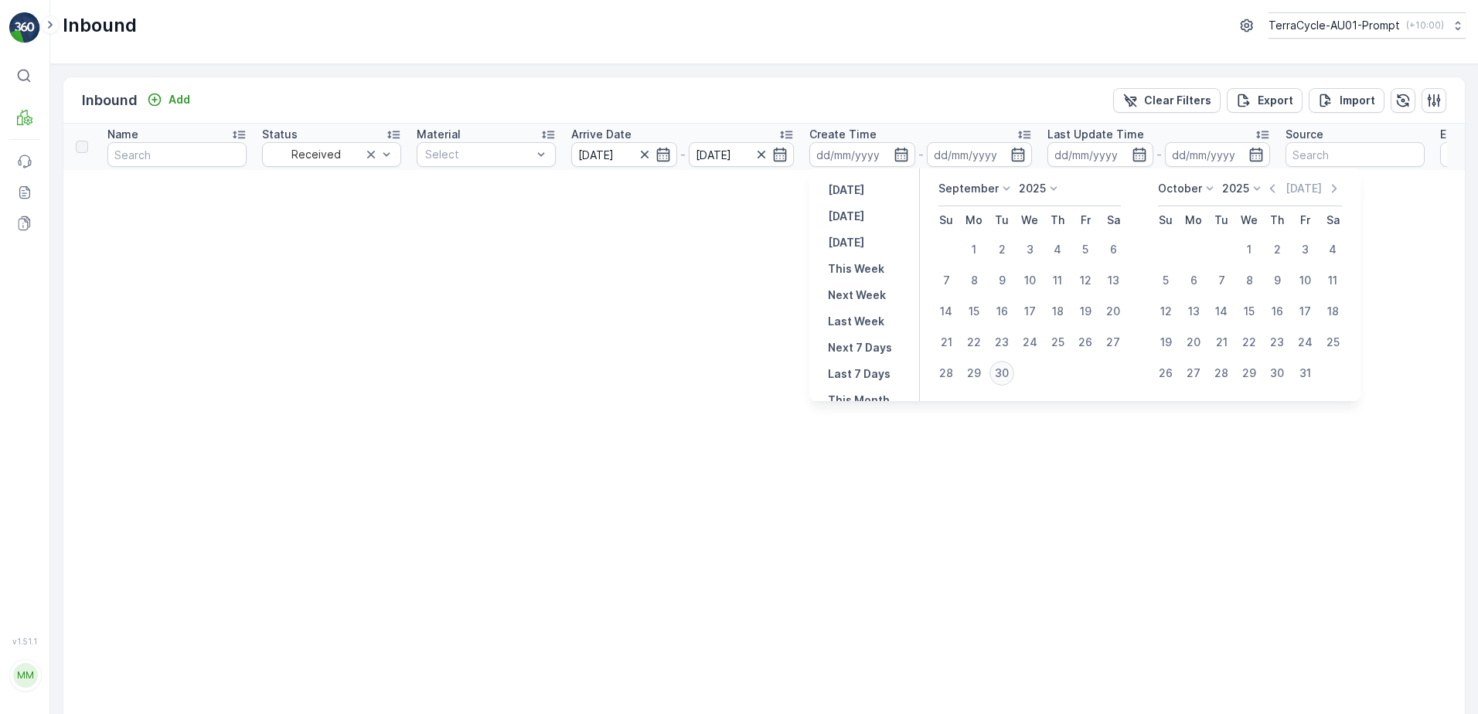
click at [1001, 375] on div "30" at bounding box center [1001, 373] width 25 height 25
type input "[DATE]"
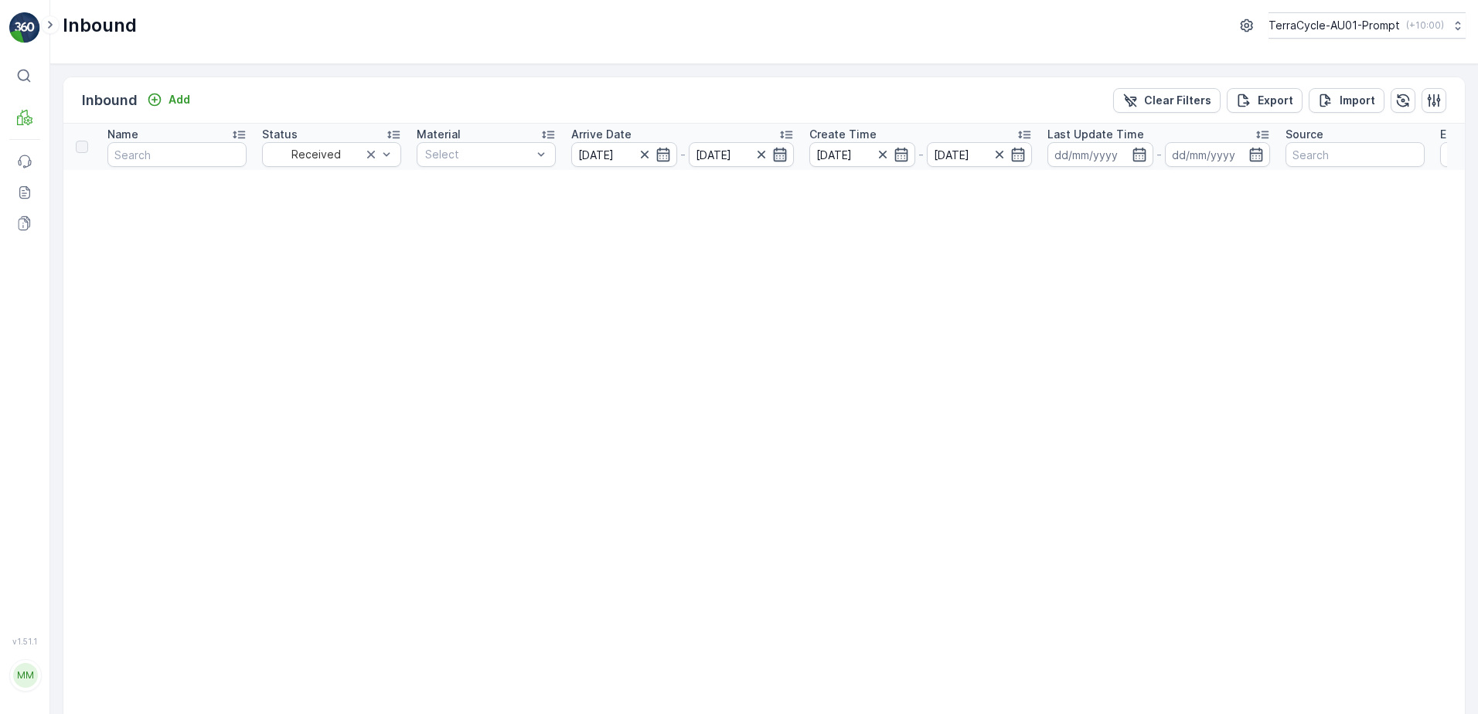
click at [777, 155] on icon "button" at bounding box center [779, 154] width 15 height 15
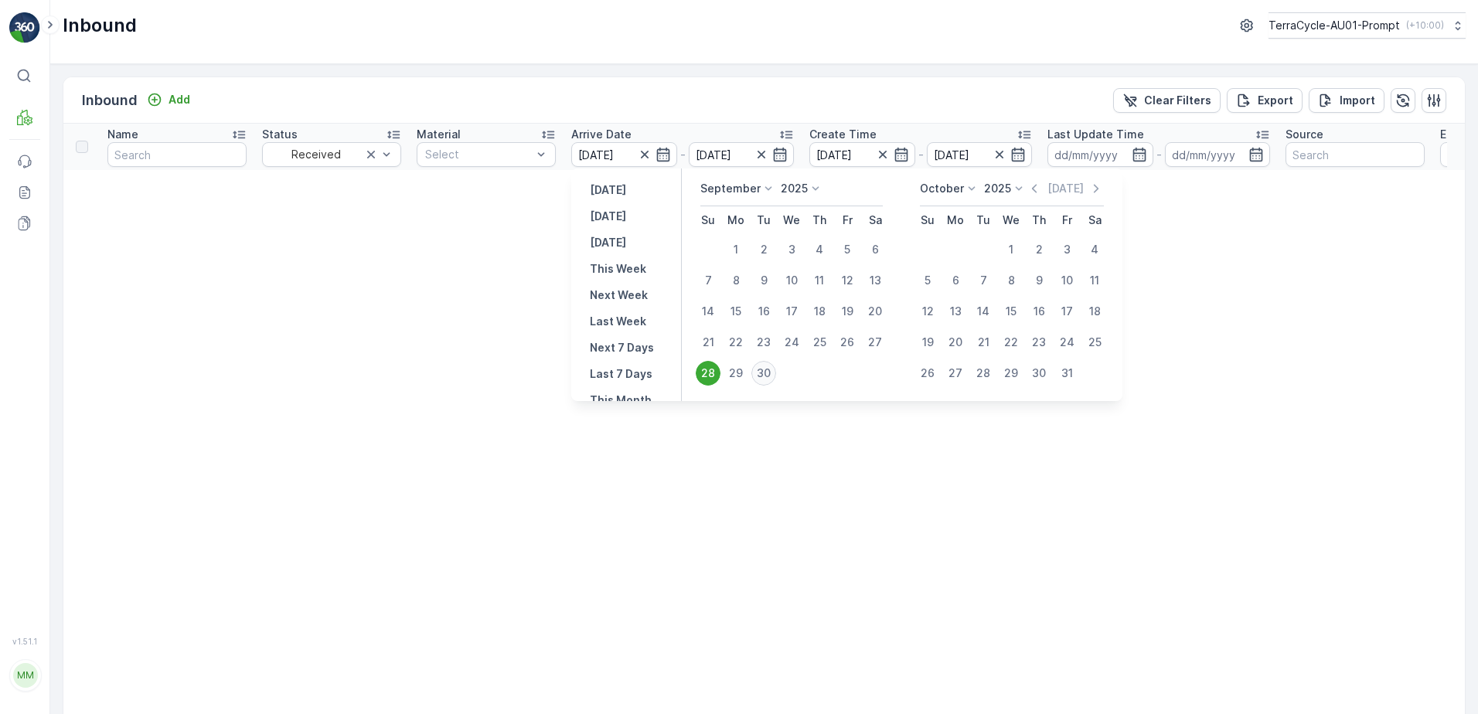
click at [757, 372] on div "30" at bounding box center [763, 373] width 25 height 25
type input "[DATE]"
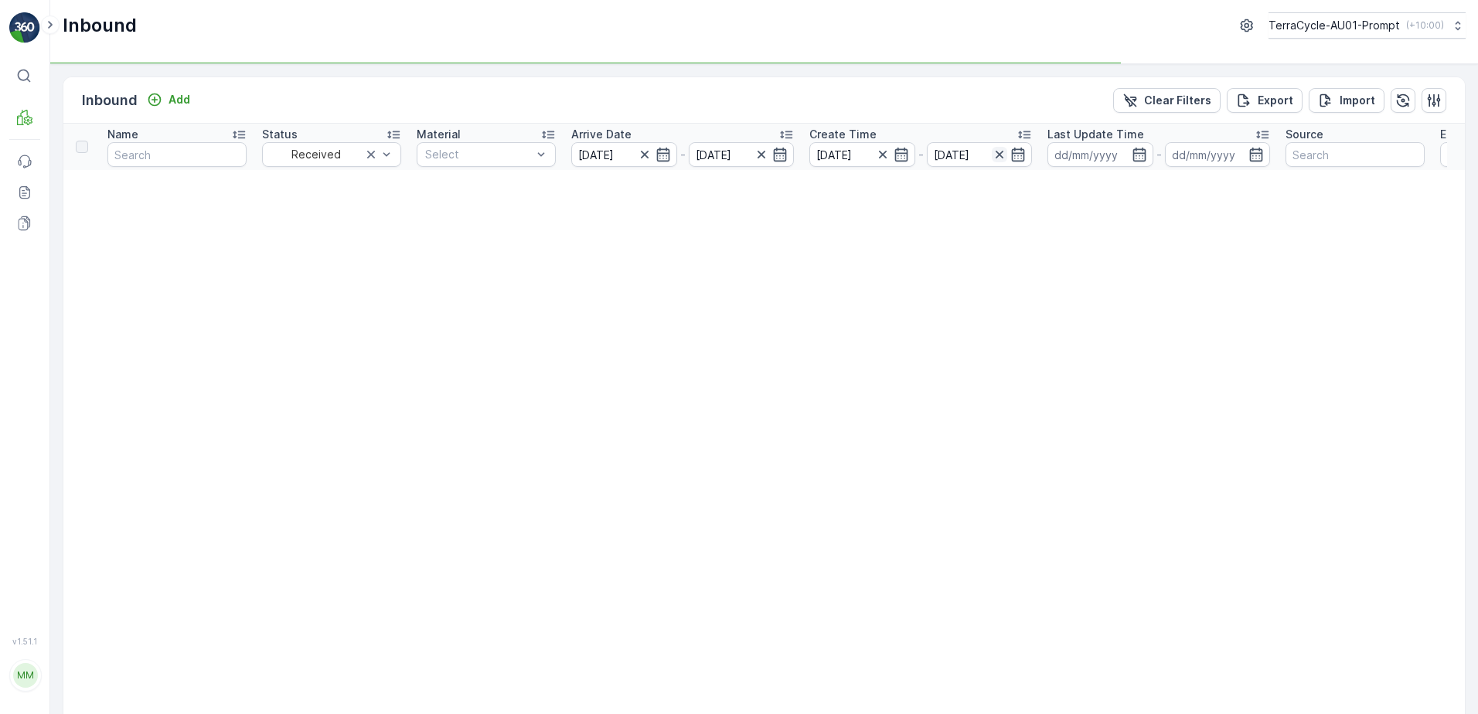
click at [1000, 155] on icon "button" at bounding box center [999, 155] width 8 height 8
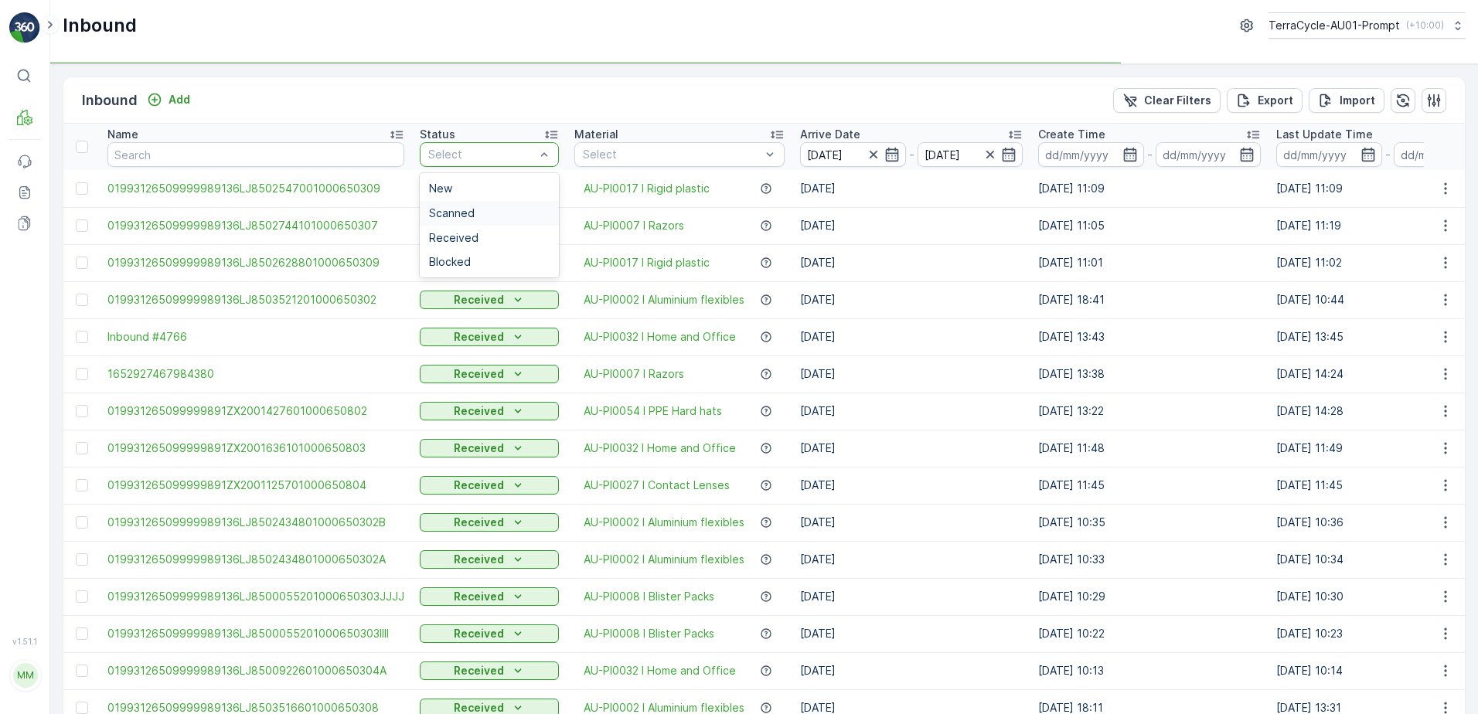
click at [492, 216] on div "Scanned" at bounding box center [489, 213] width 121 height 12
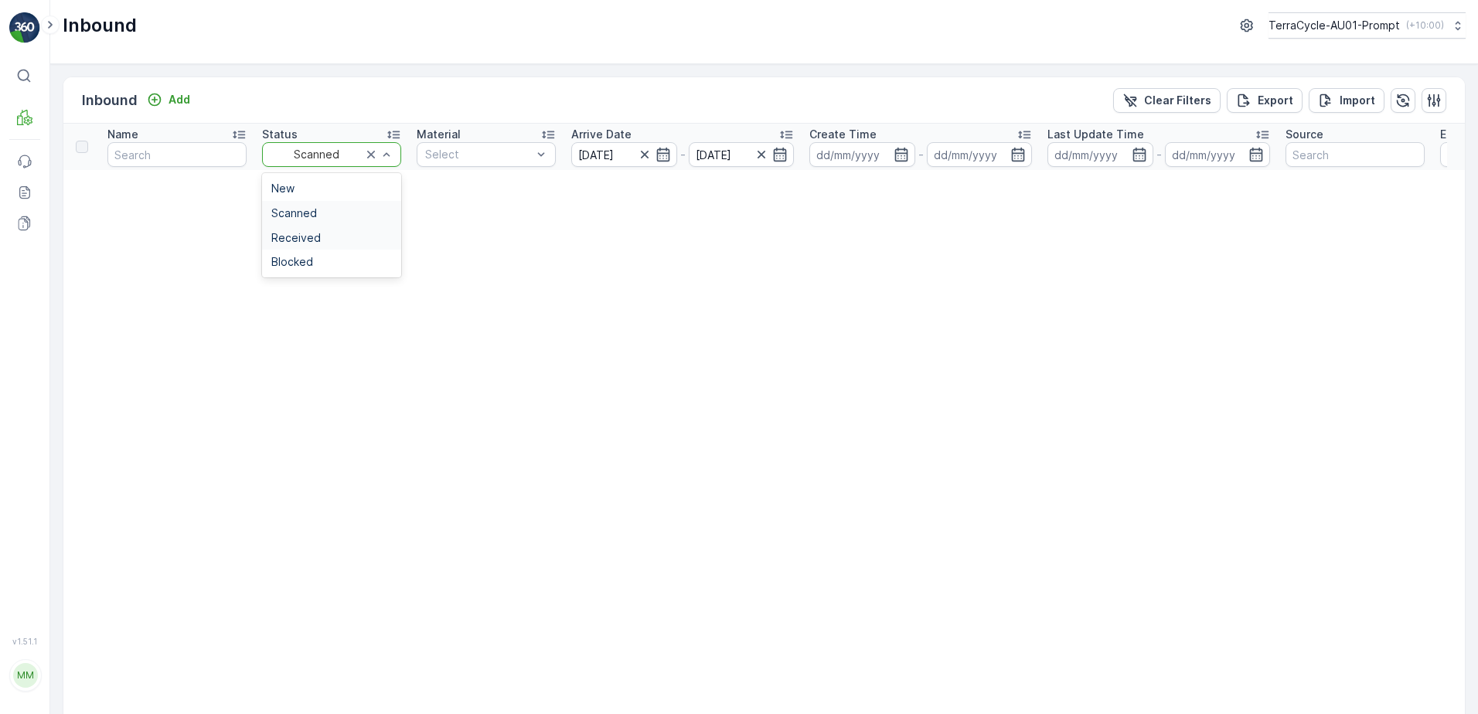
click at [323, 242] on div "Received" at bounding box center [331, 238] width 121 height 12
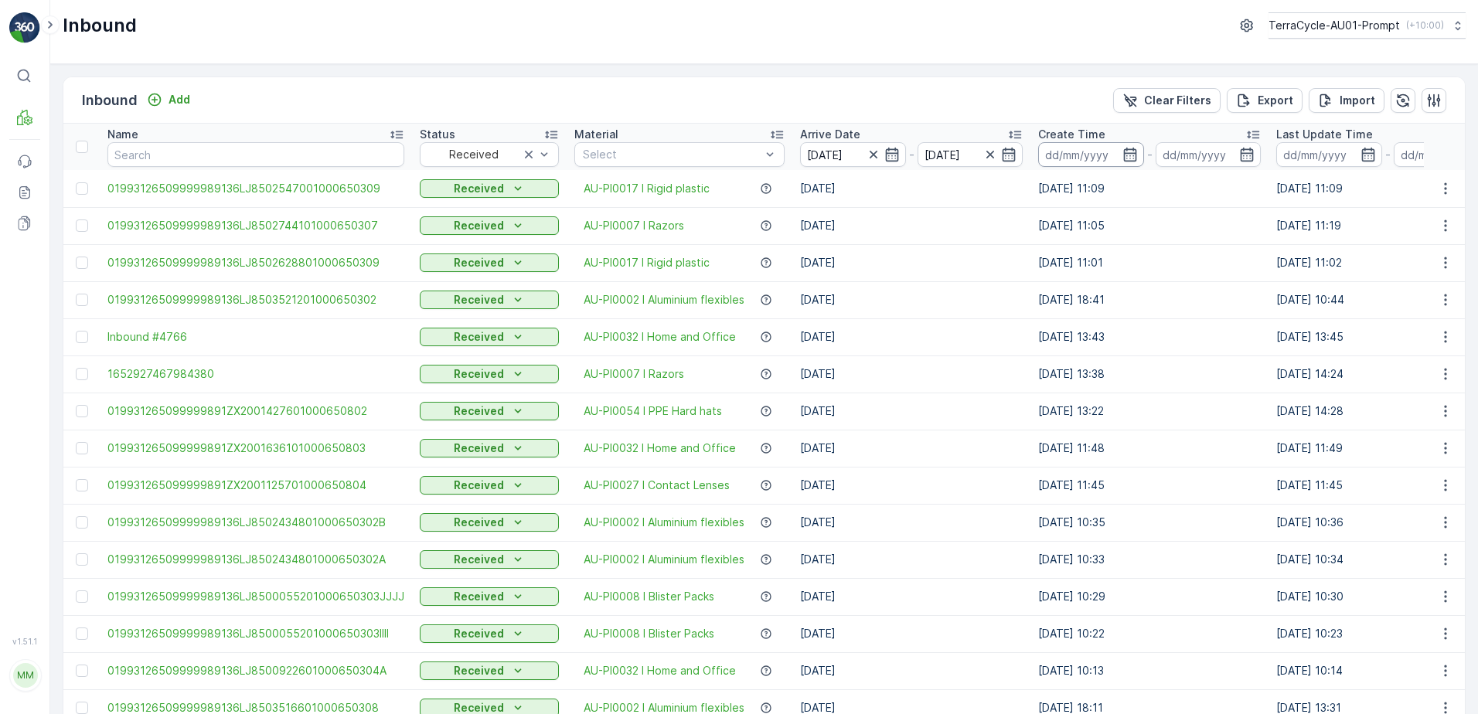
drag, startPoint x: 1169, startPoint y: 103, endPoint x: 1110, endPoint y: 155, distance: 78.3
click at [1169, 103] on p "Clear Filters" at bounding box center [1177, 100] width 67 height 15
